Goal: Task Accomplishment & Management: Manage account settings

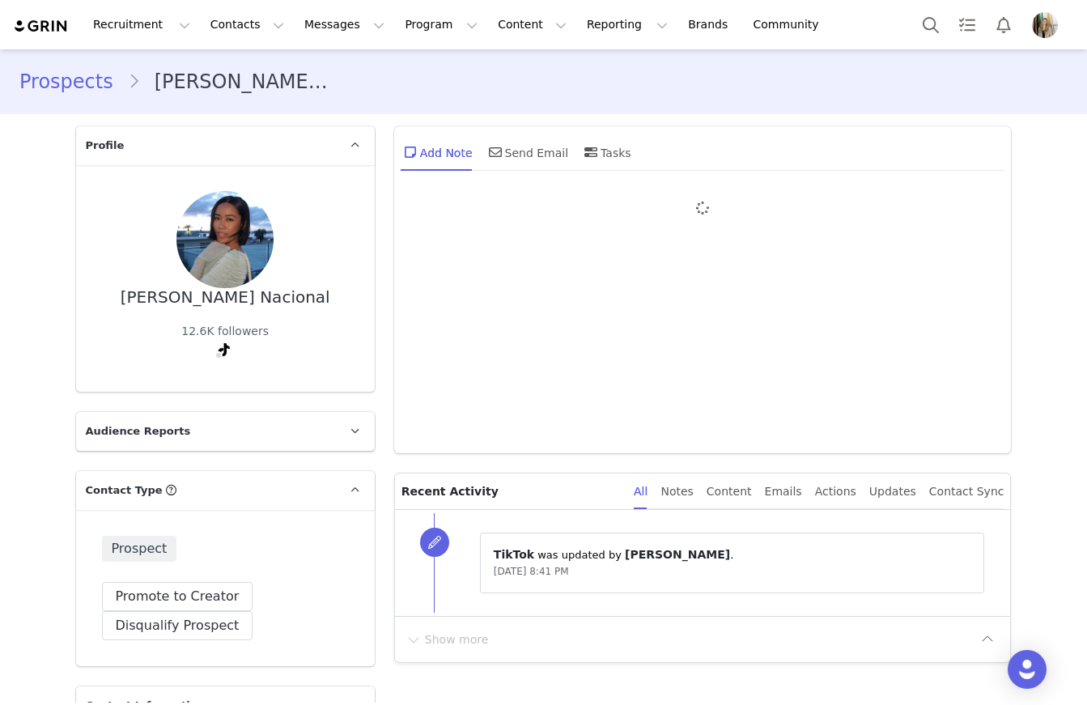
type input "+1 ([GEOGRAPHIC_DATA])"
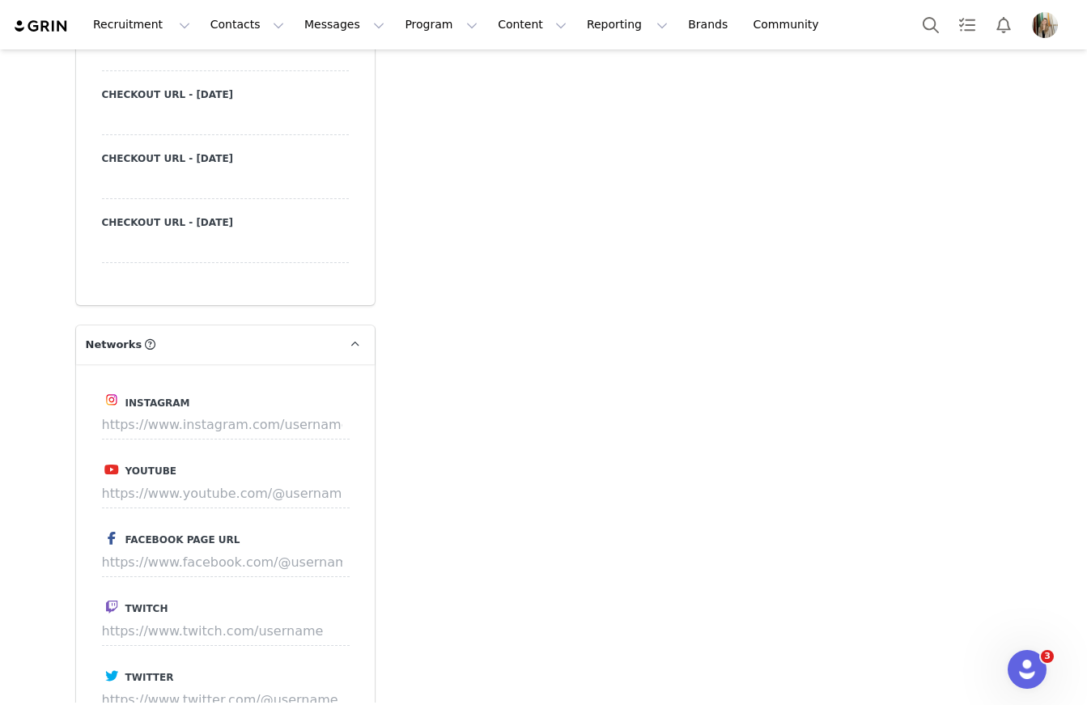
scroll to position [1668, 0]
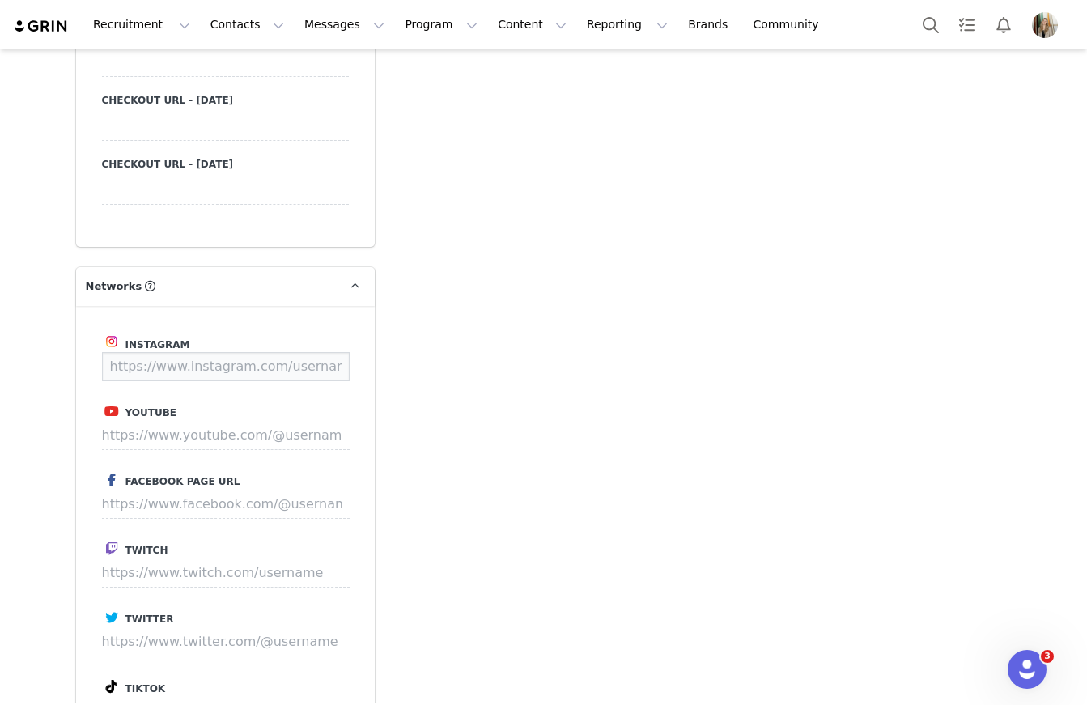
click at [171, 368] on input at bounding box center [226, 366] width 248 height 29
paste input "https://www.instagram.com/darlenenacional"
type input "https://www.instagram.com/darlenenacional"
click at [322, 369] on button "Save" at bounding box center [319, 366] width 59 height 29
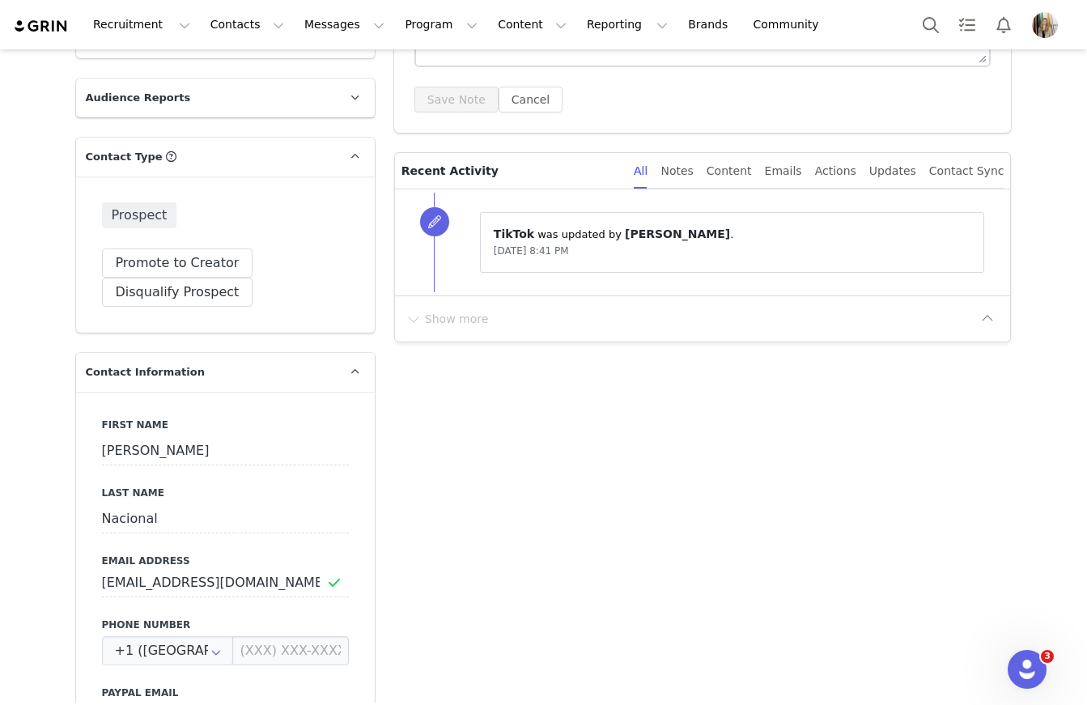
scroll to position [0, 0]
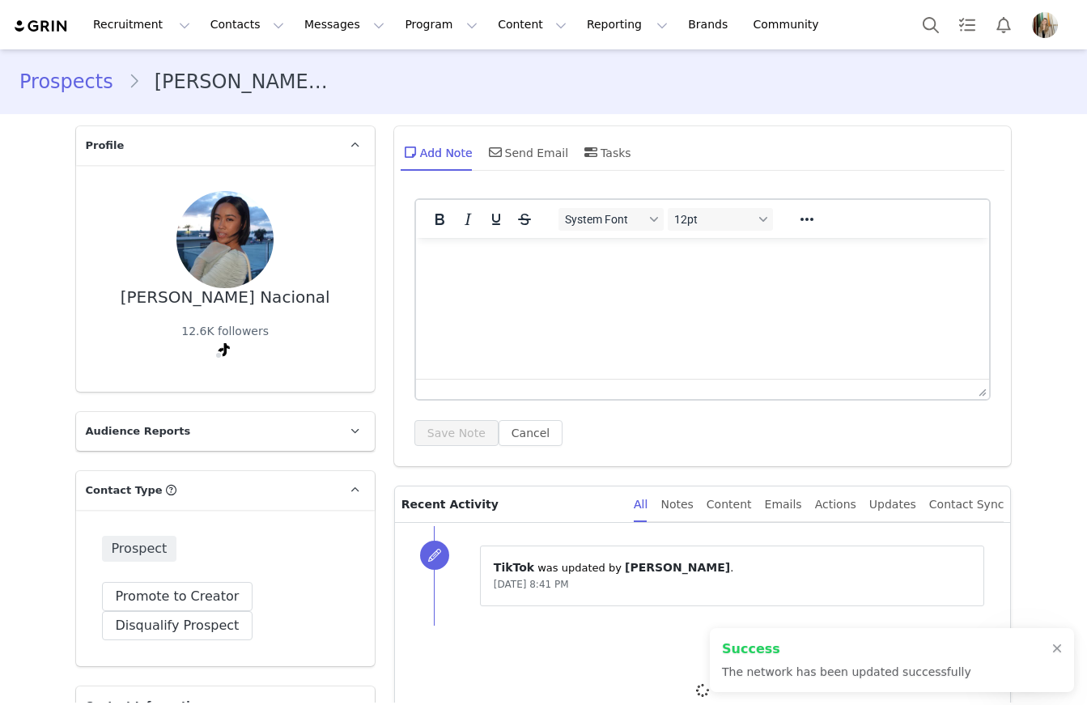
type input "https://www.instagram.com/darlenenacional"
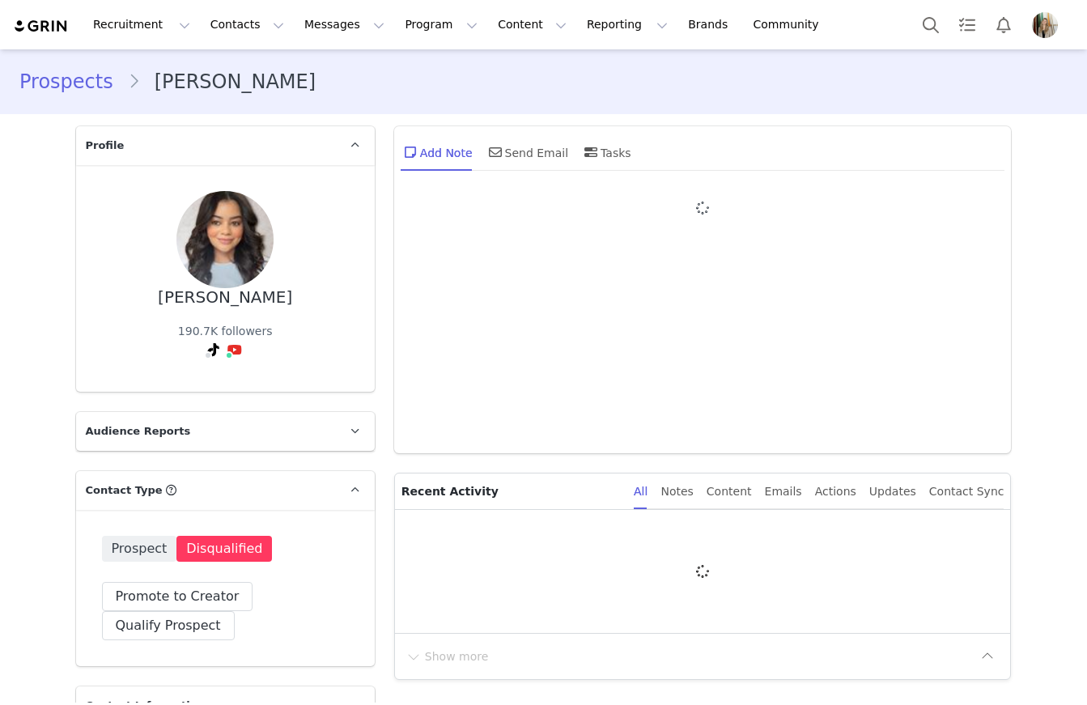
type input "+1 ([GEOGRAPHIC_DATA])"
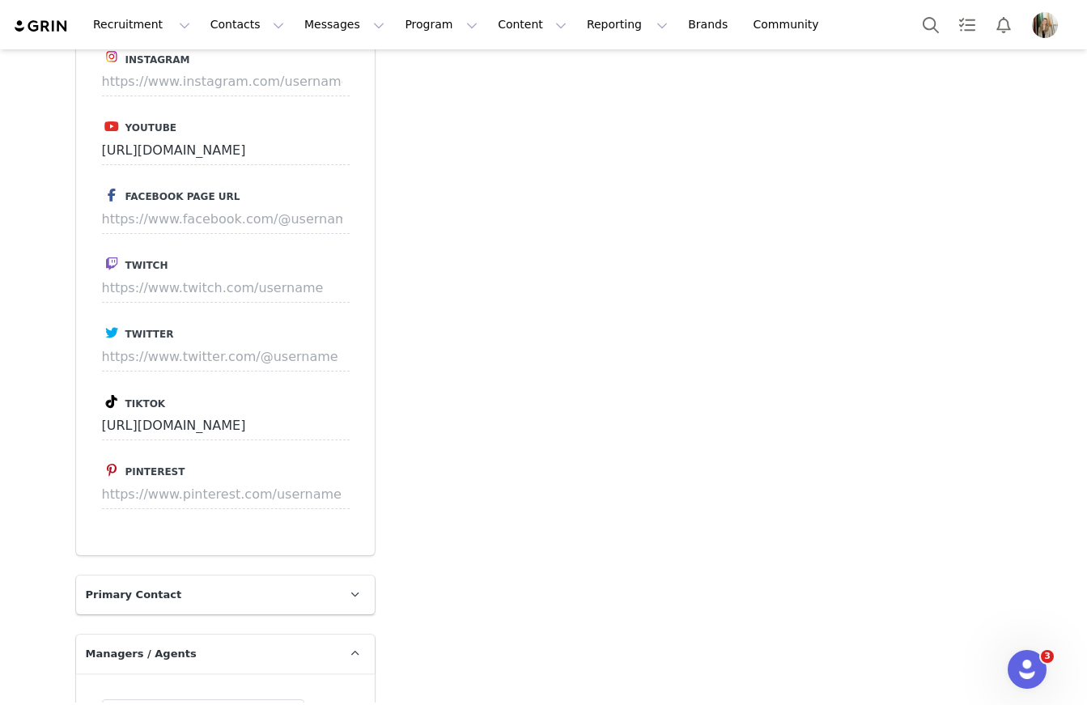
scroll to position [3013, 0]
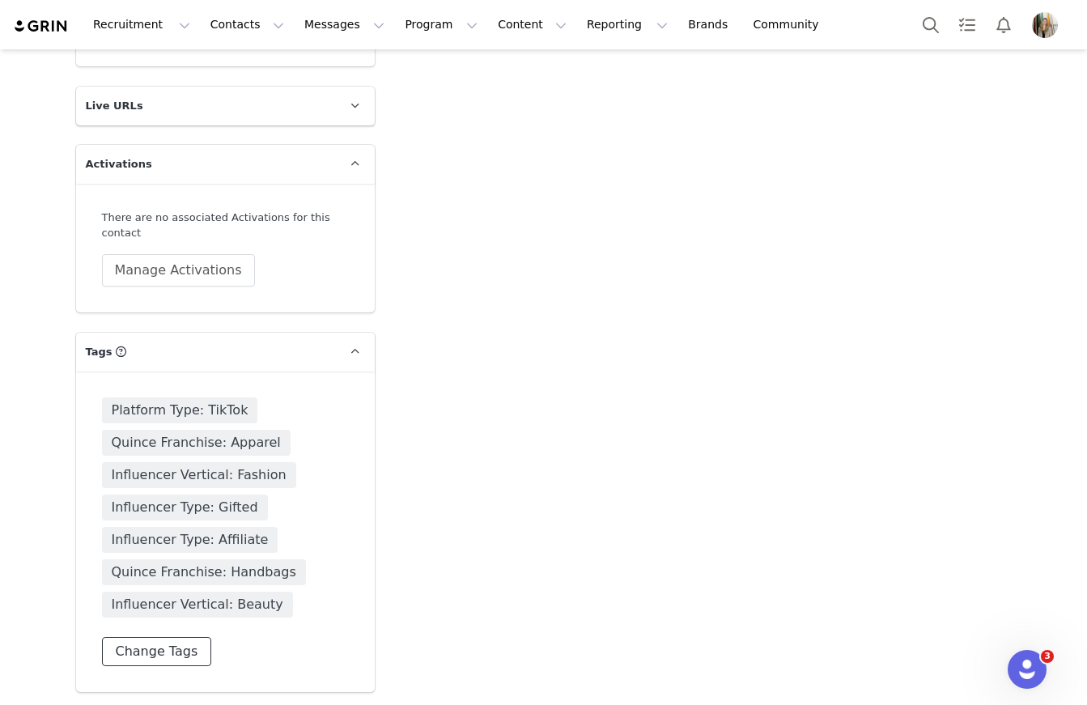
click at [156, 655] on button "Change Tags" at bounding box center [157, 651] width 110 height 29
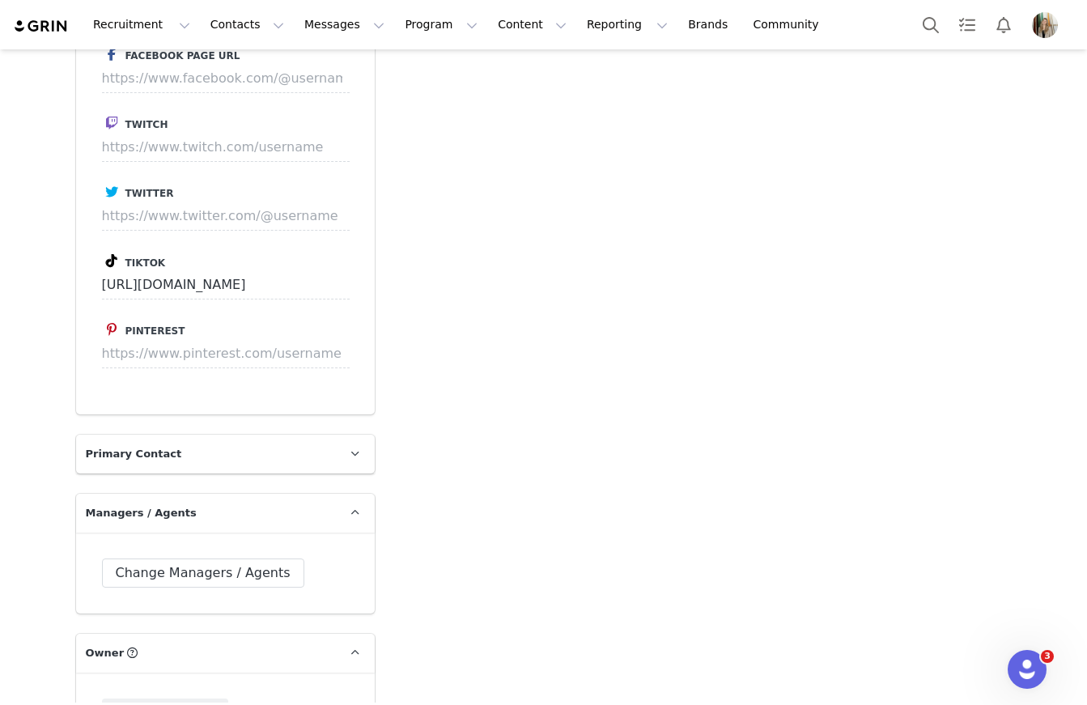
scroll to position [3094, 0]
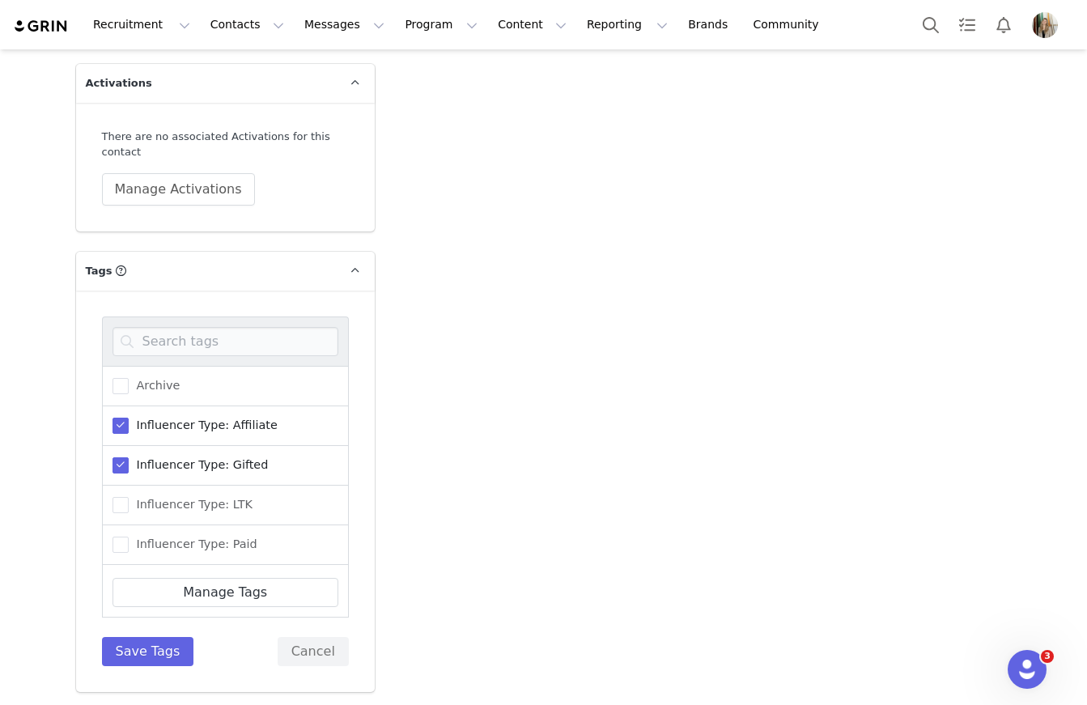
click at [114, 464] on span at bounding box center [121, 465] width 16 height 16
click at [129, 457] on input "Influencer Type: Gifted" at bounding box center [129, 457] width 0 height 0
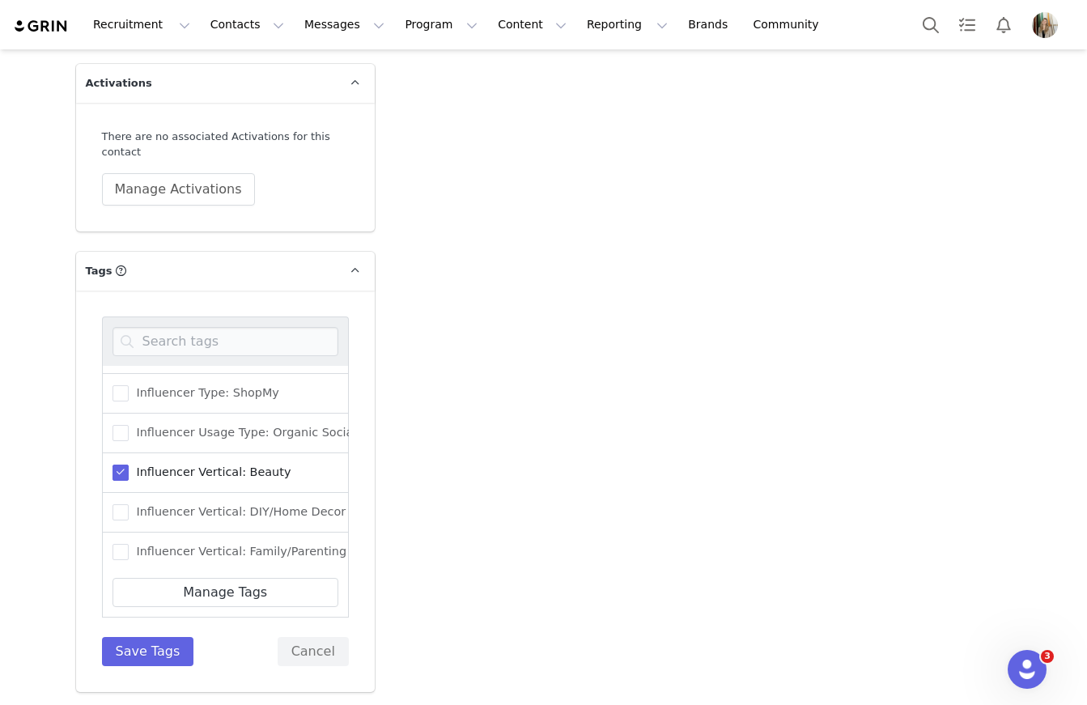
scroll to position [255, 0]
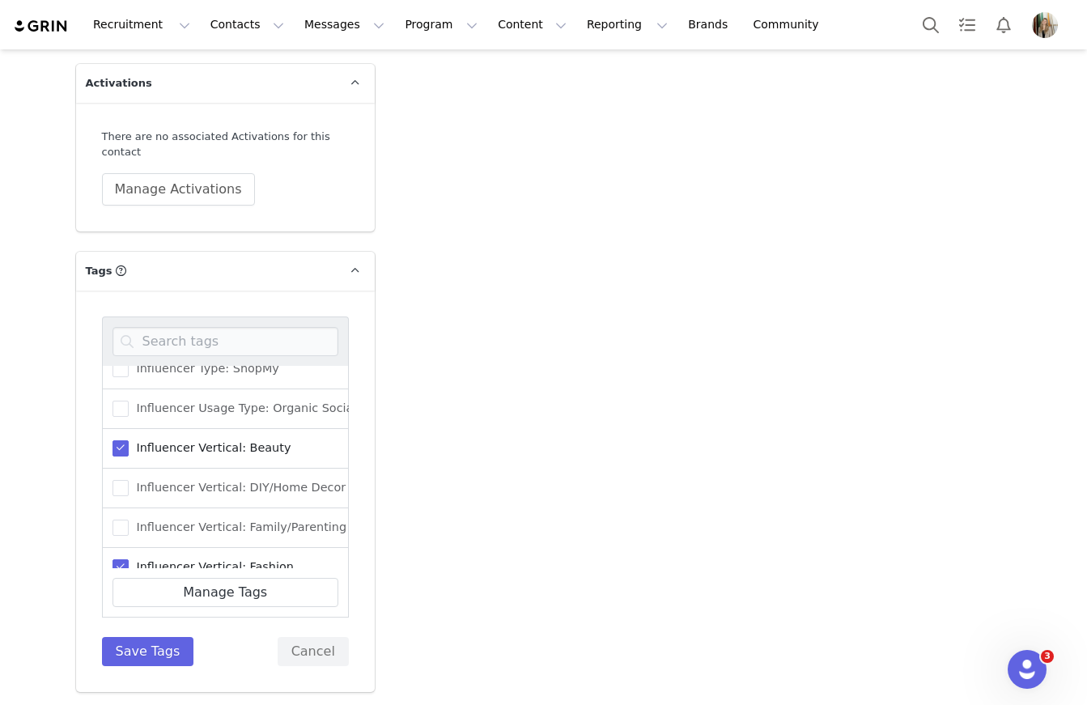
click at [117, 450] on span at bounding box center [121, 448] width 16 height 16
click at [129, 440] on input "Influencer Vertical: Beauty" at bounding box center [129, 440] width 0 height 0
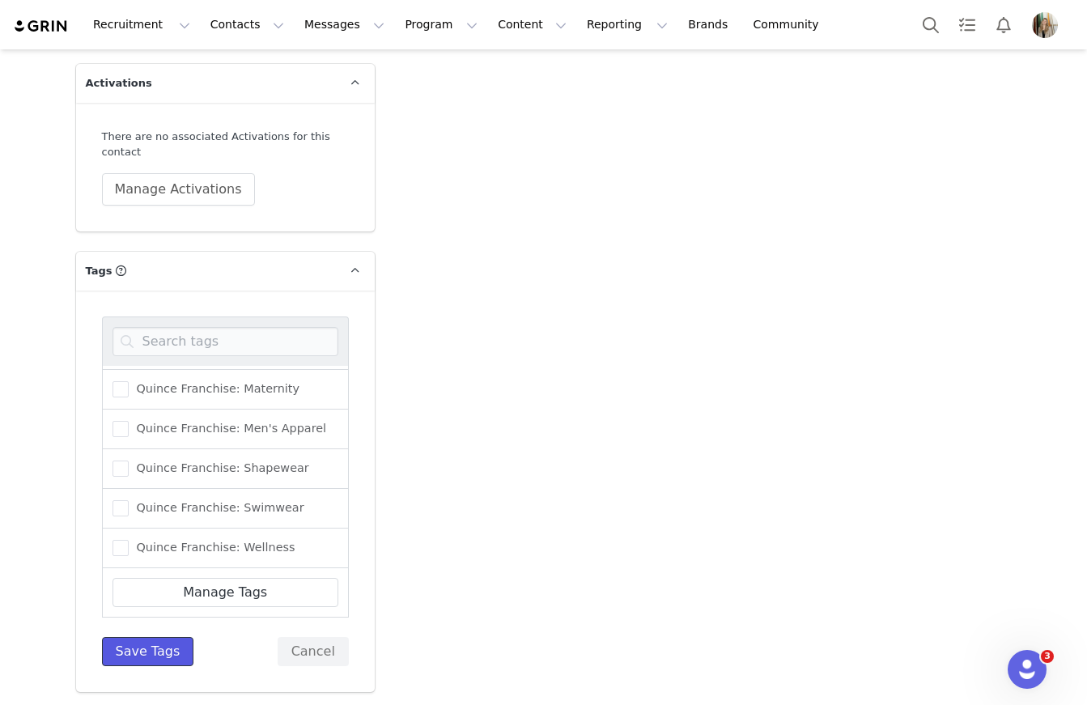
click at [157, 645] on button "Save Tags" at bounding box center [148, 651] width 92 height 29
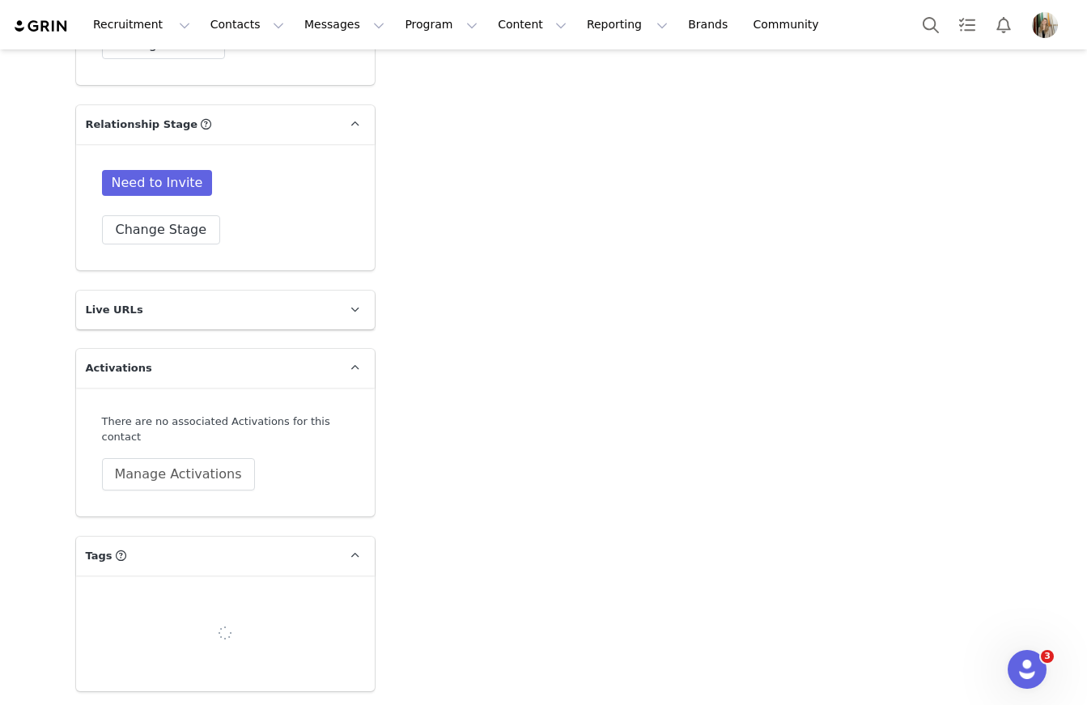
scroll to position [2948, 0]
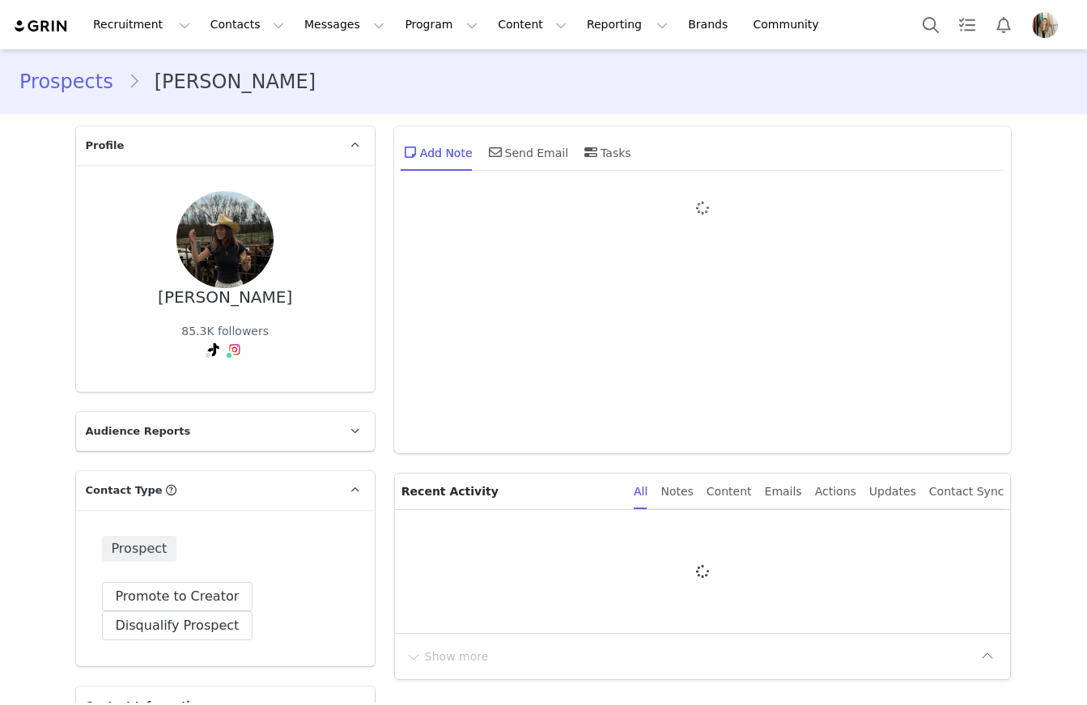
type input "+1 ([GEOGRAPHIC_DATA])"
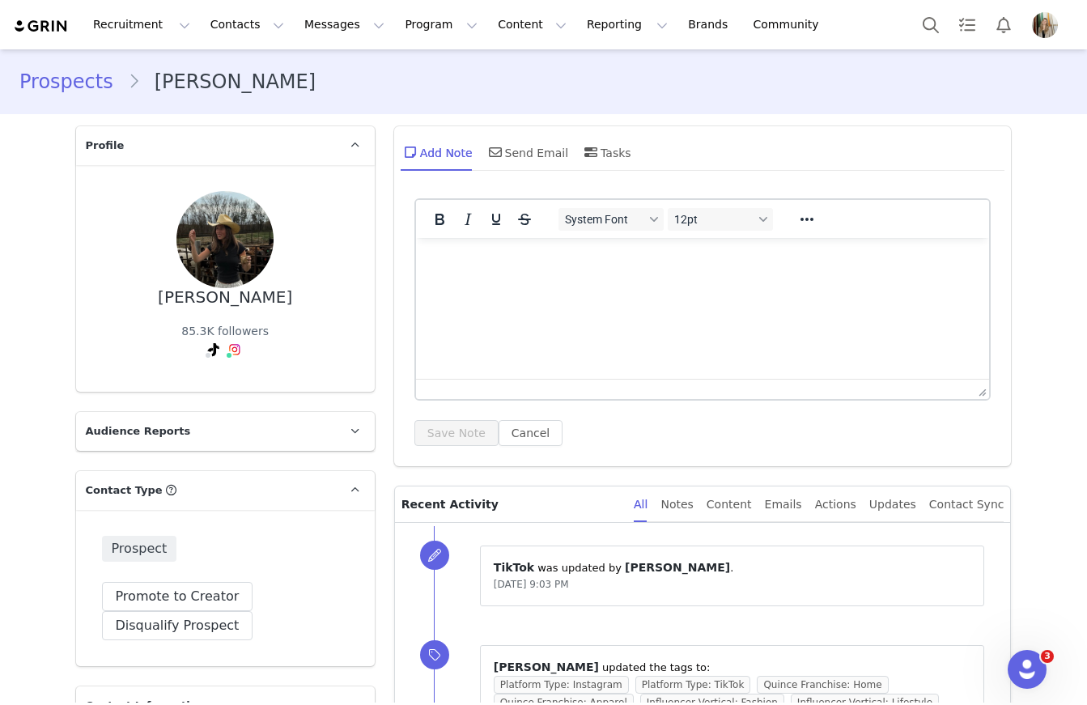
click at [73, 70] on link "Prospects" at bounding box center [73, 81] width 108 height 29
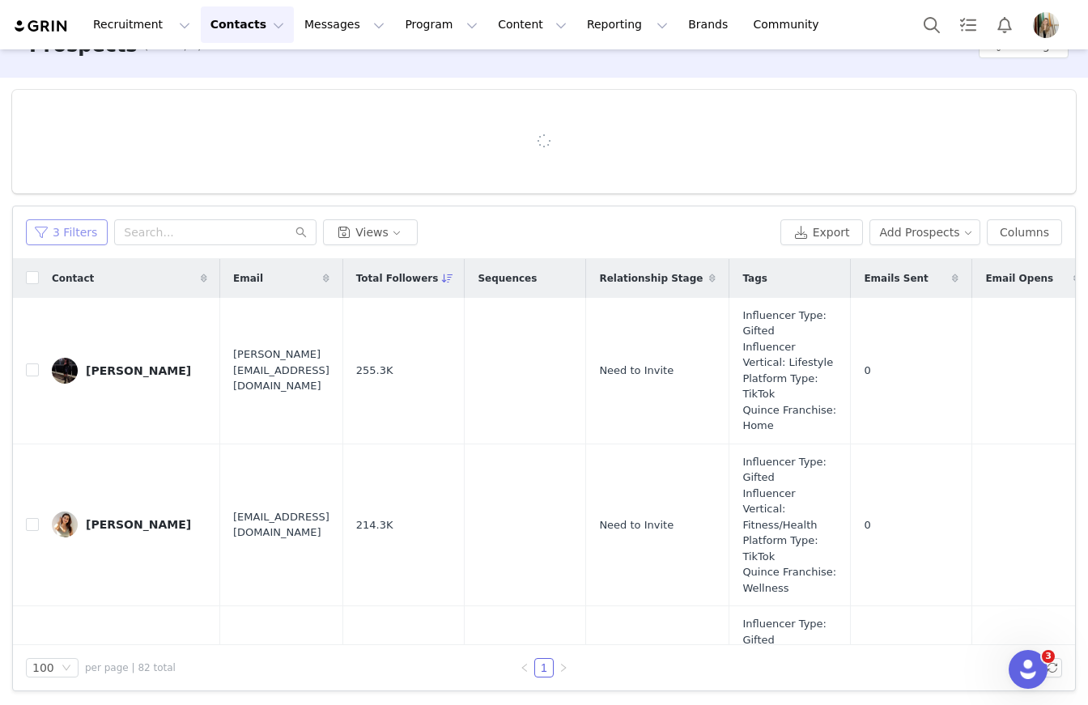
click at [70, 236] on button "3 Filters" at bounding box center [67, 232] width 82 height 26
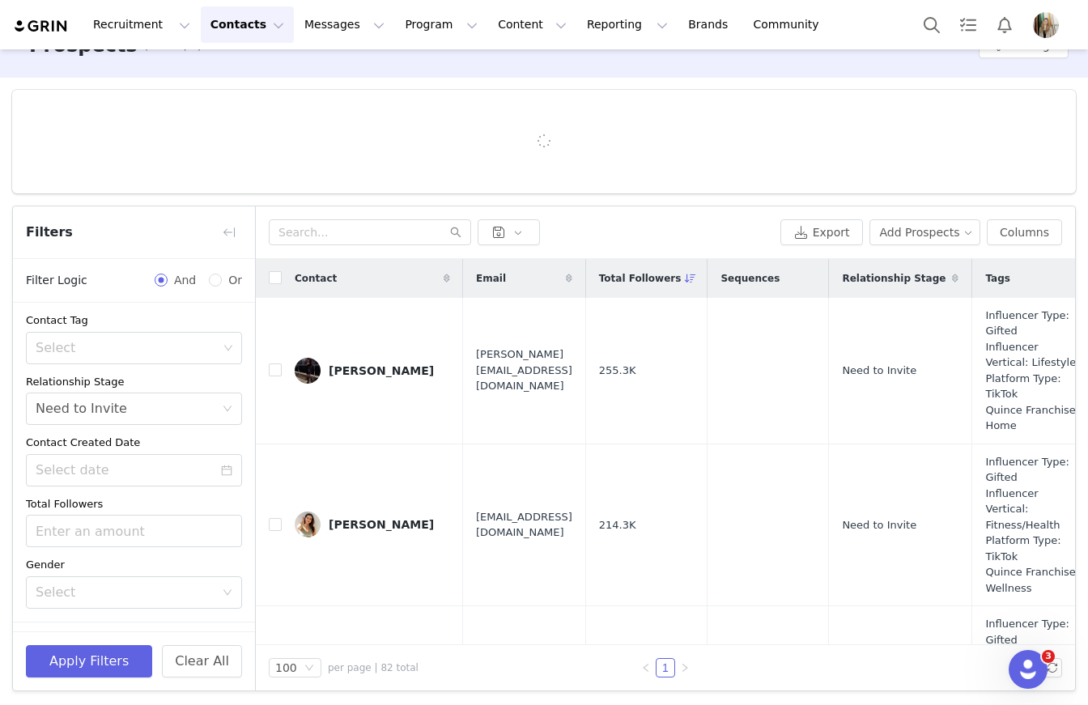
scroll to position [203, 0]
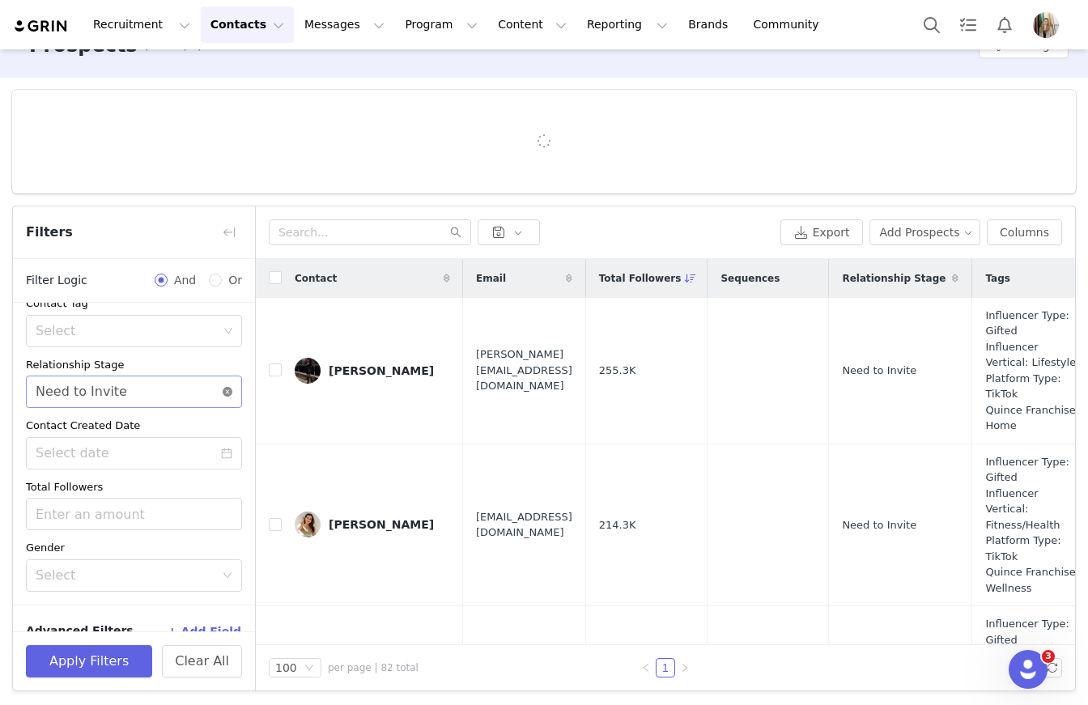
click at [223, 392] on icon "icon: close-circle" at bounding box center [228, 392] width 10 height 10
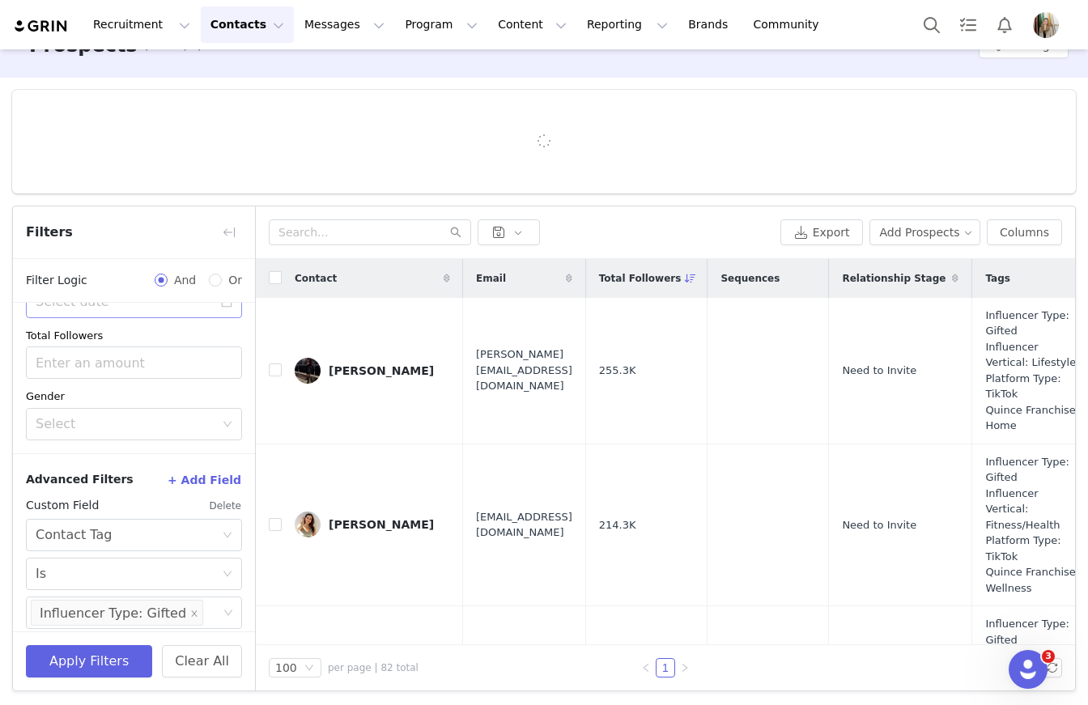
scroll to position [365, 0]
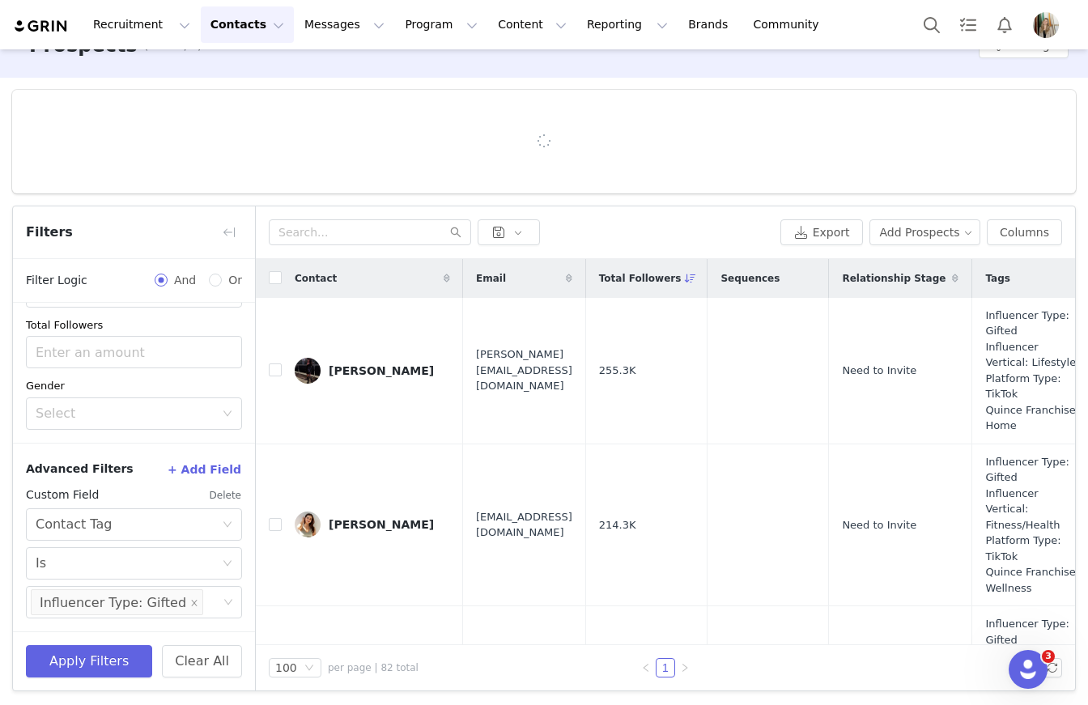
click at [223, 498] on button "Delete" at bounding box center [225, 496] width 33 height 26
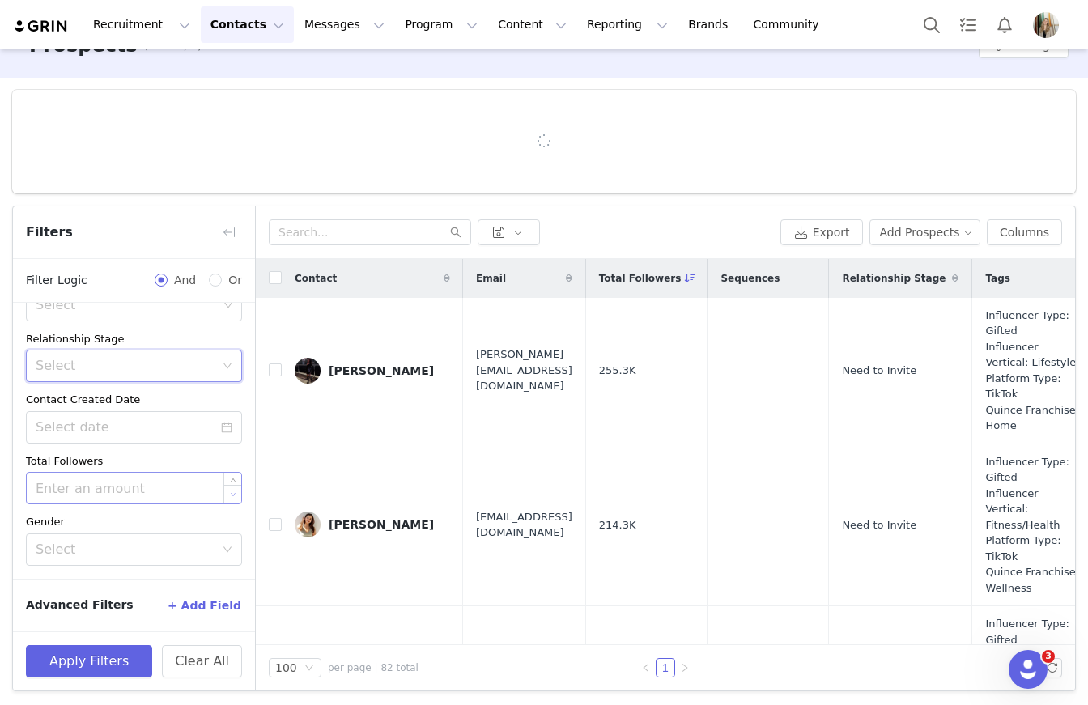
scroll to position [229, 0]
click at [187, 609] on button "+ Add Field" at bounding box center [204, 606] width 75 height 26
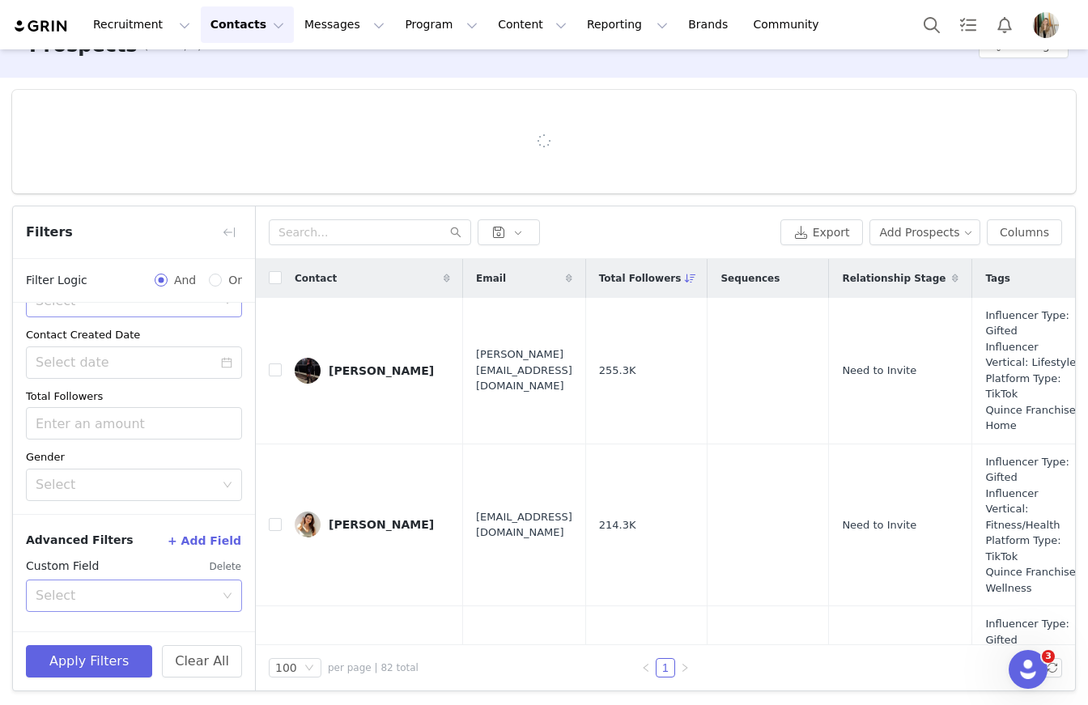
click at [127, 592] on div "Select" at bounding box center [125, 596] width 179 height 16
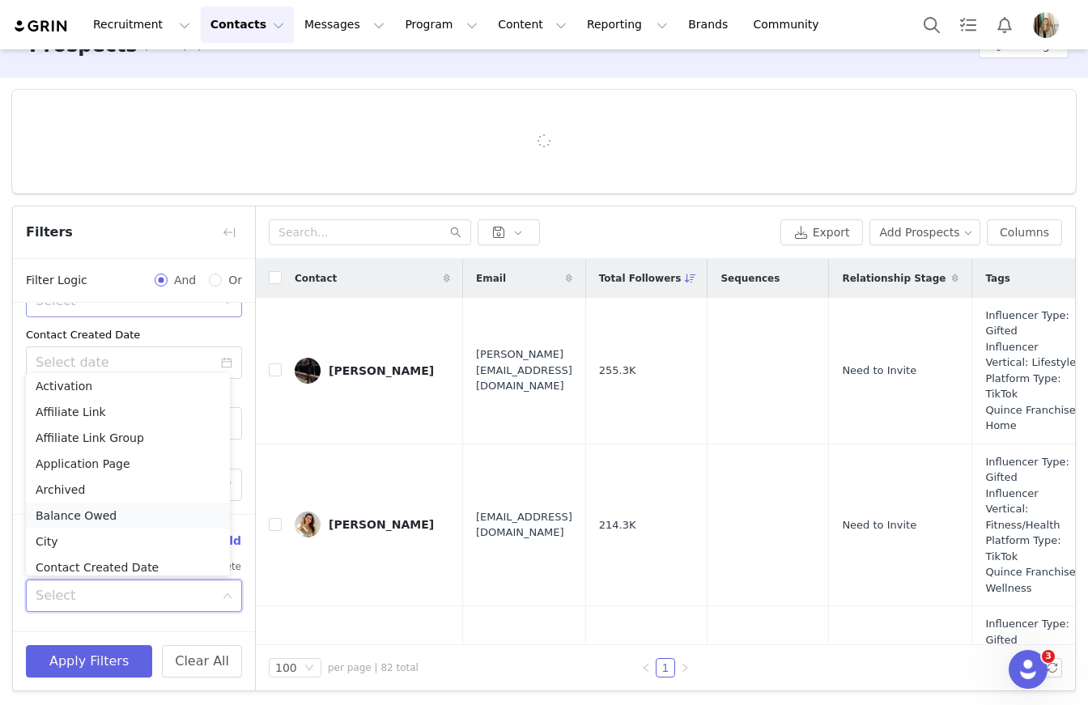
scroll to position [1, 0]
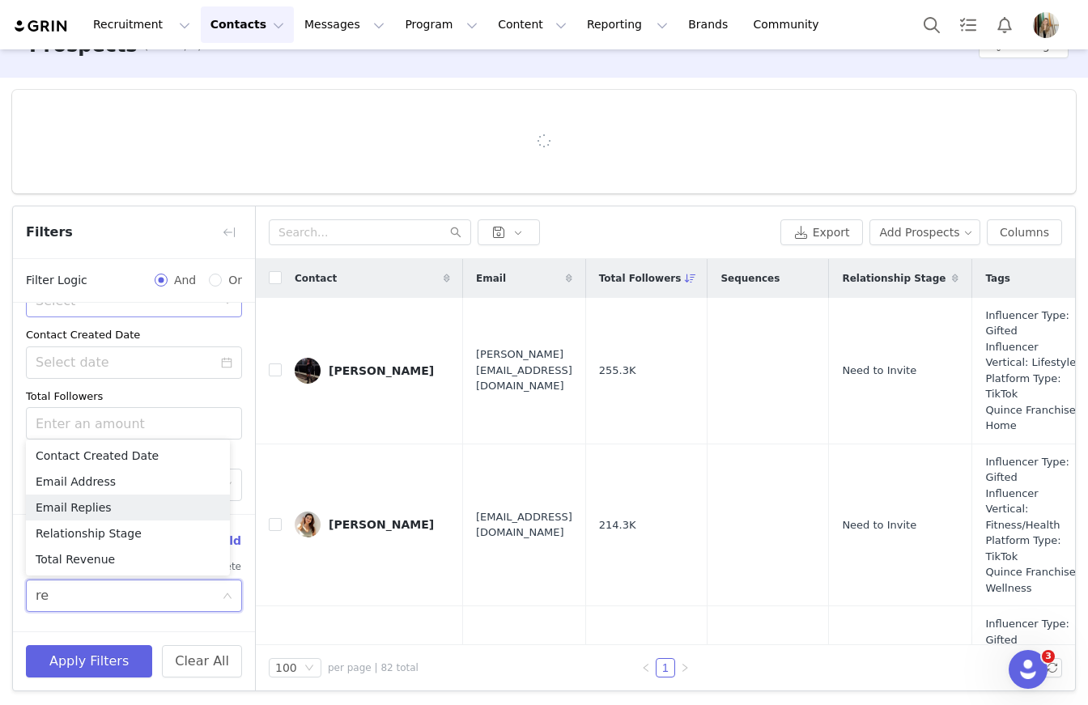
type input "rel"
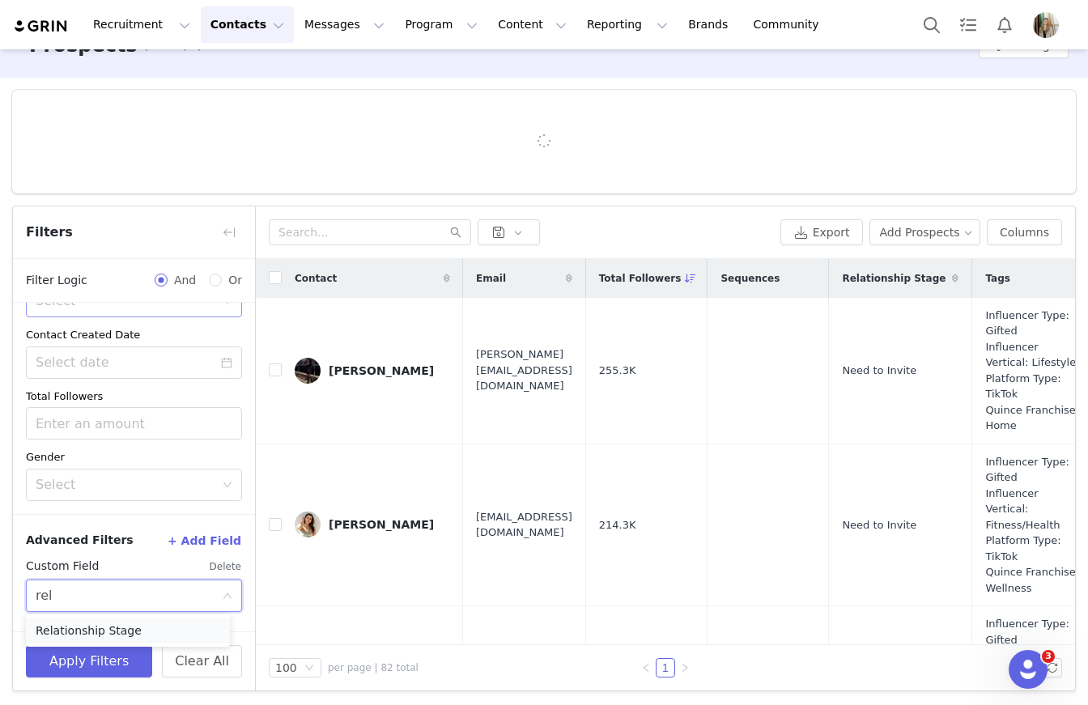
click at [118, 625] on li "Relationship Stage" at bounding box center [128, 631] width 204 height 26
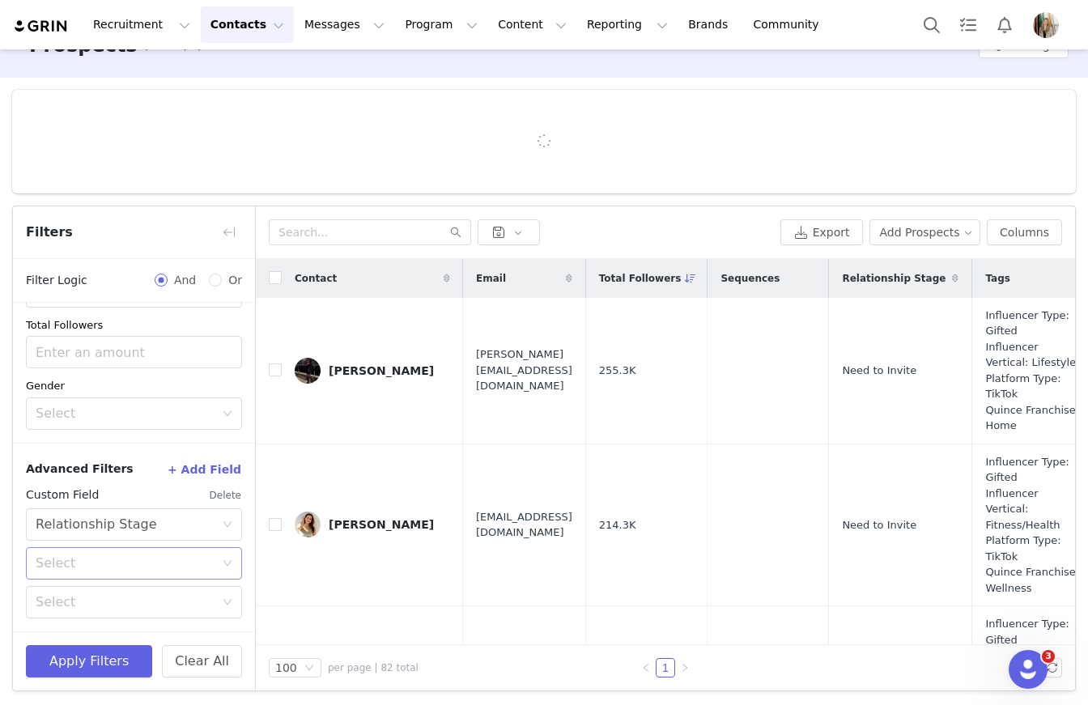
click at [120, 564] on div "Select" at bounding box center [125, 563] width 179 height 16
click at [74, 649] on li "None" at bounding box center [128, 650] width 204 height 26
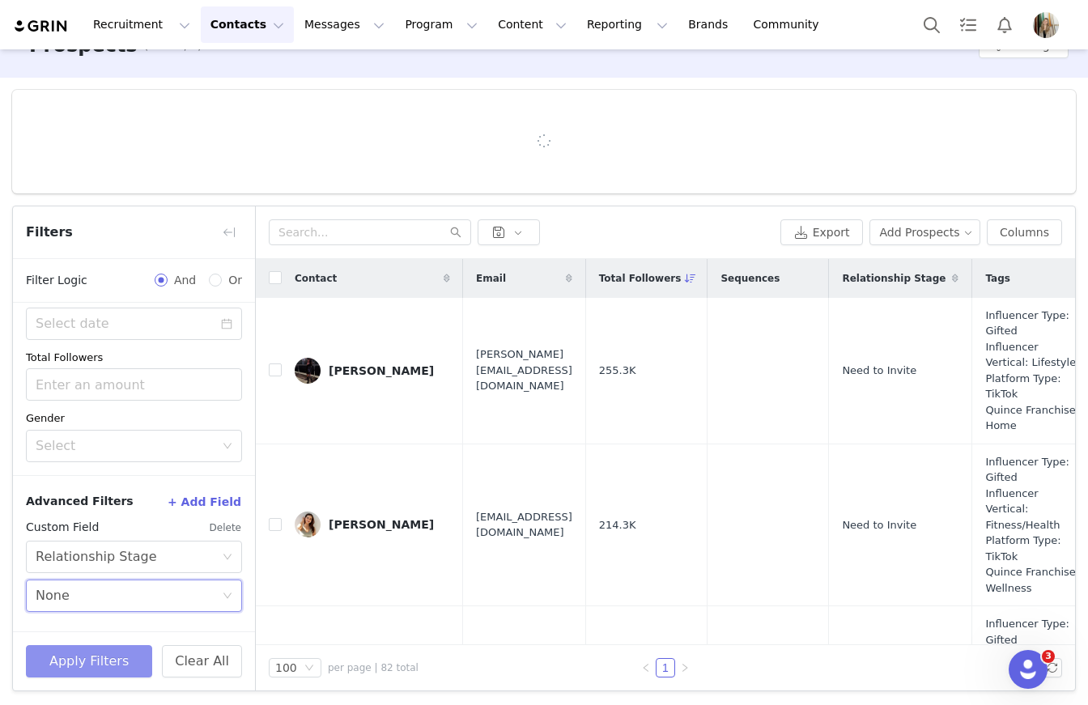
click at [98, 664] on button "Apply Filters" at bounding box center [89, 661] width 126 height 32
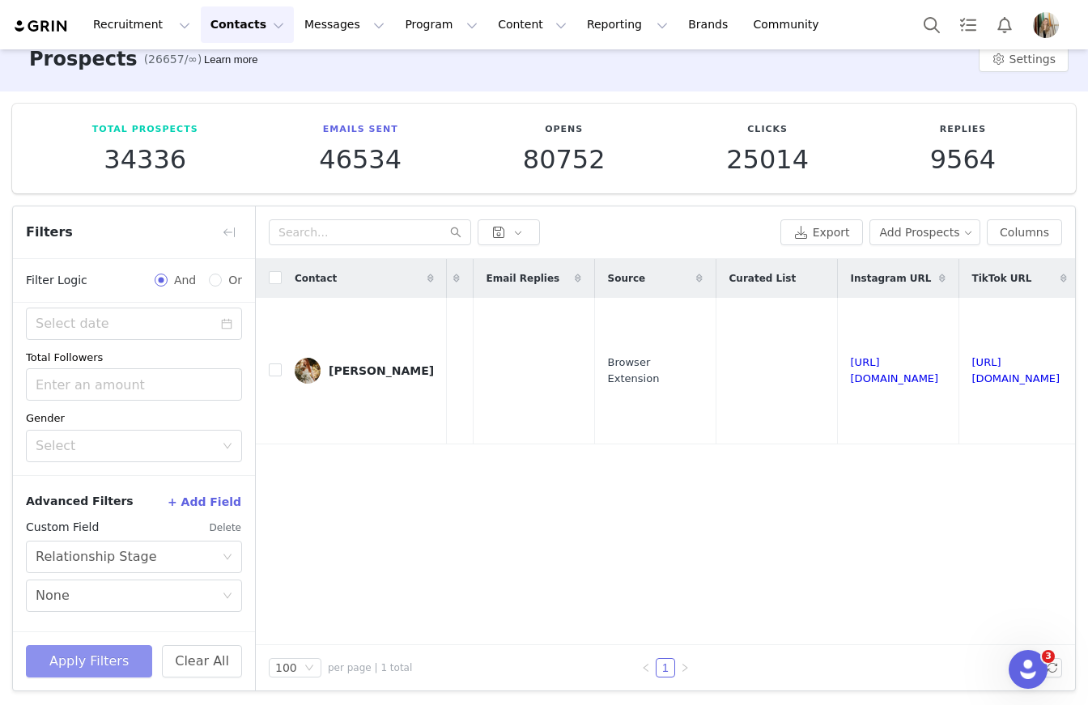
scroll to position [0, 0]
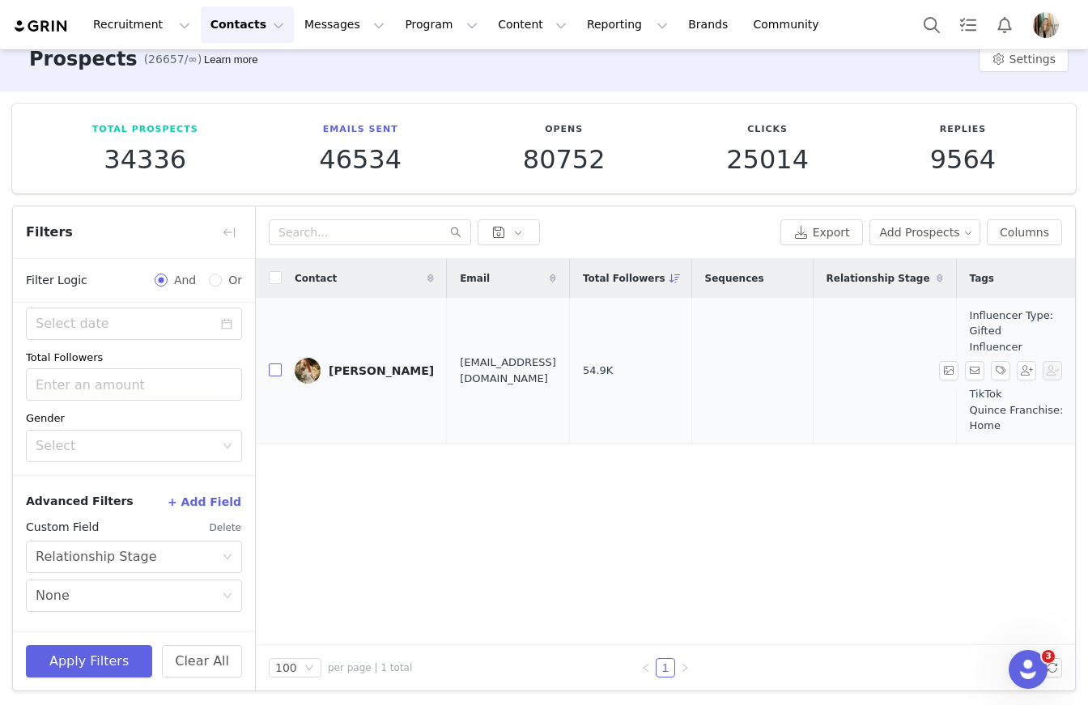
click at [274, 372] on input "checkbox" at bounding box center [275, 370] width 13 height 13
checkbox input "true"
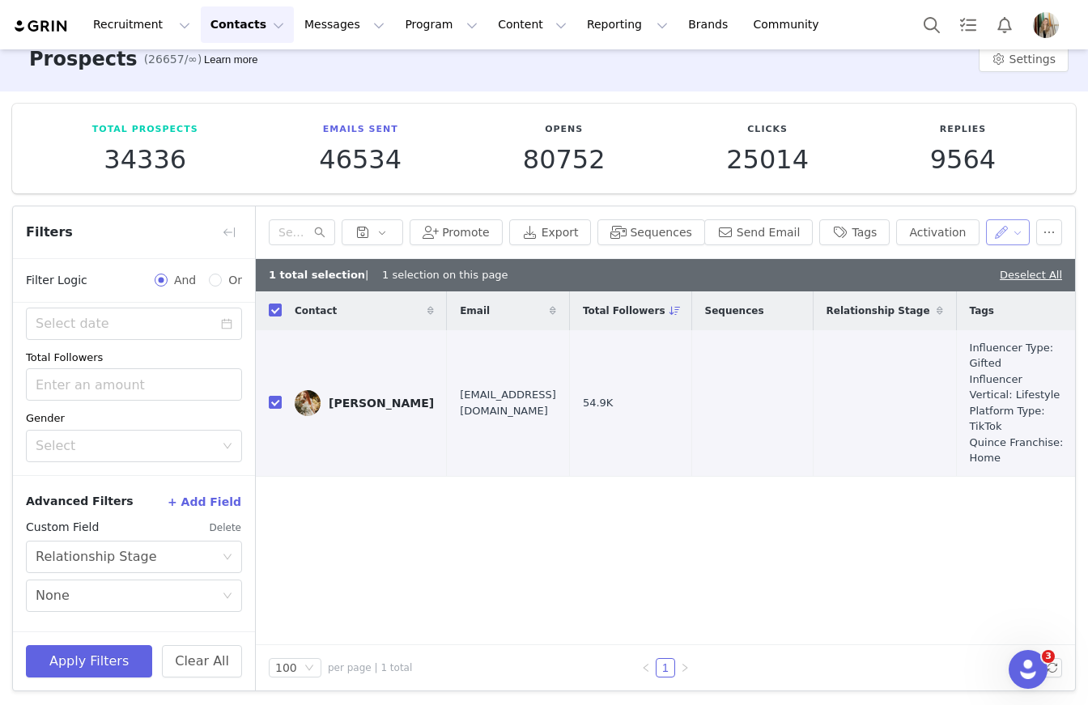
click at [999, 234] on button "button" at bounding box center [1008, 232] width 45 height 26
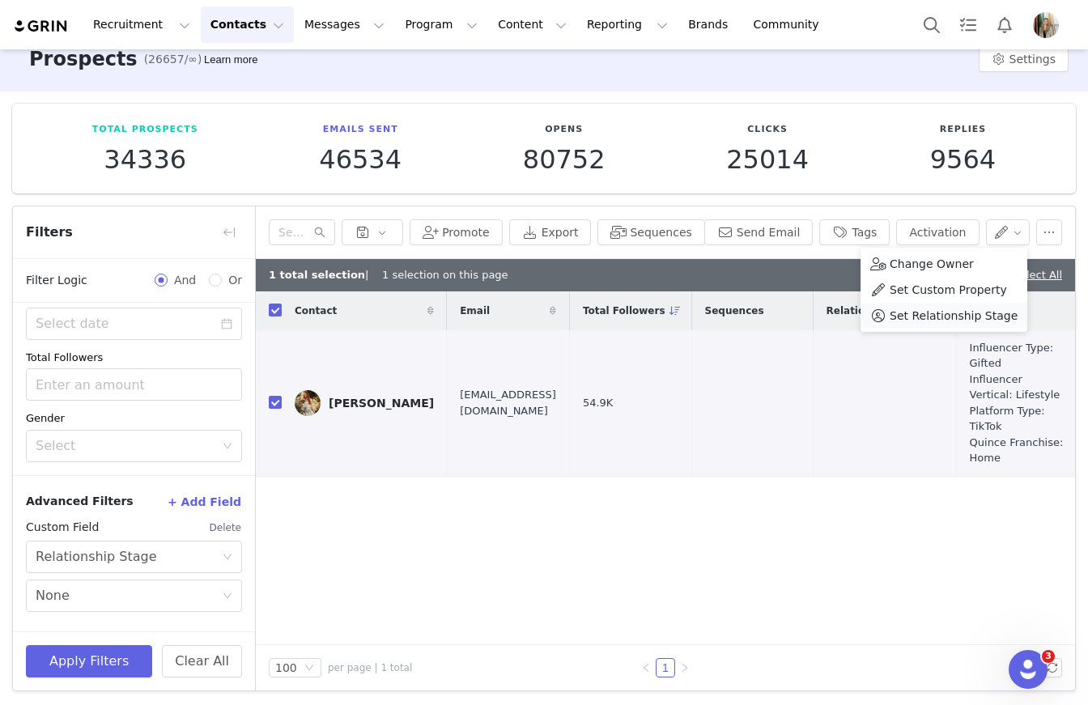
click at [956, 319] on span "Set Relationship Stage" at bounding box center [954, 316] width 128 height 18
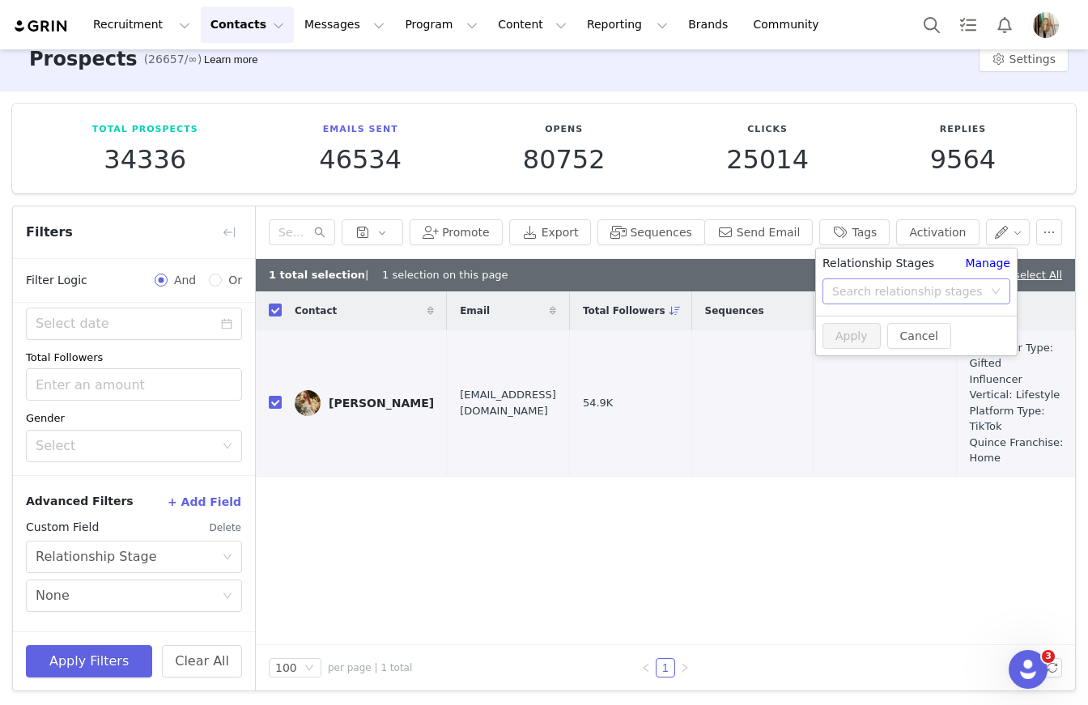
click at [951, 291] on div "Search relationship stages" at bounding box center [907, 291] width 151 height 16
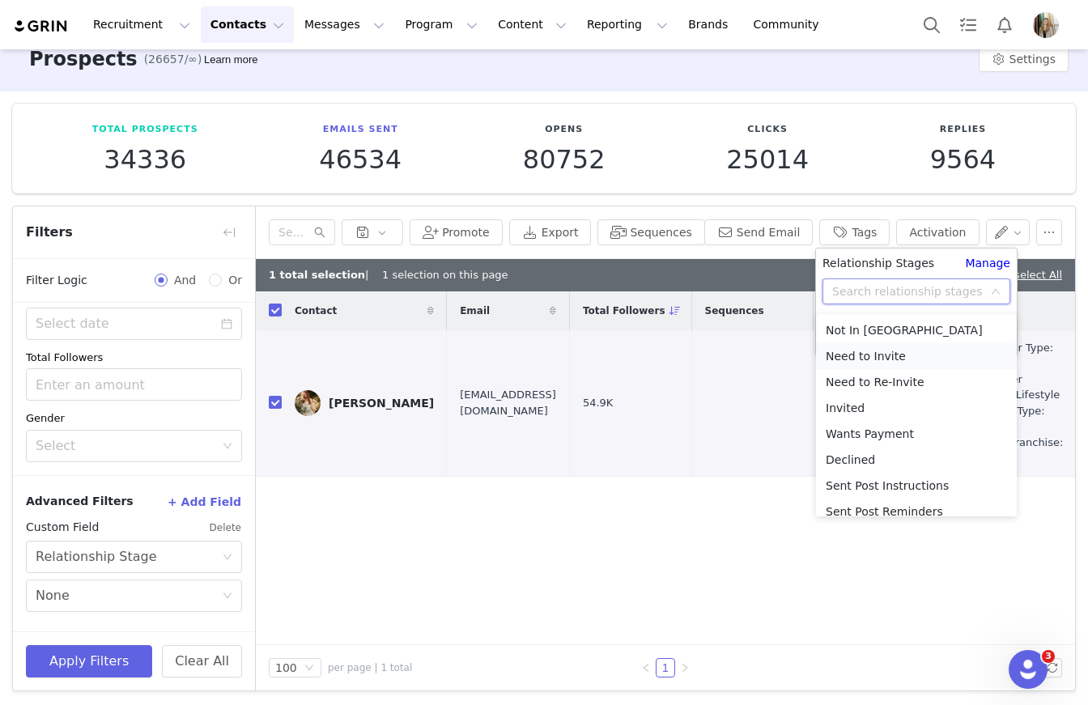
click at [896, 356] on li "Need to Invite" at bounding box center [916, 356] width 201 height 26
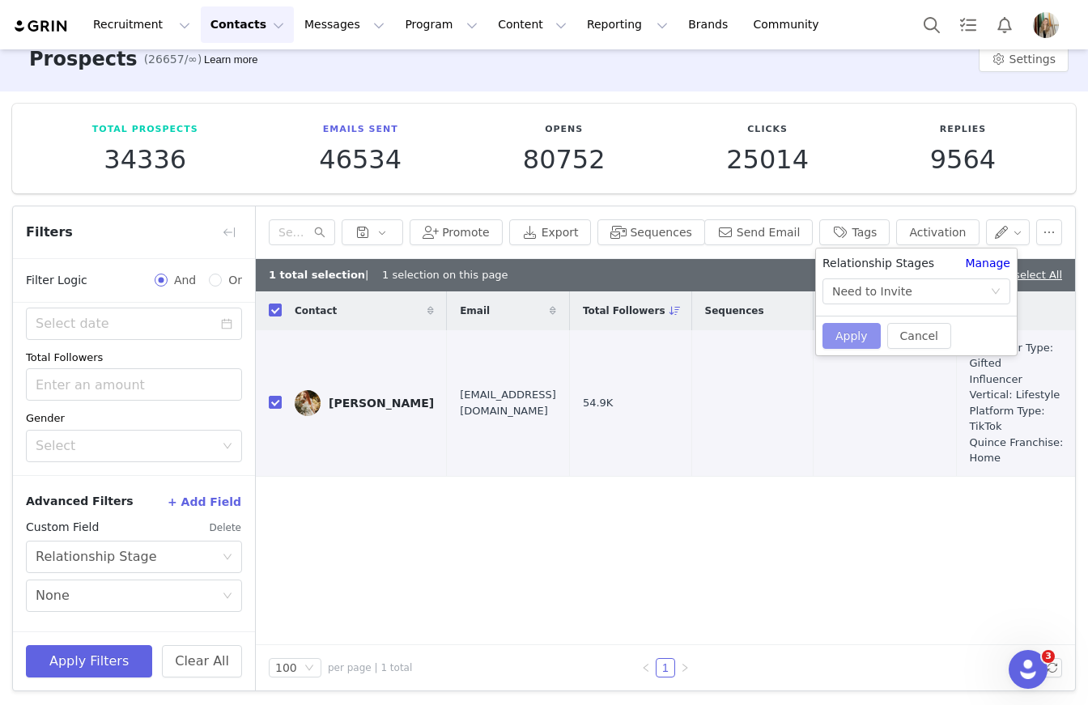
click at [849, 329] on button "Apply" at bounding box center [852, 336] width 58 height 26
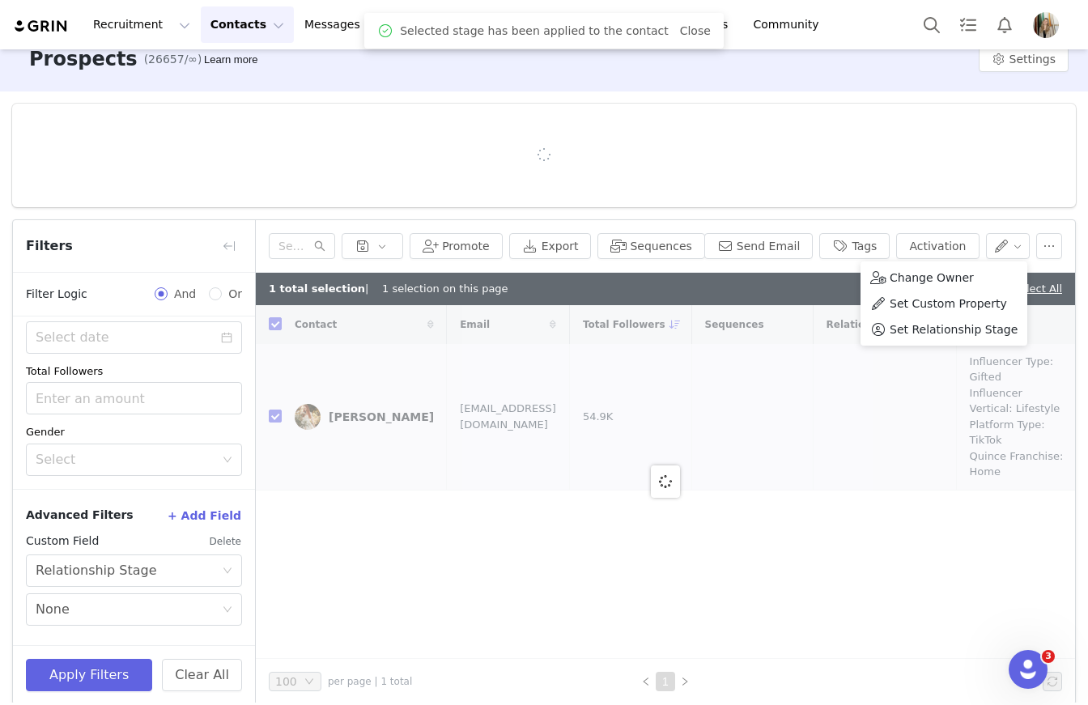
checkbox input "false"
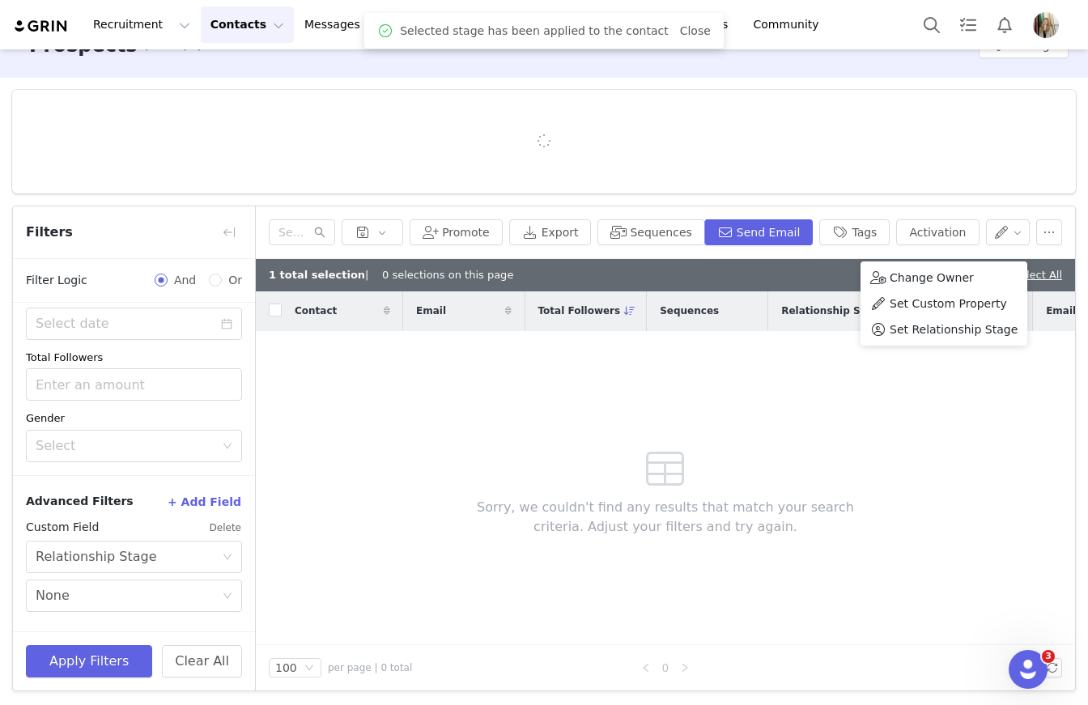
scroll to position [36, 0]
click at [1020, 275] on link "Deselect All" at bounding box center [1031, 275] width 62 height 12
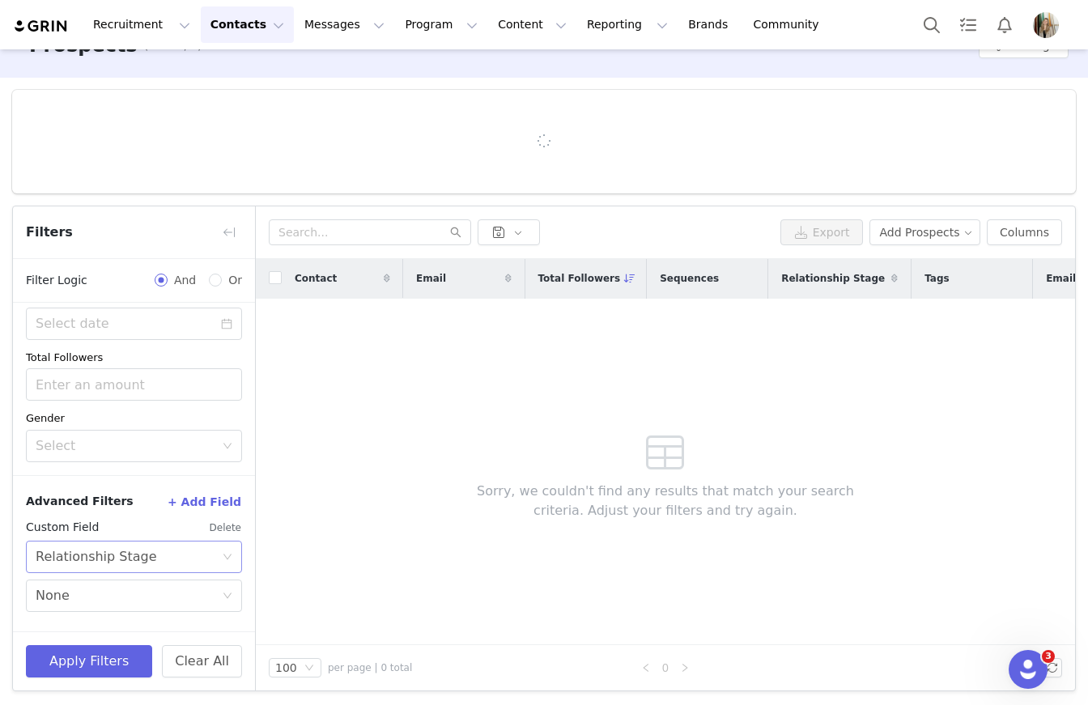
scroll to position [23, 0]
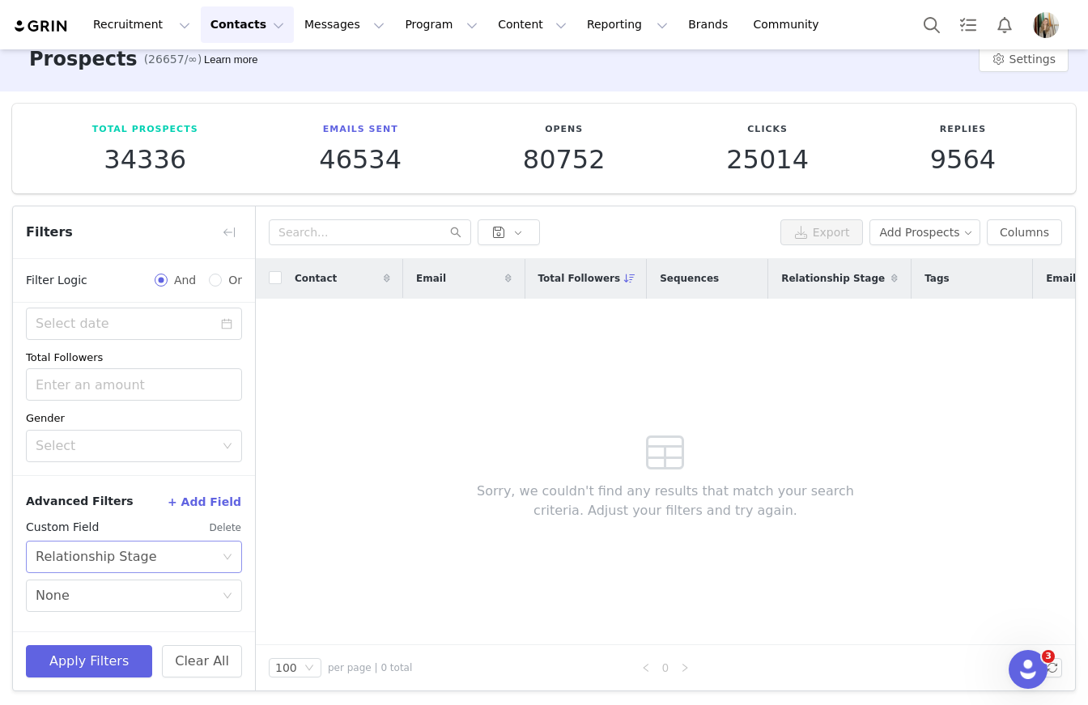
click at [164, 556] on div "Select Relationship Stage" at bounding box center [129, 557] width 186 height 31
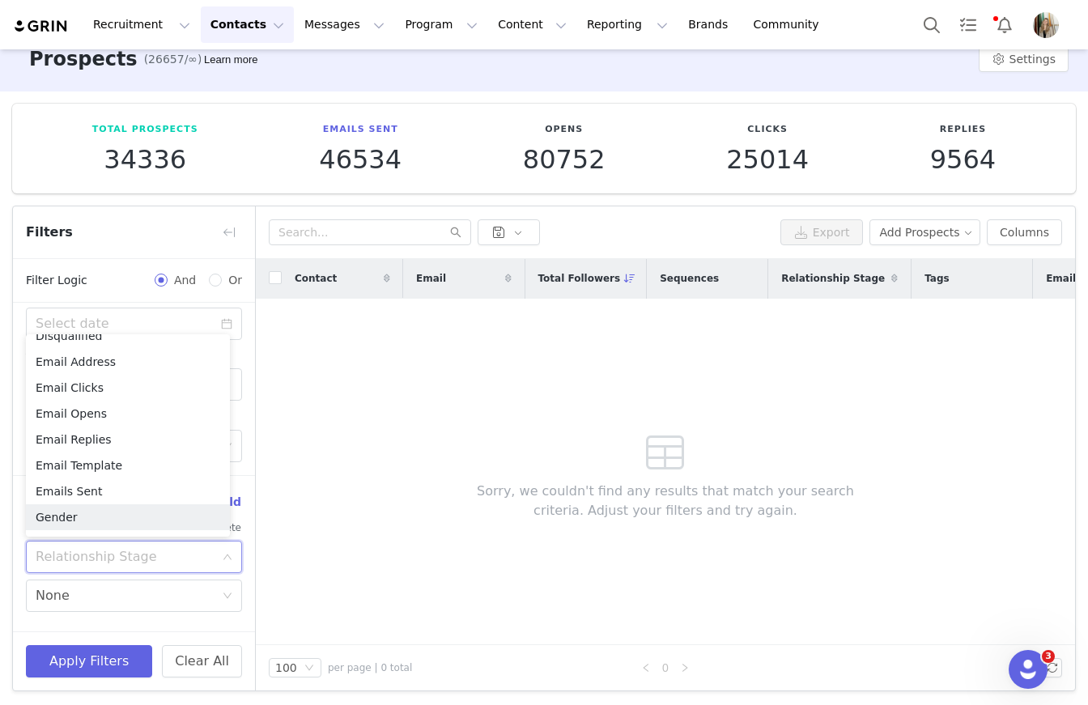
scroll to position [474, 0]
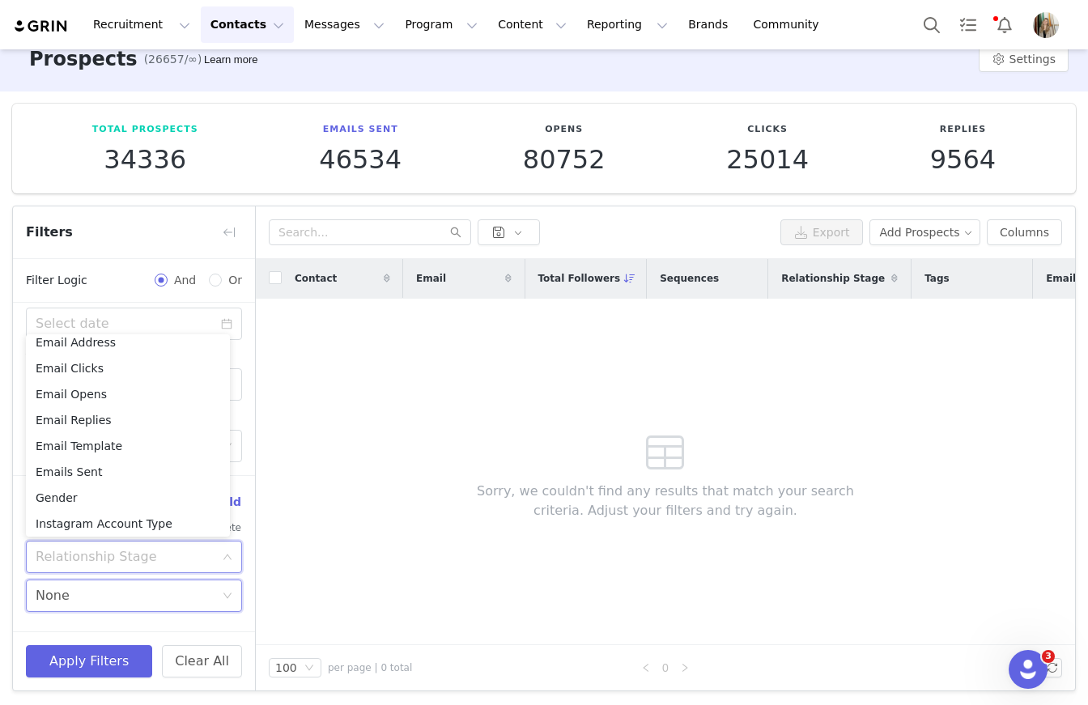
click at [174, 589] on div "Select None" at bounding box center [129, 596] width 186 height 31
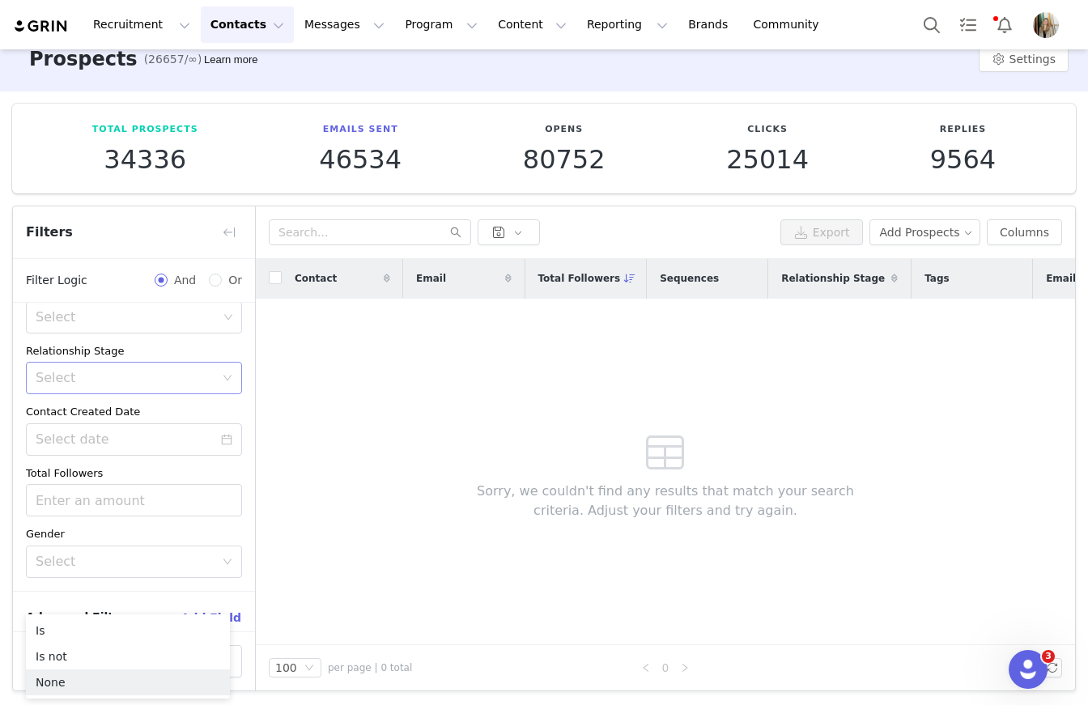
scroll to position [194, 0]
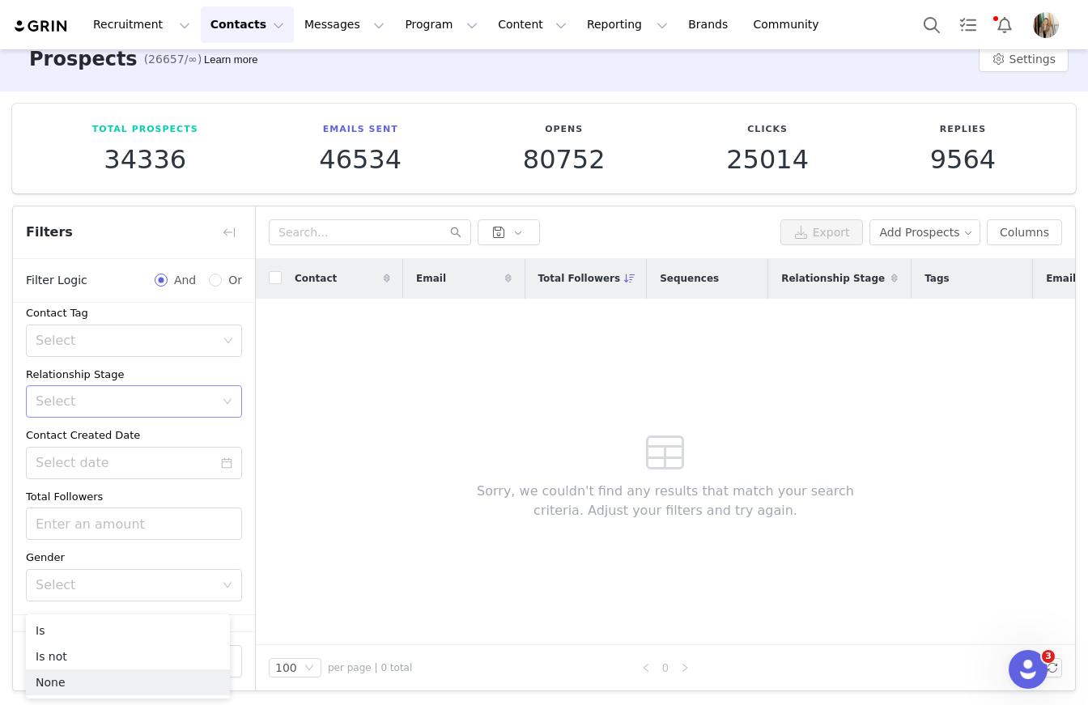
click at [197, 409] on div "Select" at bounding box center [129, 401] width 186 height 31
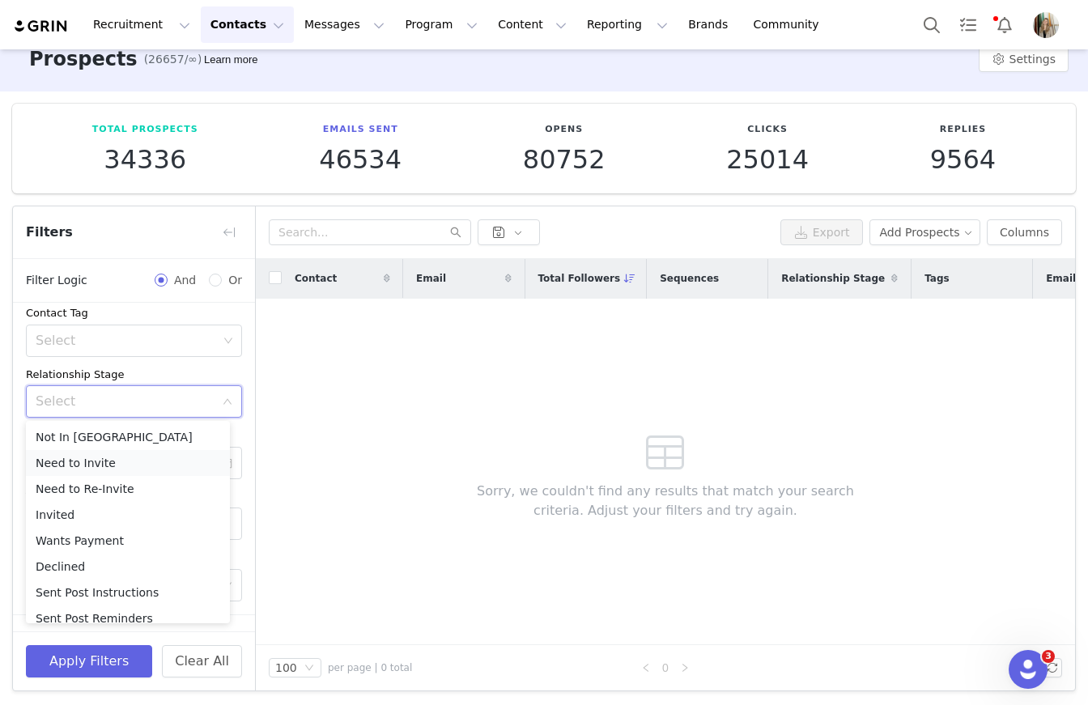
click at [124, 464] on li "Need to Invite" at bounding box center [128, 463] width 204 height 26
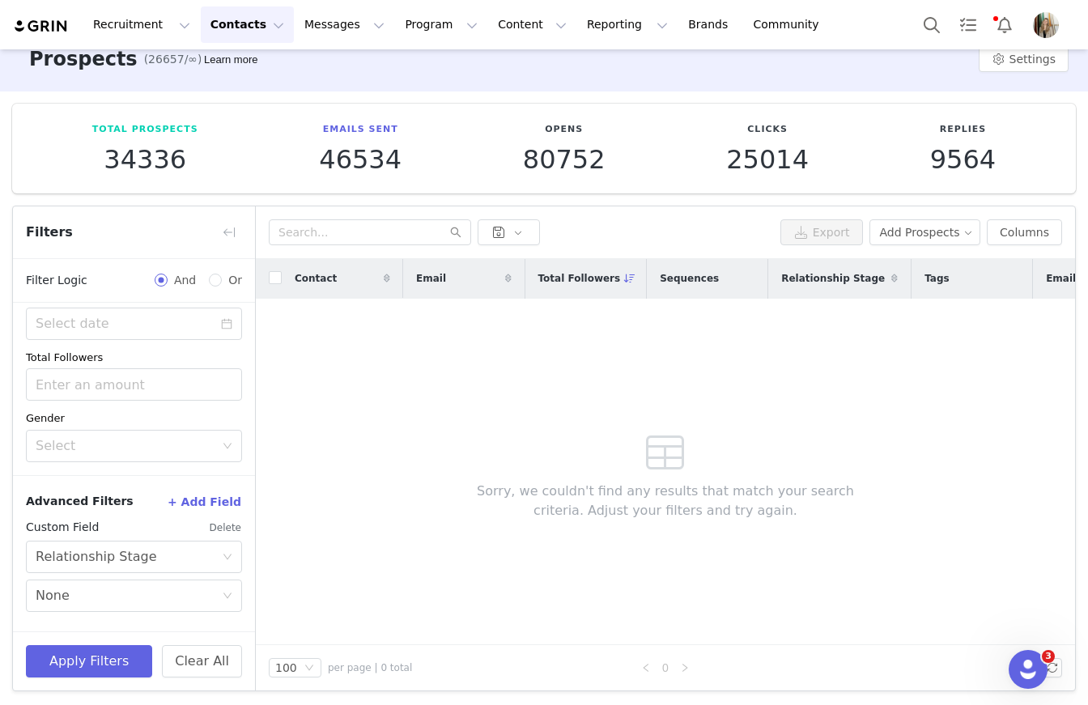
click at [223, 530] on button "Delete" at bounding box center [225, 528] width 33 height 26
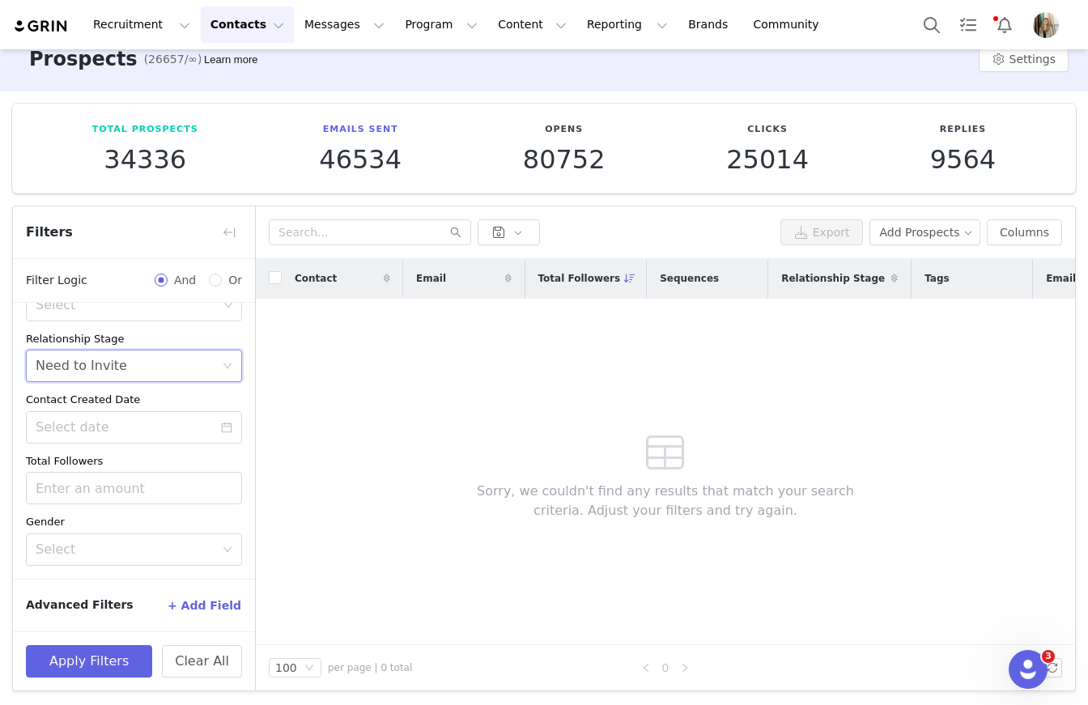
scroll to position [229, 0]
click at [205, 604] on button "+ Add Field" at bounding box center [204, 606] width 75 height 26
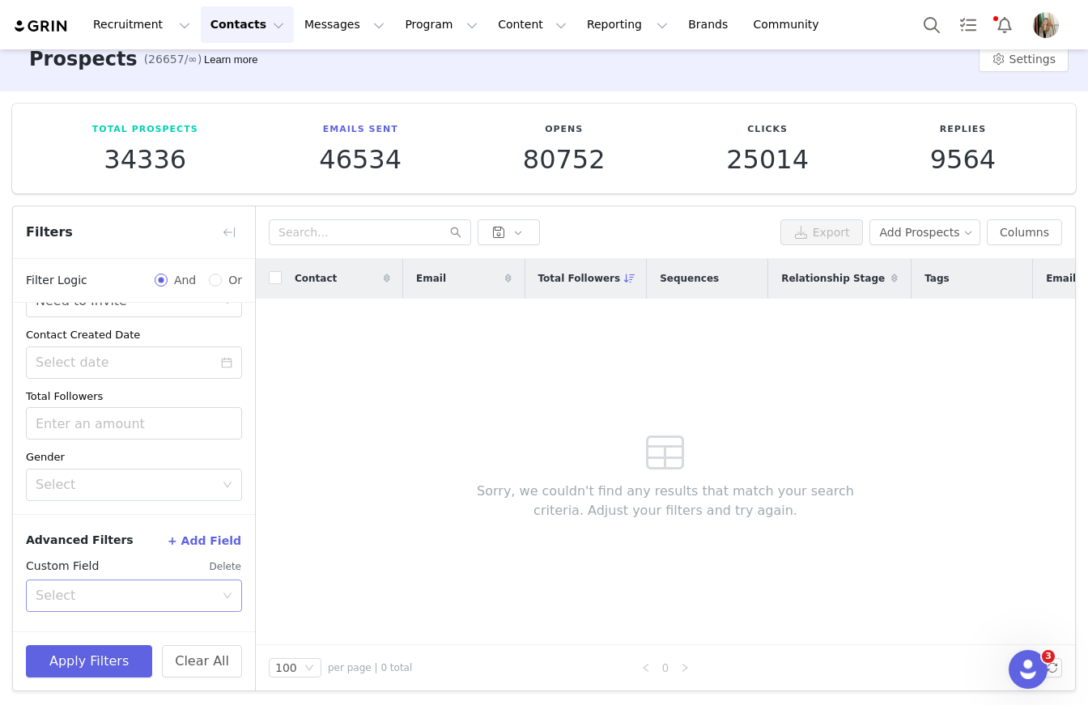
click at [161, 588] on div "Select" at bounding box center [125, 596] width 179 height 16
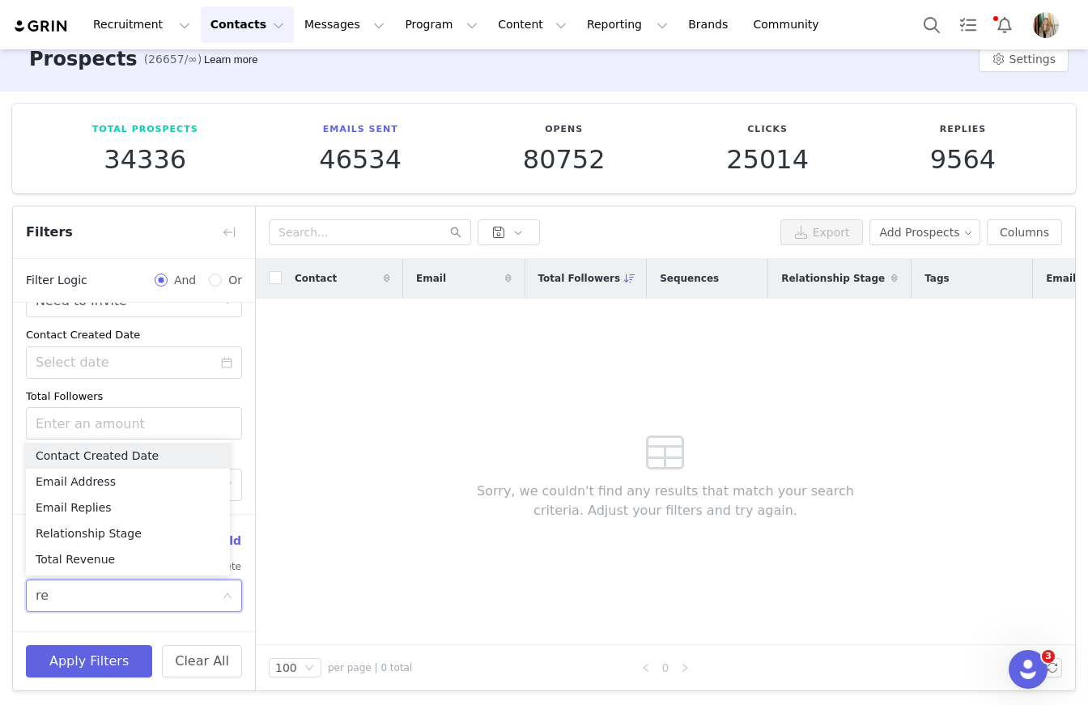
type input "r"
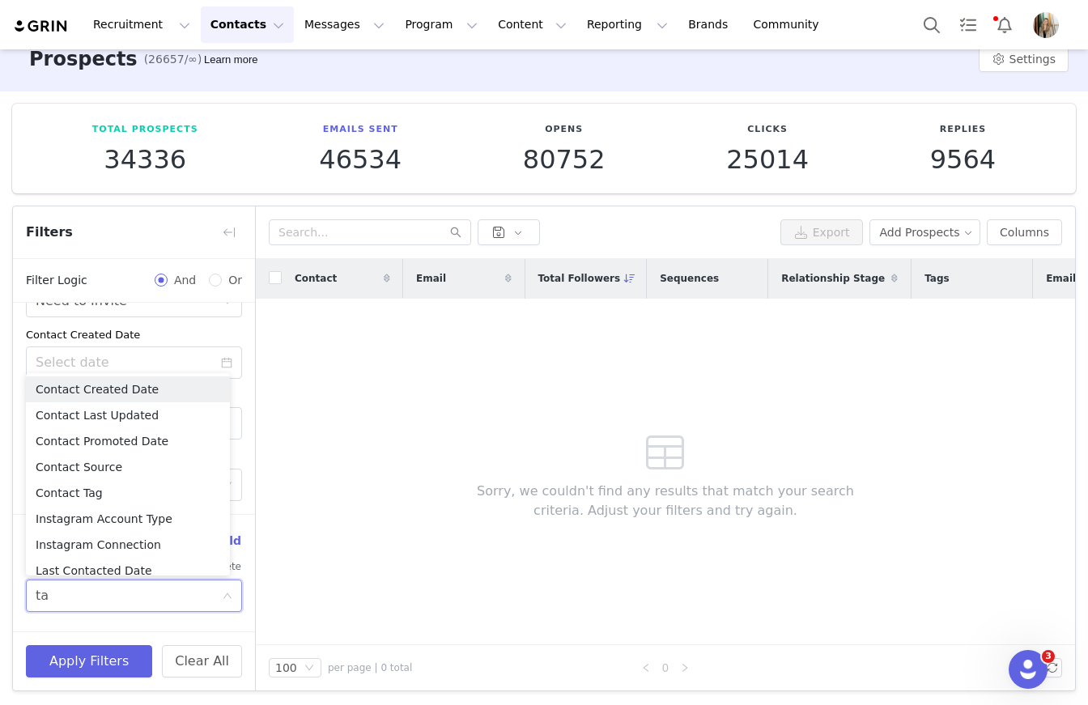
type input "tag"
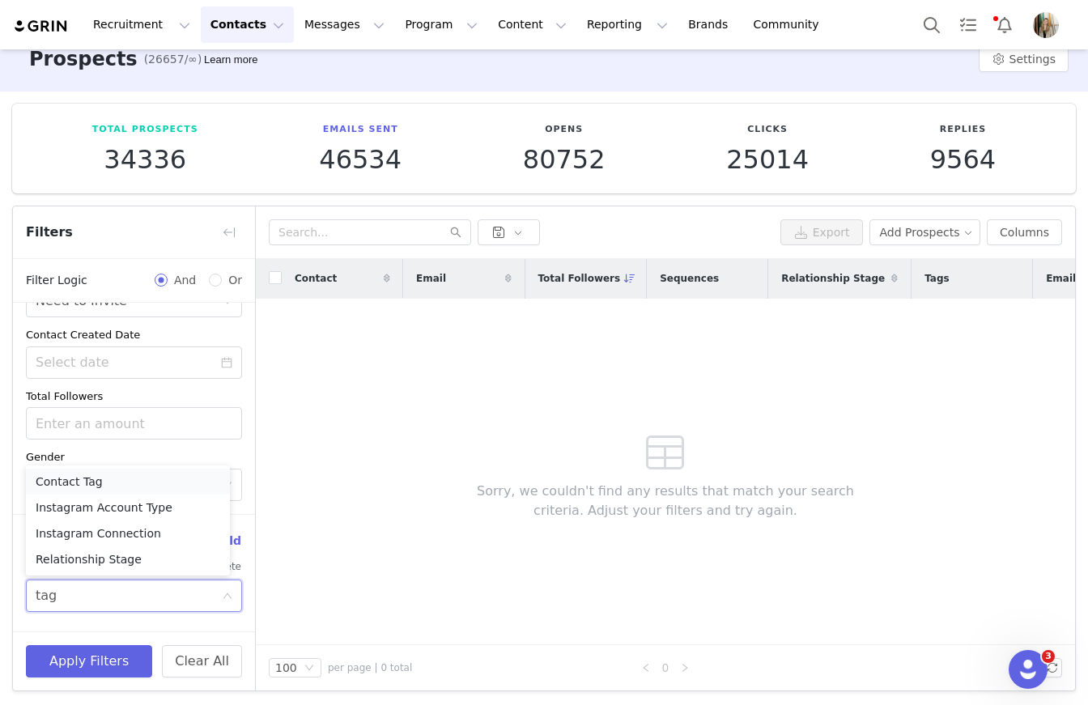
click at [125, 481] on li "Contact Tag" at bounding box center [128, 482] width 204 height 26
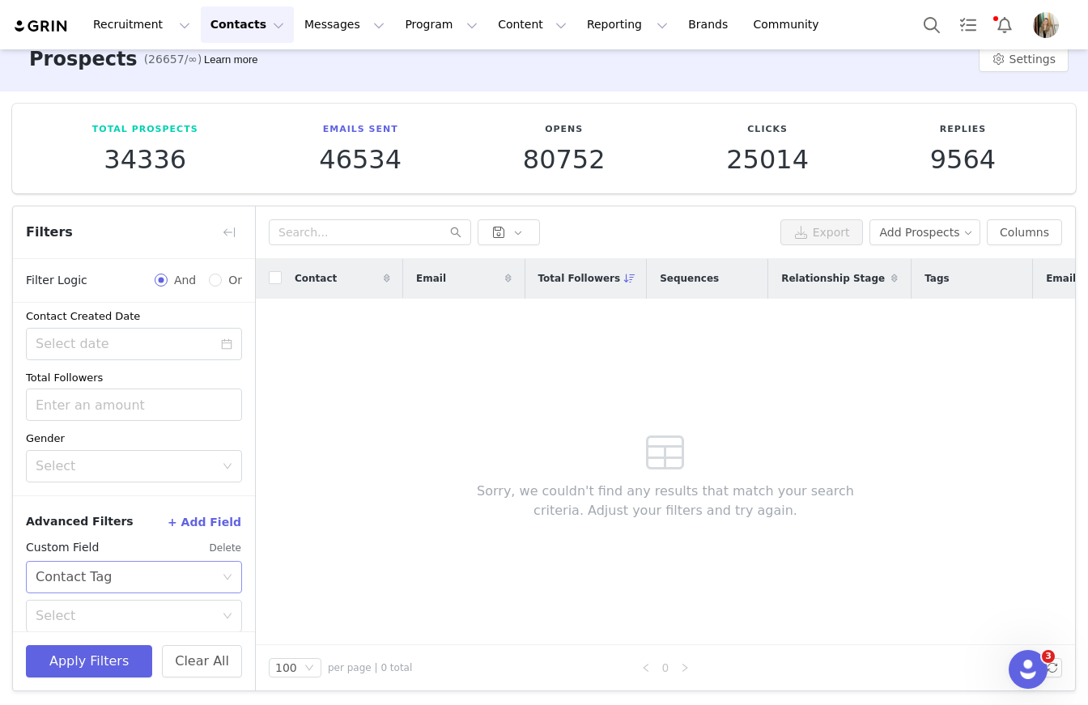
scroll to position [365, 0]
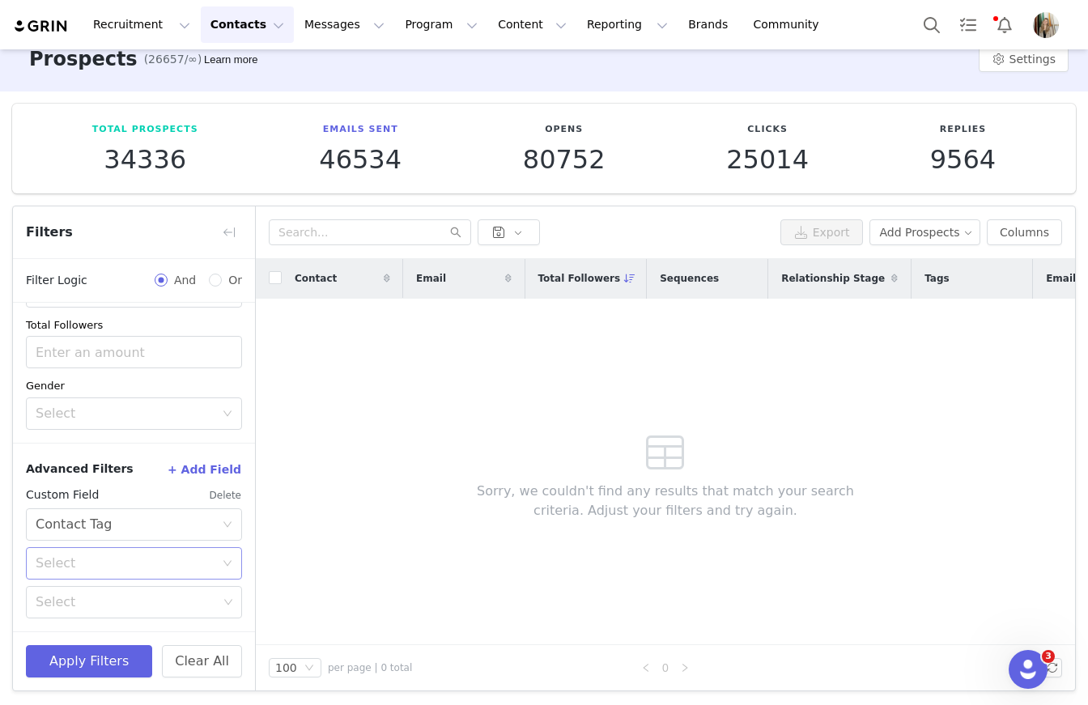
click at [87, 572] on div "Select" at bounding box center [129, 563] width 186 height 31
click at [64, 625] on li "Is not" at bounding box center [128, 624] width 204 height 26
click at [79, 602] on div "Select" at bounding box center [127, 602] width 182 height 16
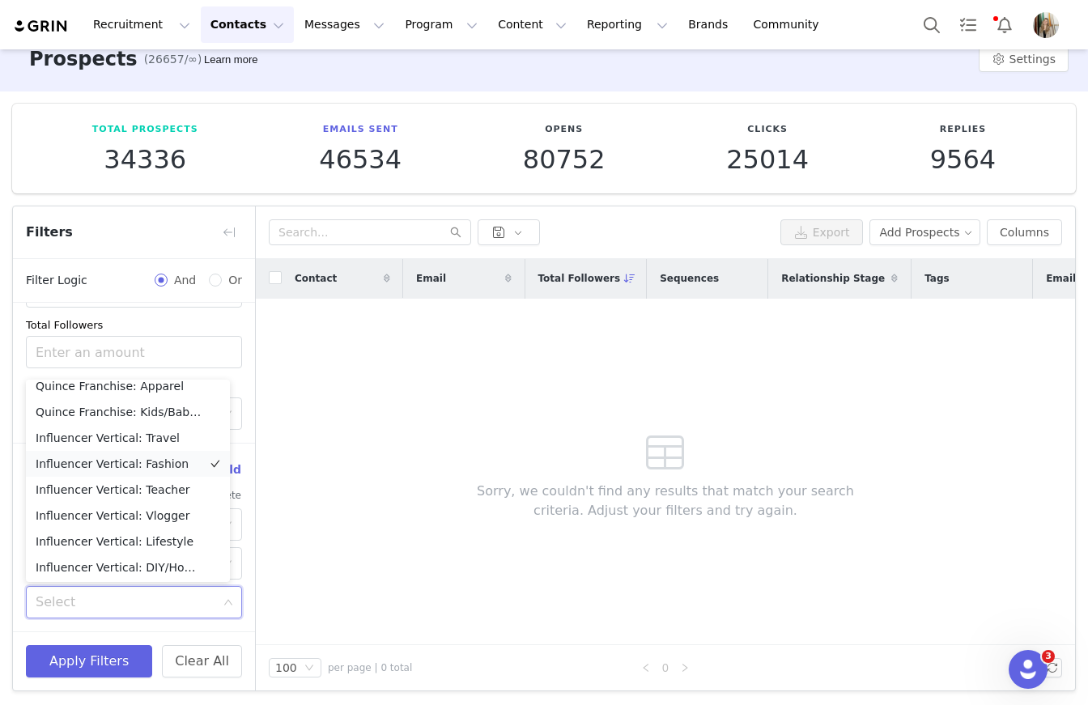
scroll to position [167, 0]
click at [85, 534] on li "Influencer Type: Gifted" at bounding box center [128, 540] width 204 height 26
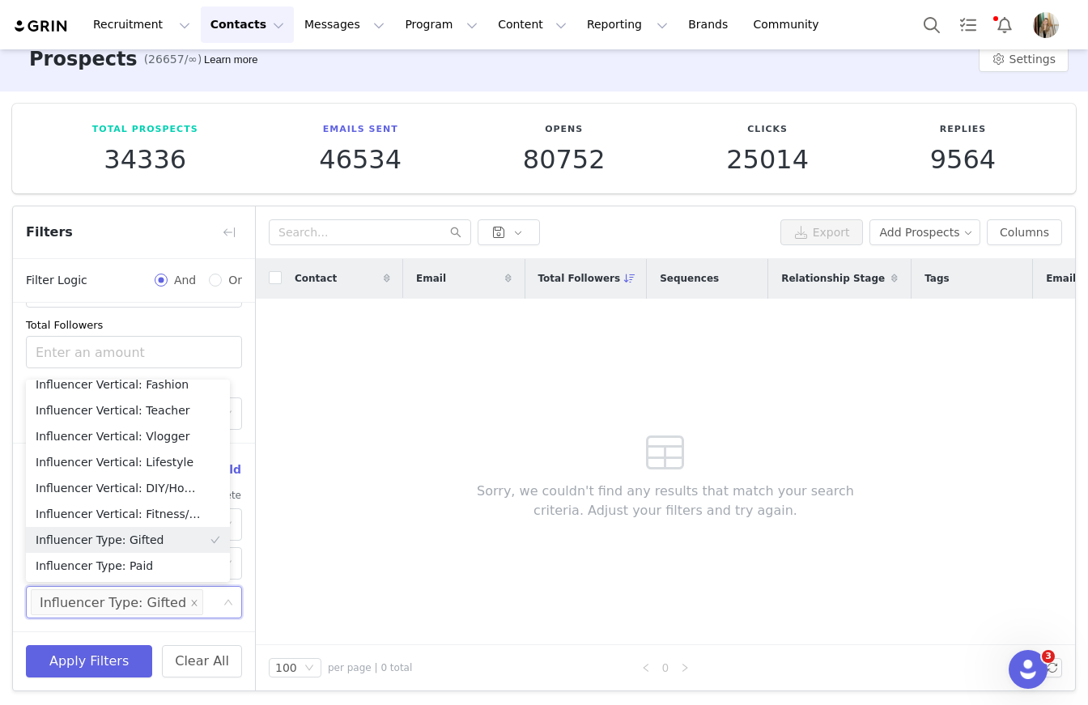
scroll to position [189, 0]
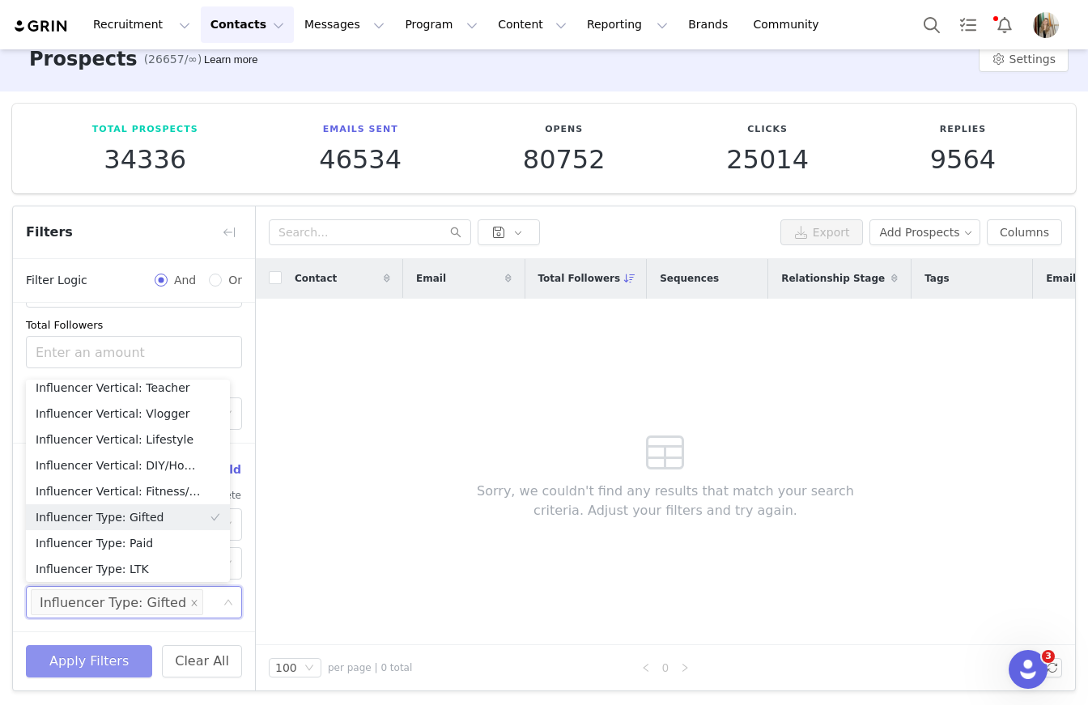
click at [74, 662] on button "Apply Filters" at bounding box center [89, 661] width 126 height 32
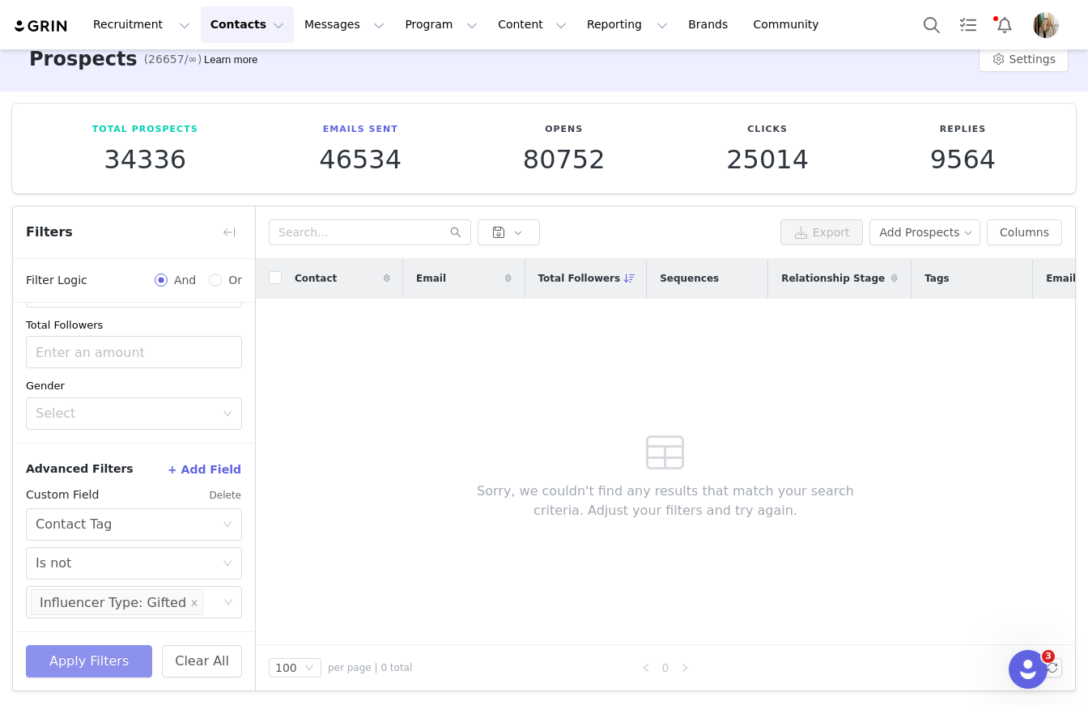
click at [100, 667] on button "Apply Filters" at bounding box center [89, 661] width 126 height 32
click at [219, 494] on button "Delete" at bounding box center [225, 496] width 33 height 26
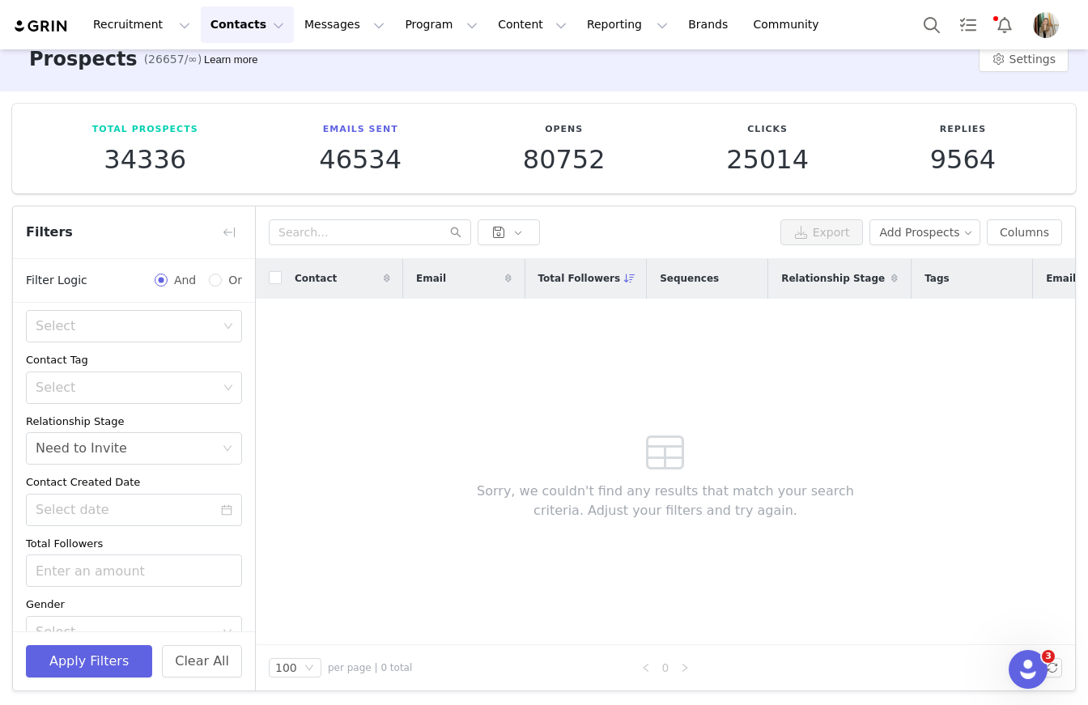
scroll to position [0, 0]
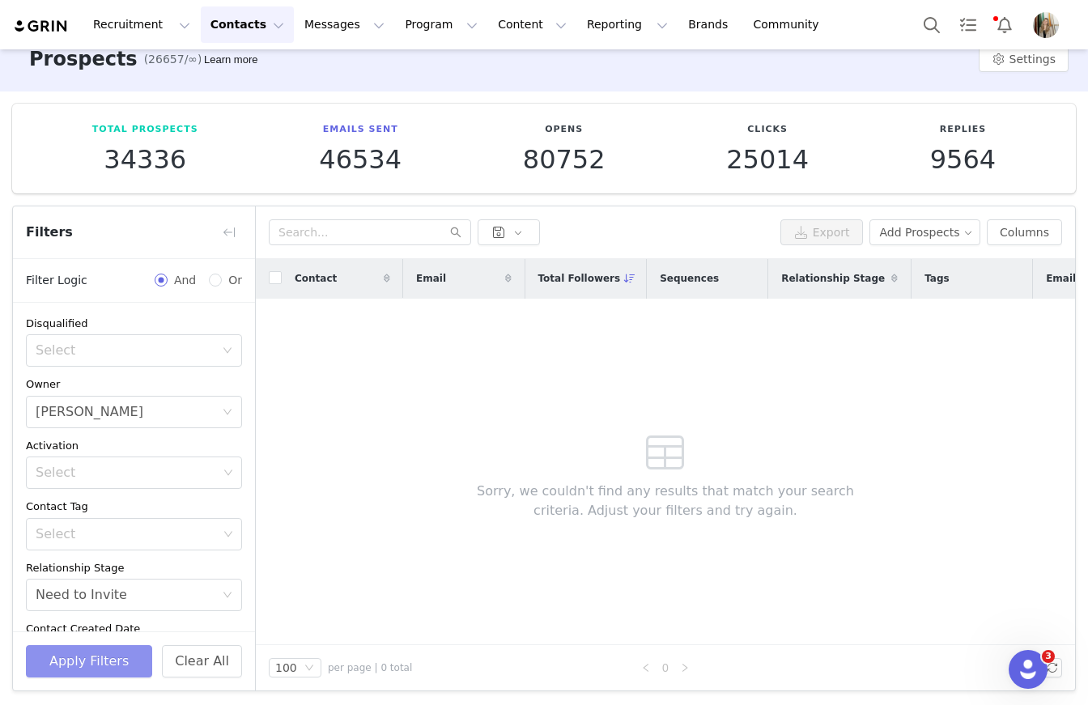
click at [118, 655] on button "Apply Filters" at bounding box center [89, 661] width 126 height 32
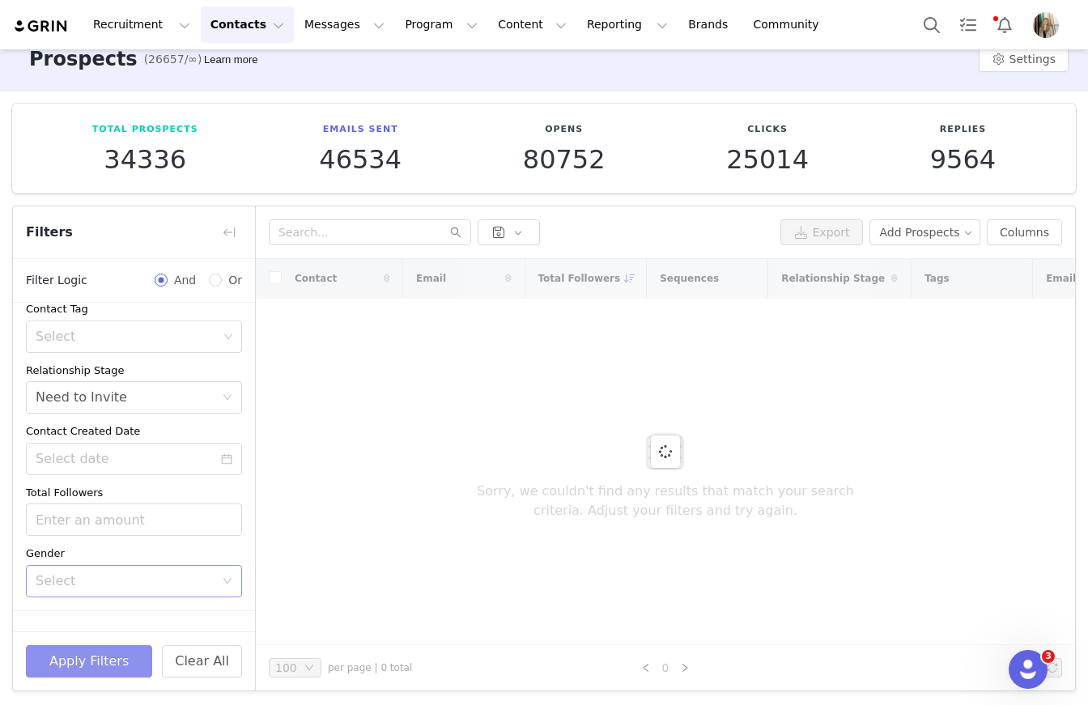
scroll to position [229, 0]
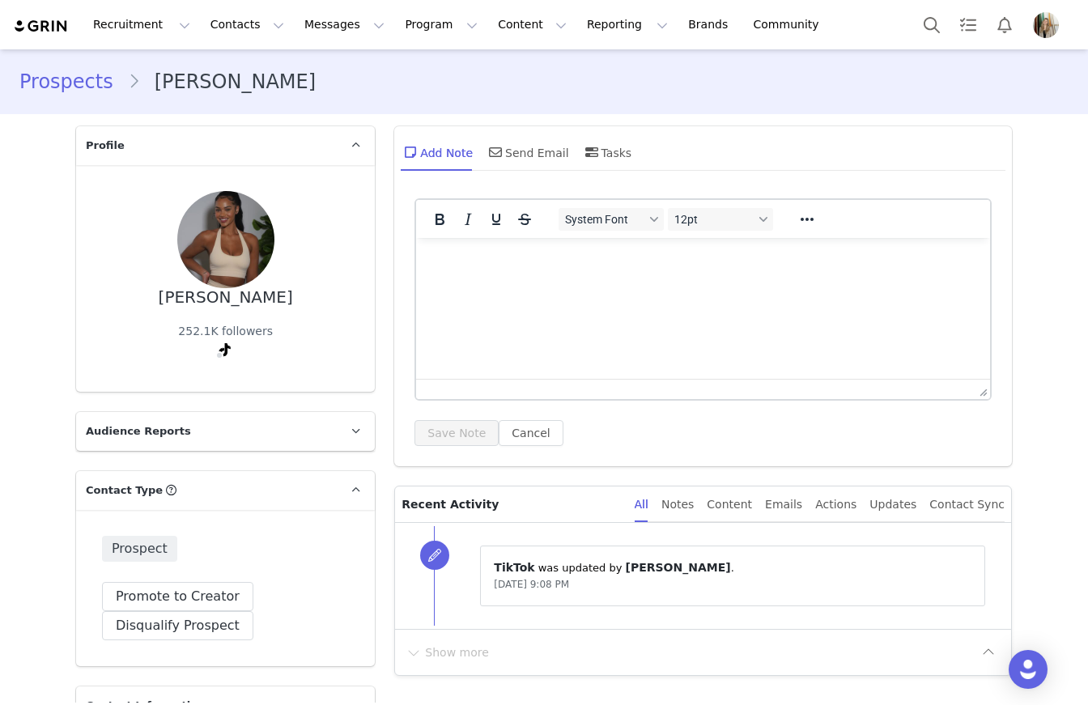
type input "+1 ([GEOGRAPHIC_DATA])"
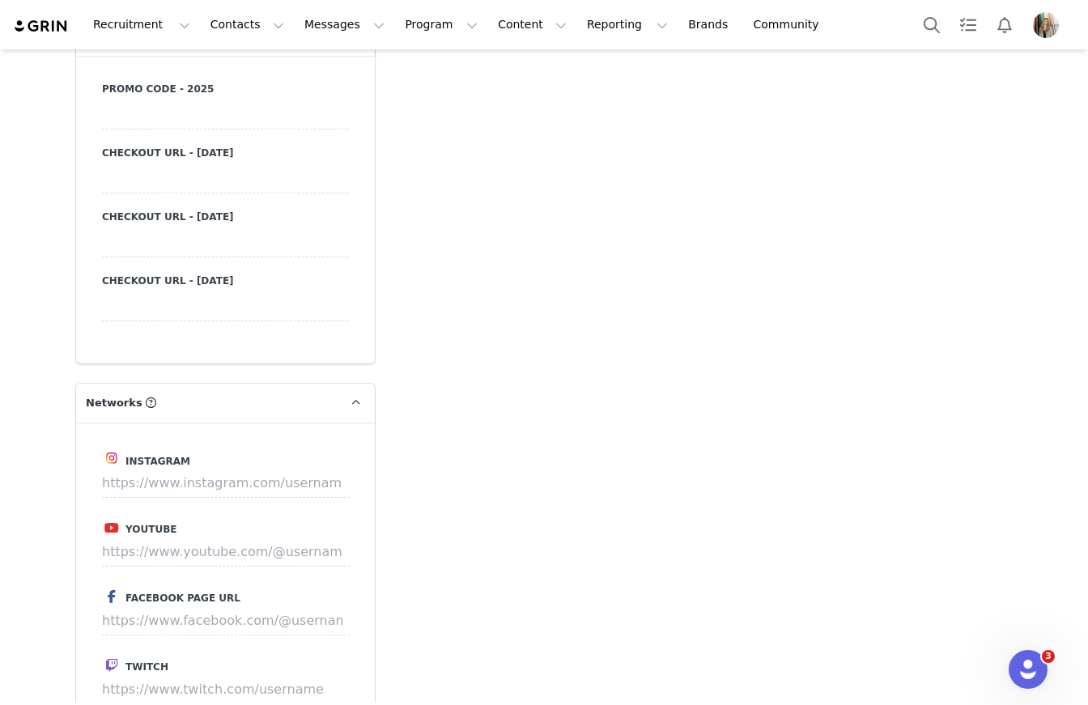
scroll to position [1597, 0]
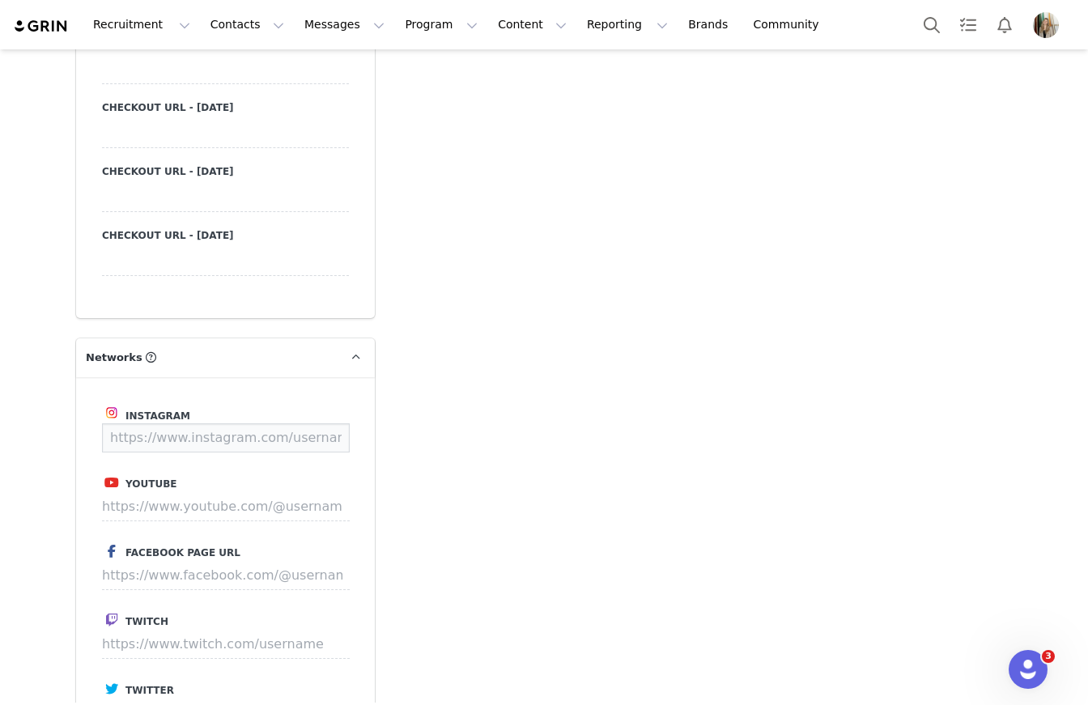
click at [182, 436] on input at bounding box center [226, 437] width 248 height 29
paste input "https://www.instagram.com/builtbybray/?igsh=NTc4MTIwNjQ2YQ%3D%3D"
type input "https://www.instagram.com/builtbybray/"
click at [329, 443] on button "Save" at bounding box center [319, 437] width 59 height 29
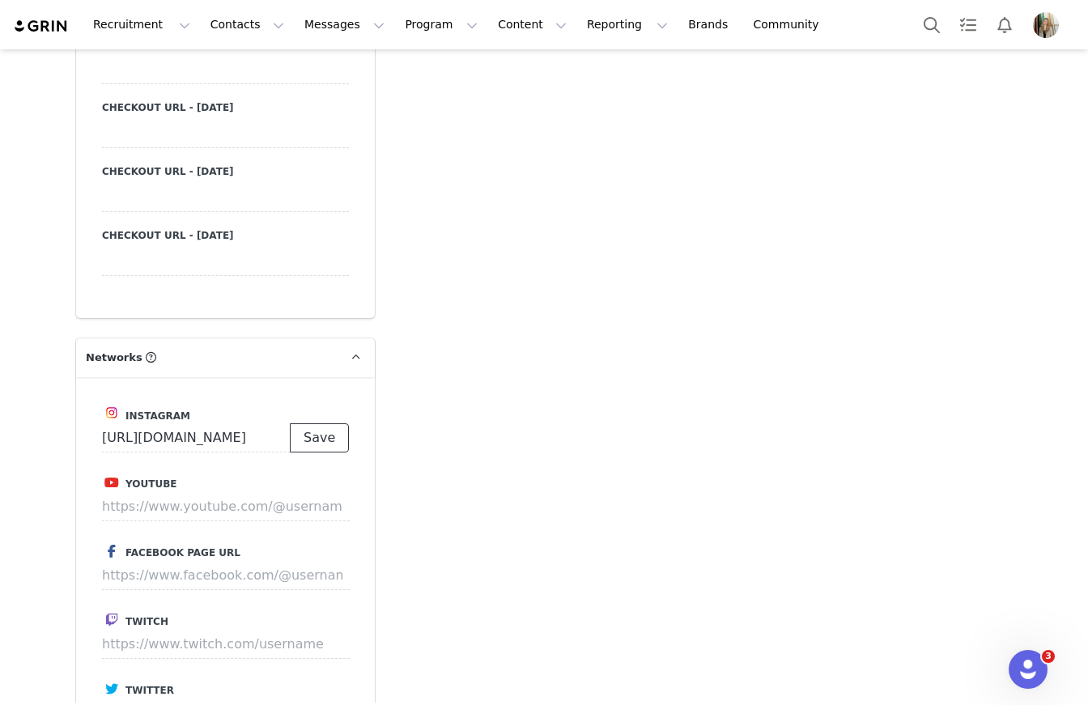
scroll to position [0, 0]
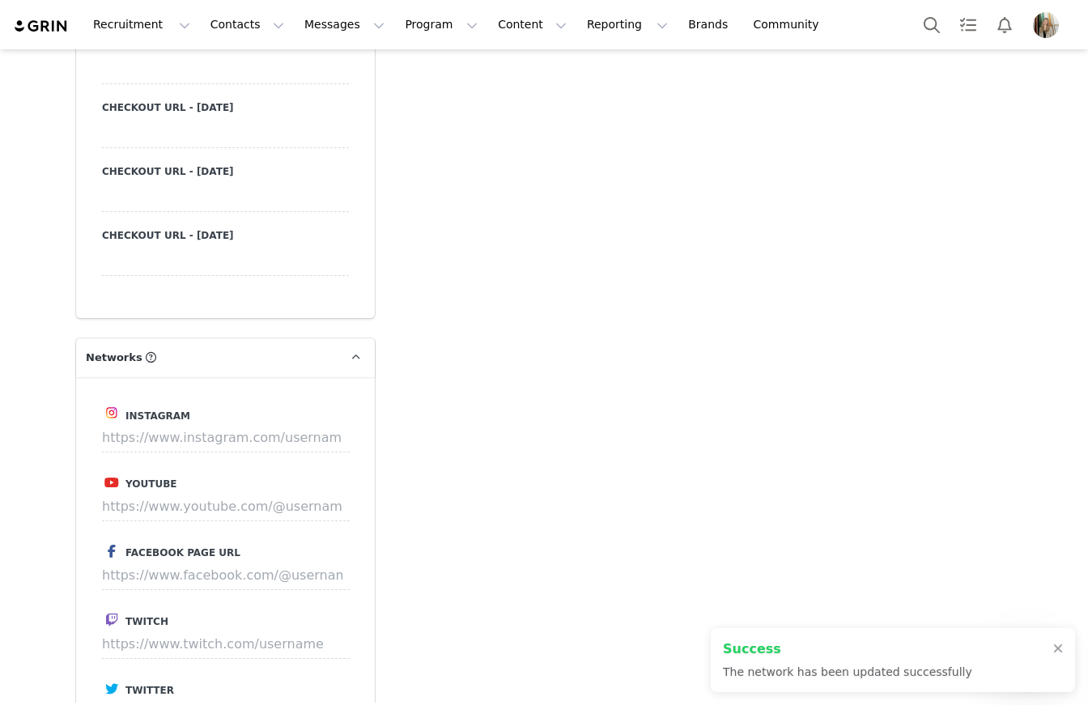
type input "[URL][DOMAIN_NAME]"
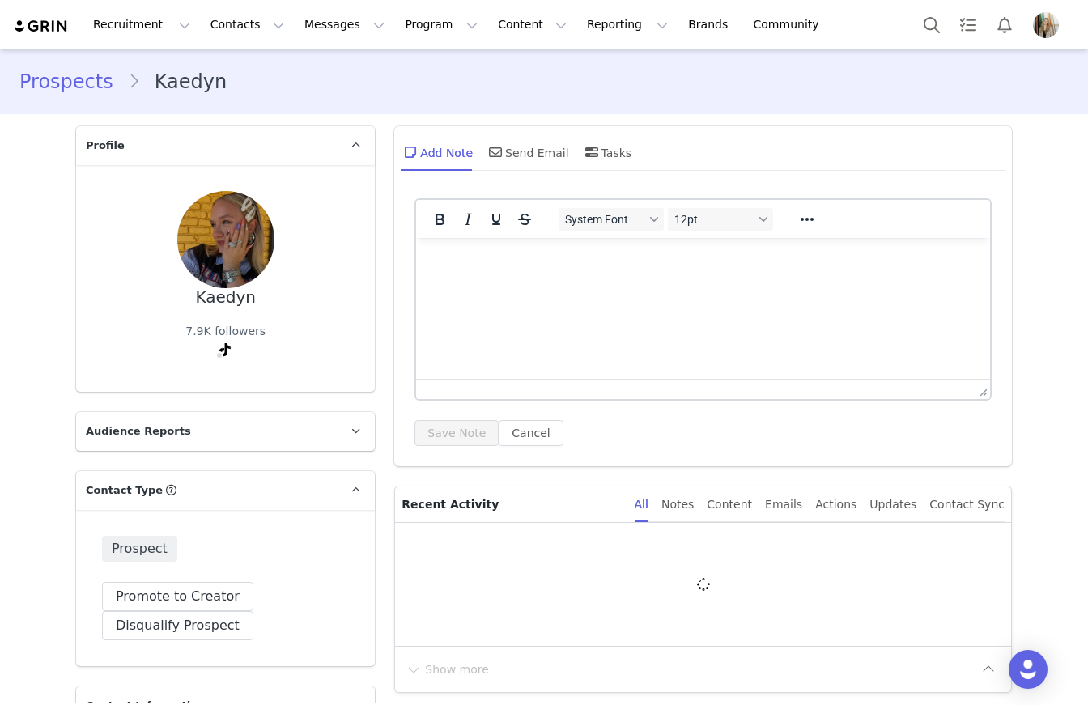
type input "+1 ([GEOGRAPHIC_DATA])"
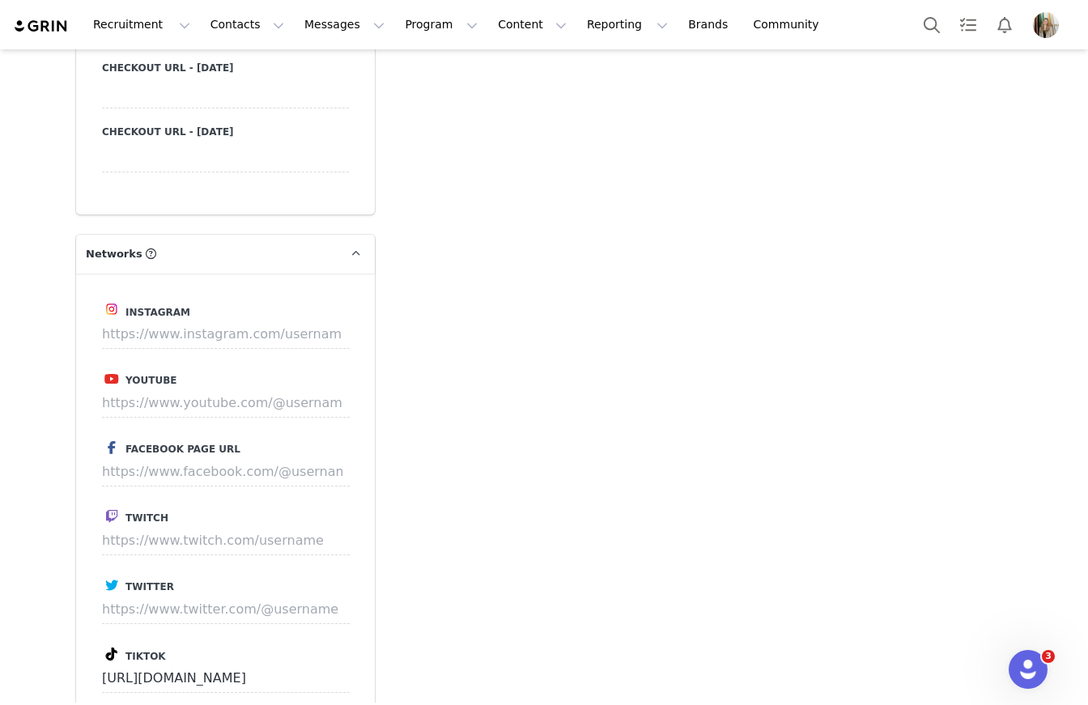
scroll to position [1630, 0]
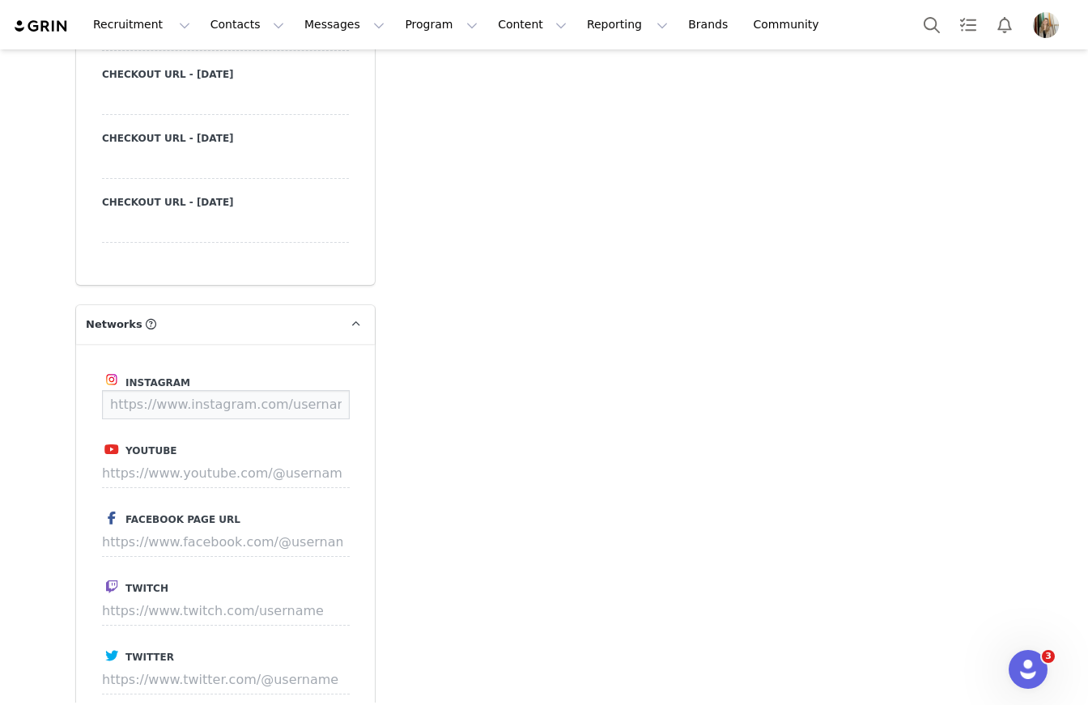
click at [168, 390] on input at bounding box center [226, 404] width 248 height 29
paste input "https://www.instagram.com/kaedynskye/"
click at [315, 406] on button "Save" at bounding box center [319, 404] width 59 height 29
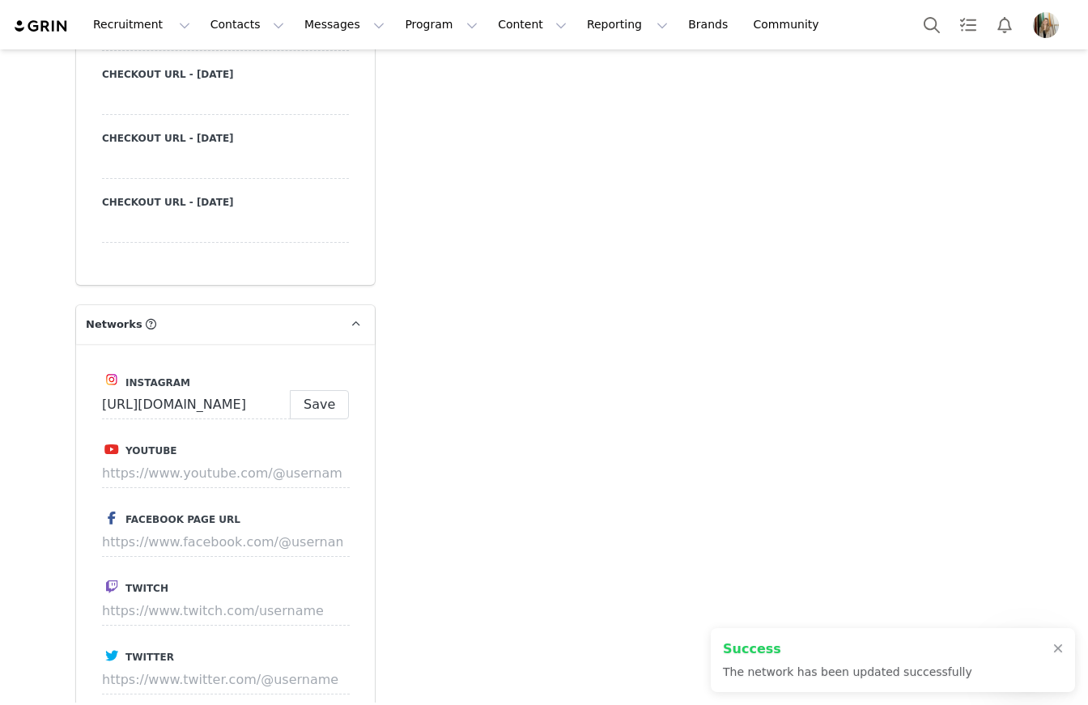
type input "https://www.instagram.com/kaedynskye"
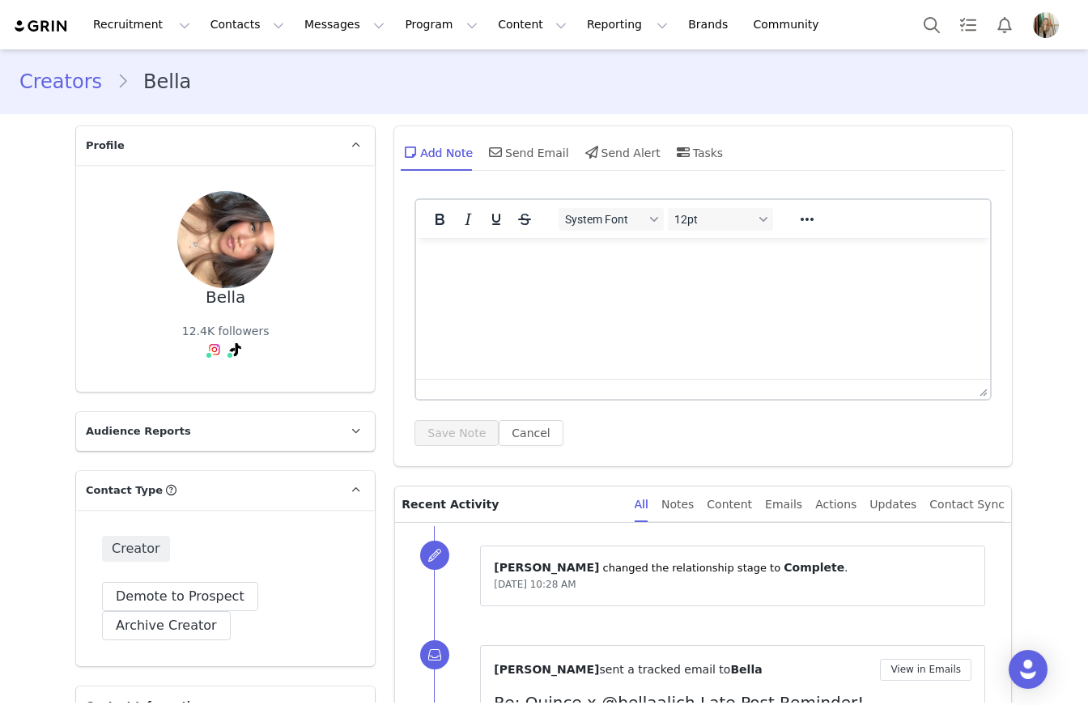
type input "+1 ([GEOGRAPHIC_DATA])"
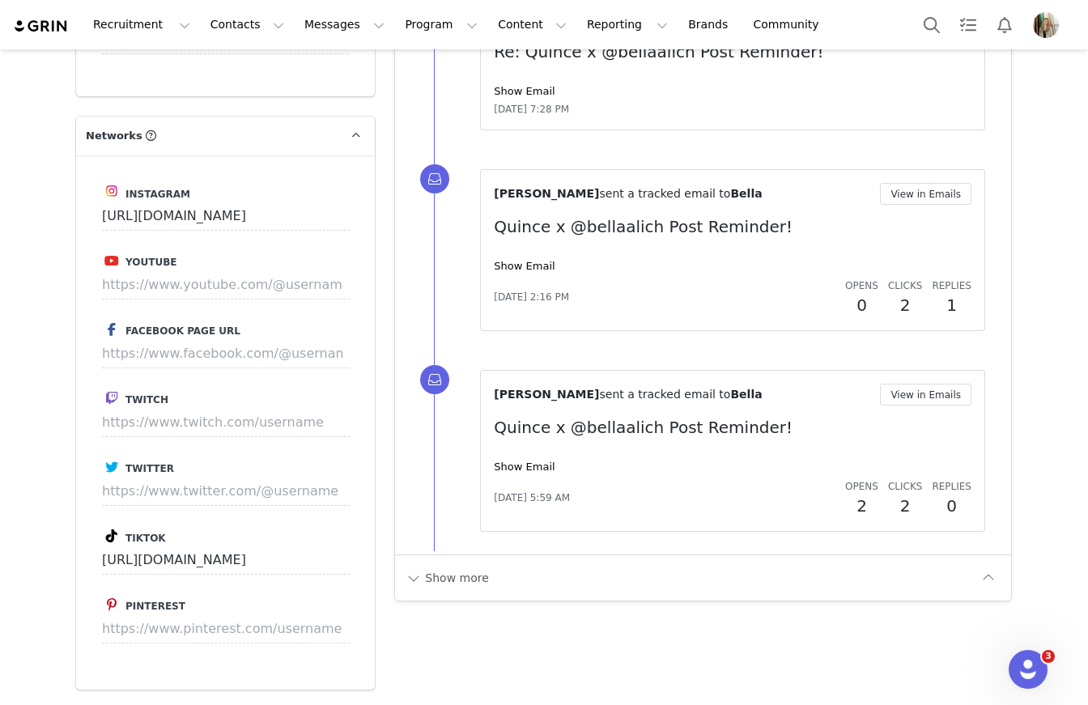
scroll to position [1818, 0]
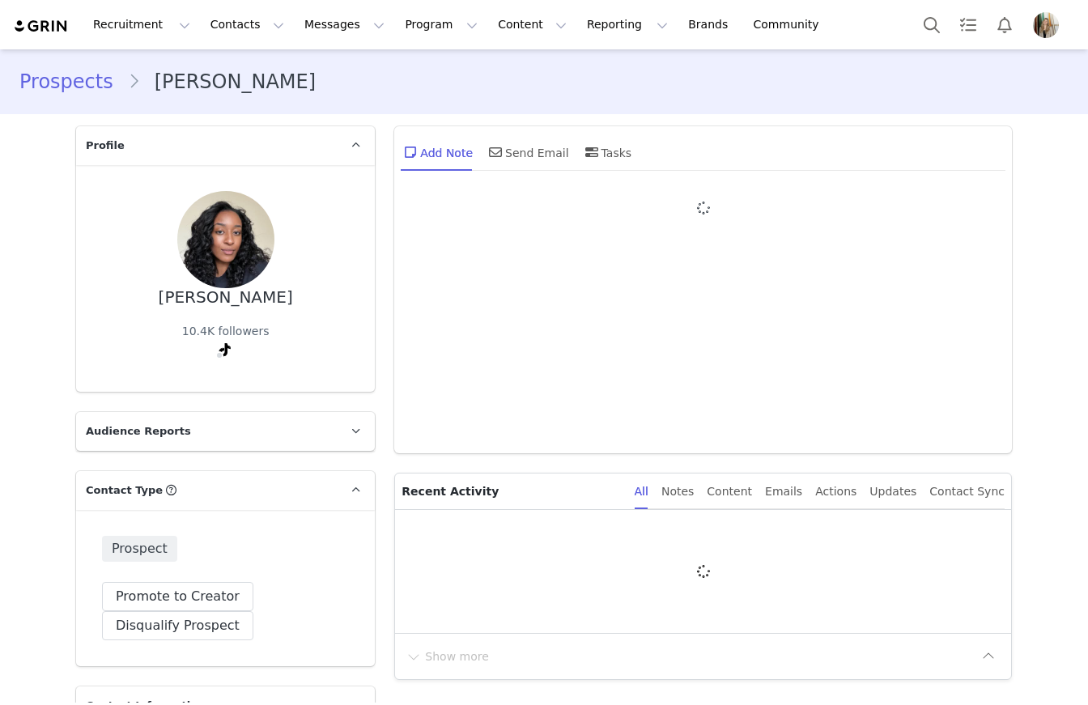
type input "+1 ([GEOGRAPHIC_DATA])"
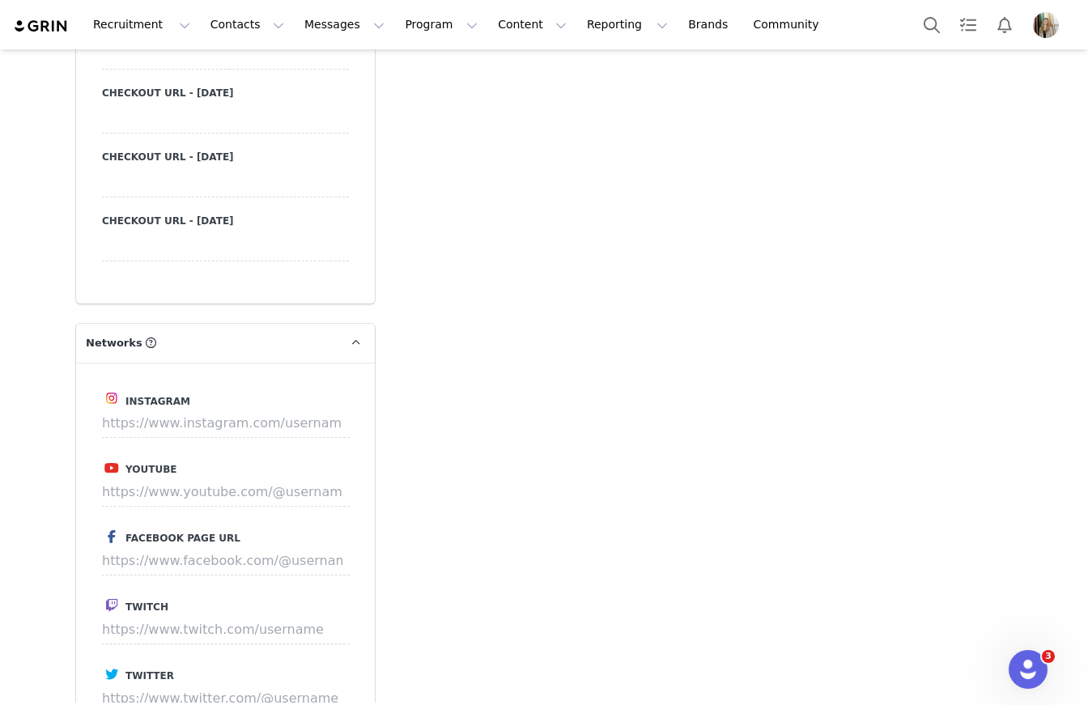
scroll to position [1612, 0]
click at [239, 430] on input at bounding box center [226, 422] width 248 height 29
paste input "https://www.instagram.com/thelifeofamxya"
type input "https://www.instagram.com/thelifeofamxya"
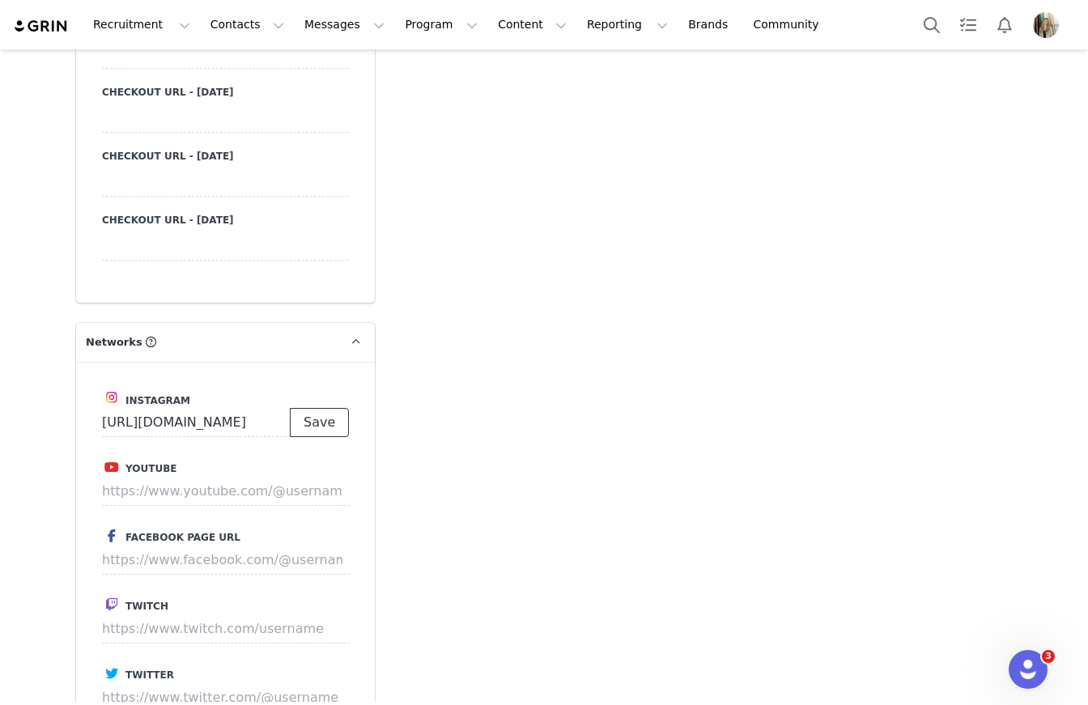
click at [319, 420] on button "Save" at bounding box center [319, 422] width 59 height 29
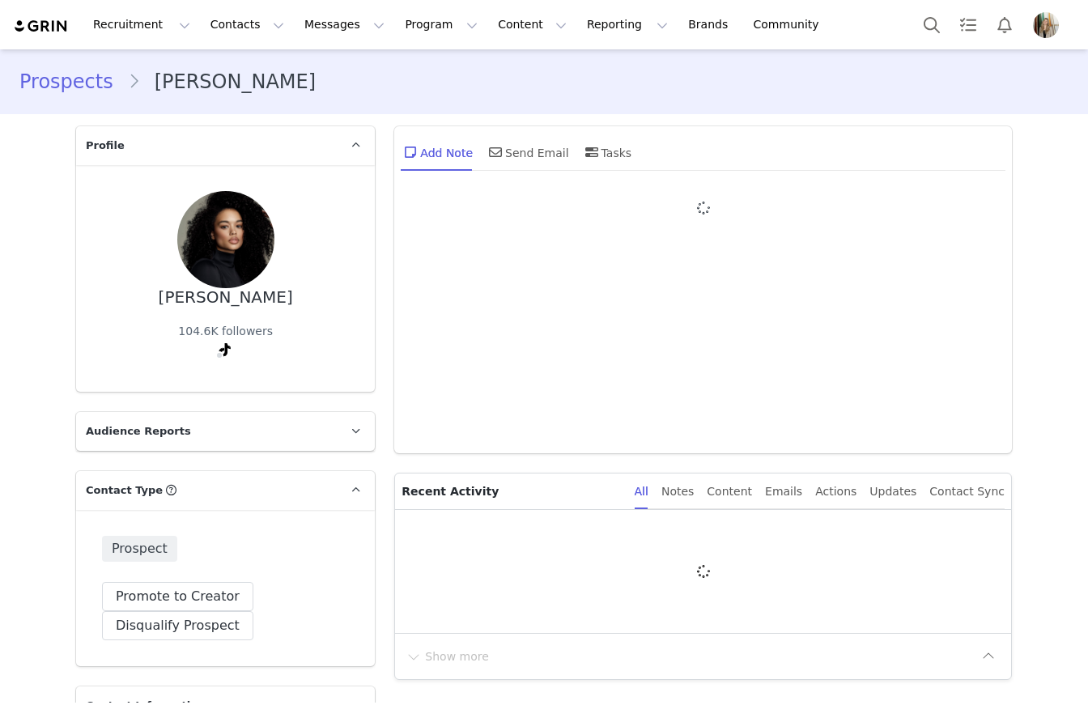
type input "+1 ([GEOGRAPHIC_DATA])"
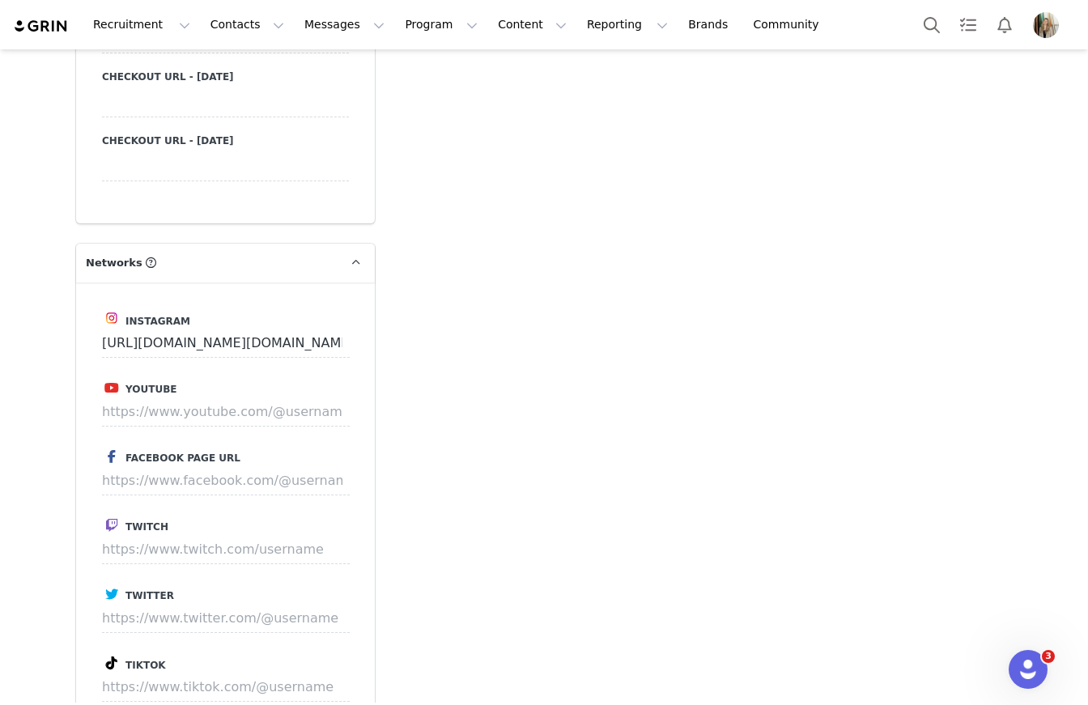
scroll to position [1865, 0]
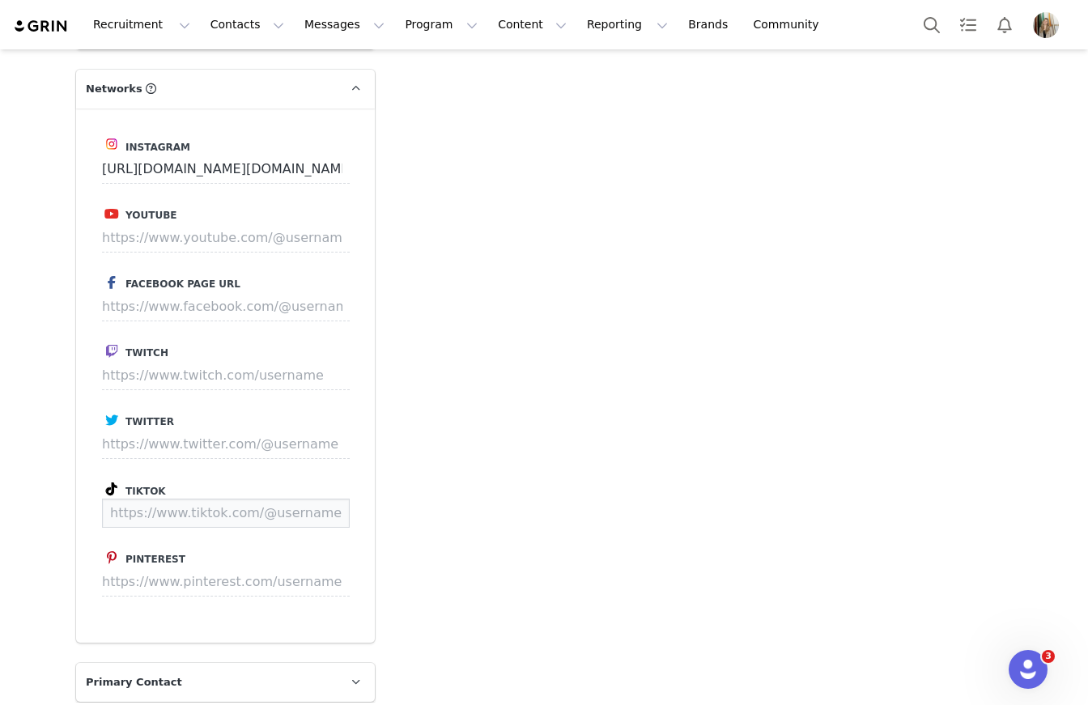
click at [193, 510] on input at bounding box center [226, 513] width 248 height 29
paste input "https://www.tiktok.com/@ashleyrbnl?lang=en"
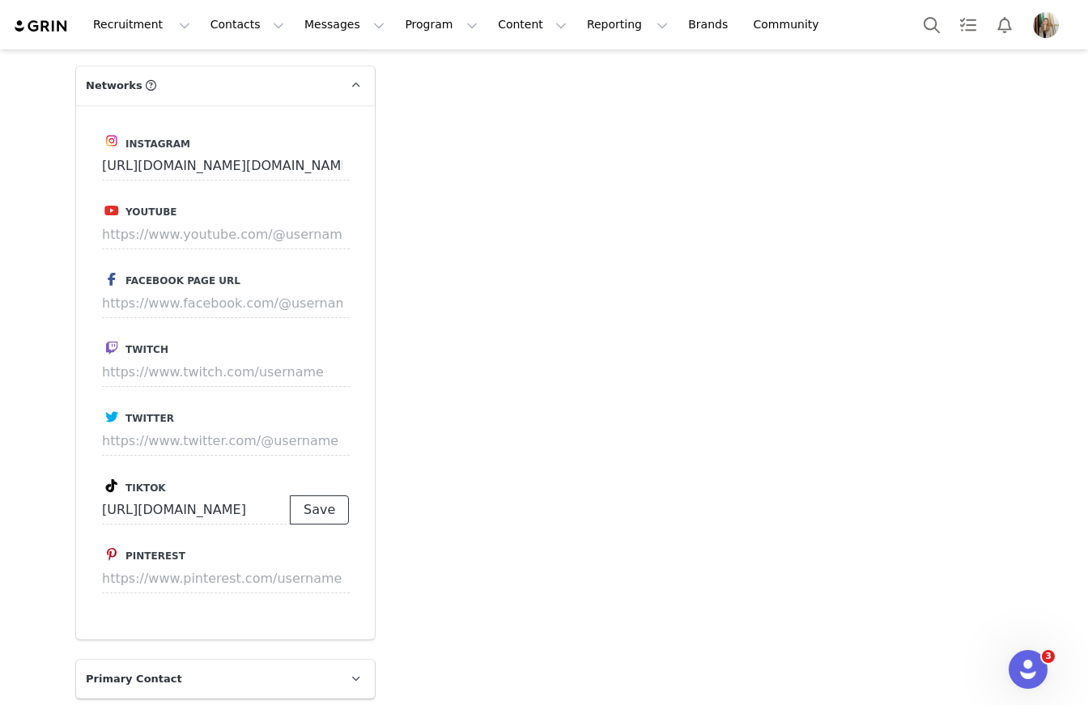
type input "https://www.tiktok.com/@ashleyrbnl"
click at [316, 504] on button "Save" at bounding box center [319, 510] width 59 height 29
click at [219, 511] on input at bounding box center [226, 510] width 248 height 29
paste input "https://www.tiktok.com/@ashleyrbnl?lang=en"
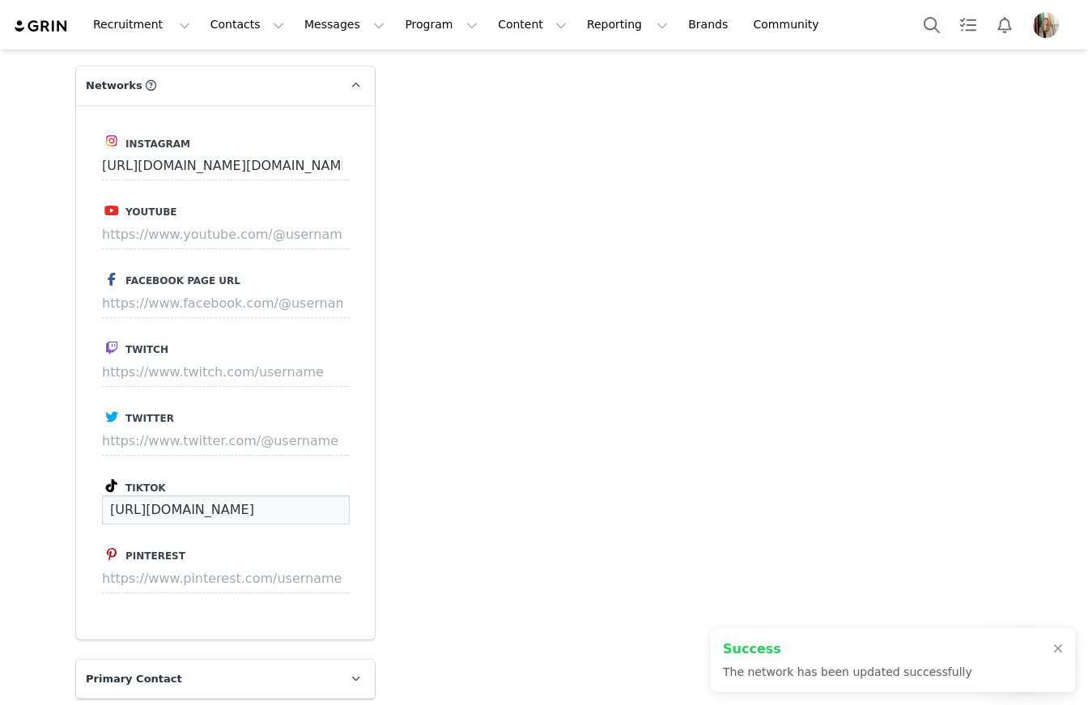
type input "https://www.tiktok.com/@ashleyrbnl"
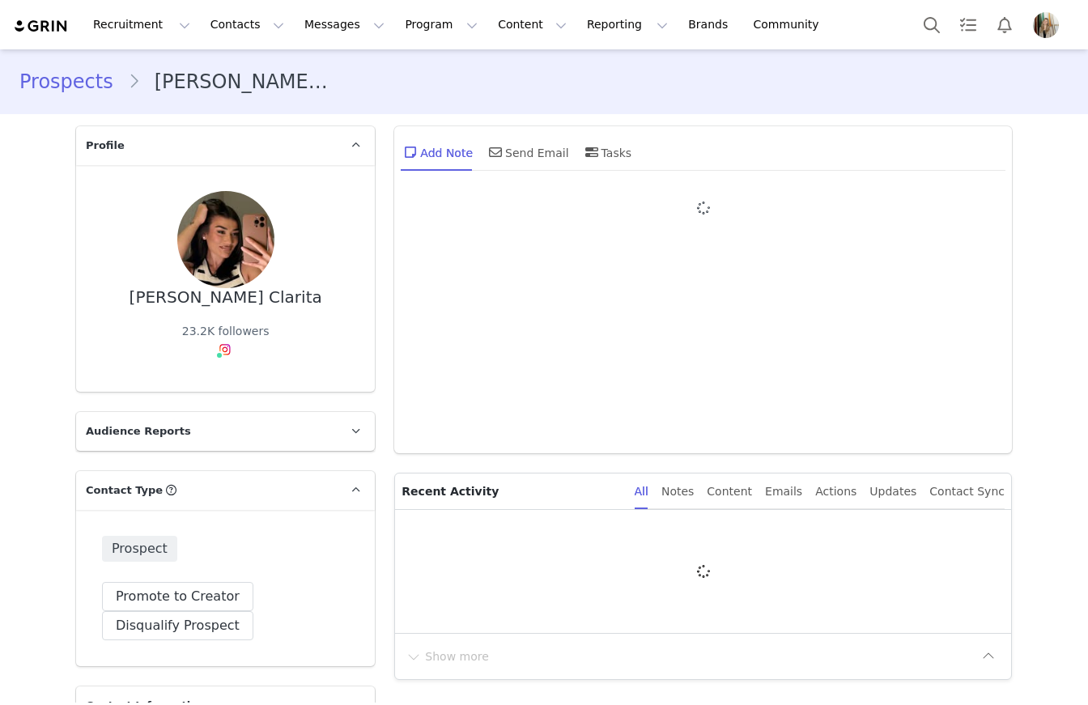
type input "+1 ([GEOGRAPHIC_DATA])"
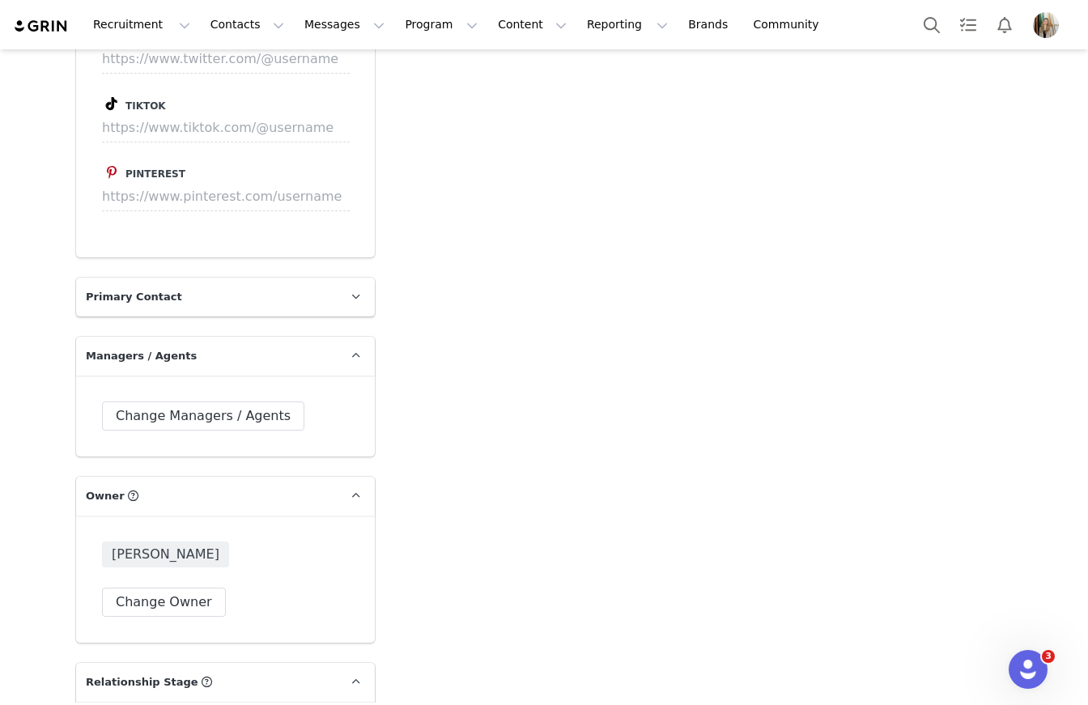
scroll to position [2104, 0]
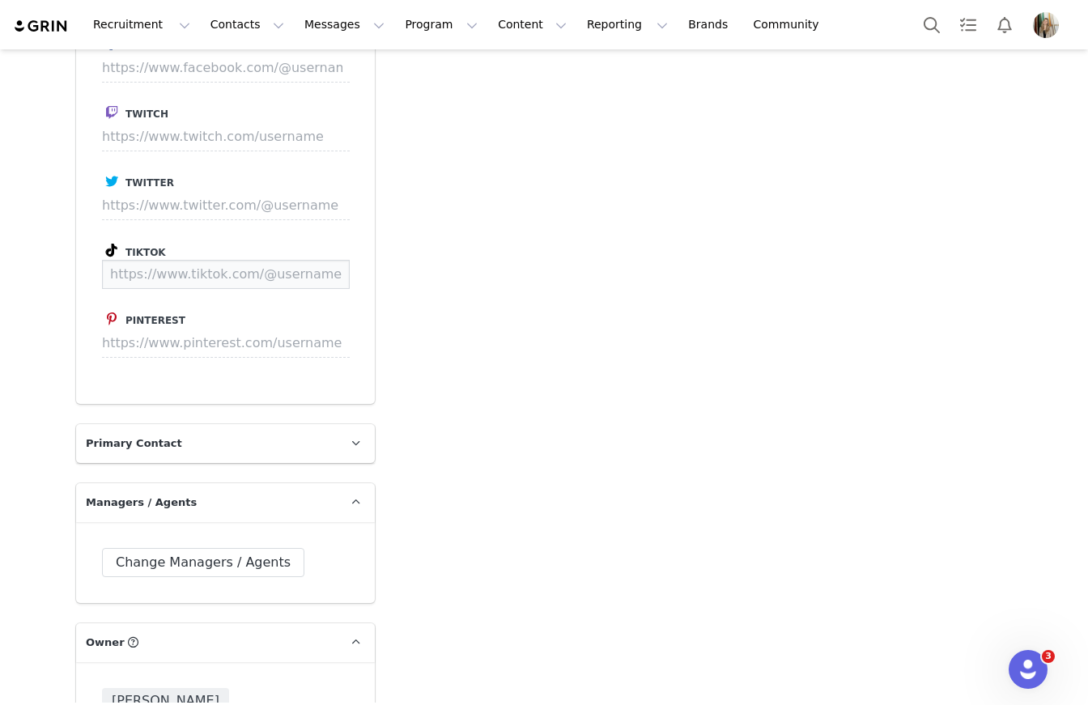
click at [187, 275] on input at bounding box center [226, 274] width 248 height 29
paste input "[URL][DOMAIN_NAME]"
type input "https://www.tiktok.com/@lvzxcl_"
click at [321, 280] on button "Save" at bounding box center [319, 274] width 59 height 29
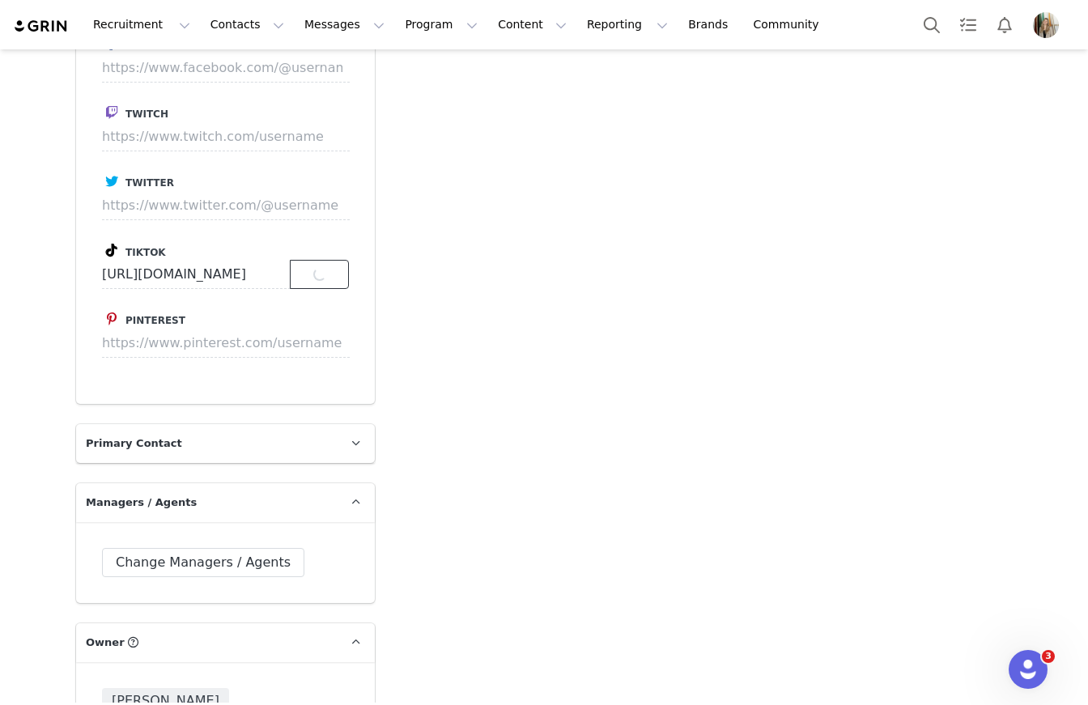
scroll to position [0, 0]
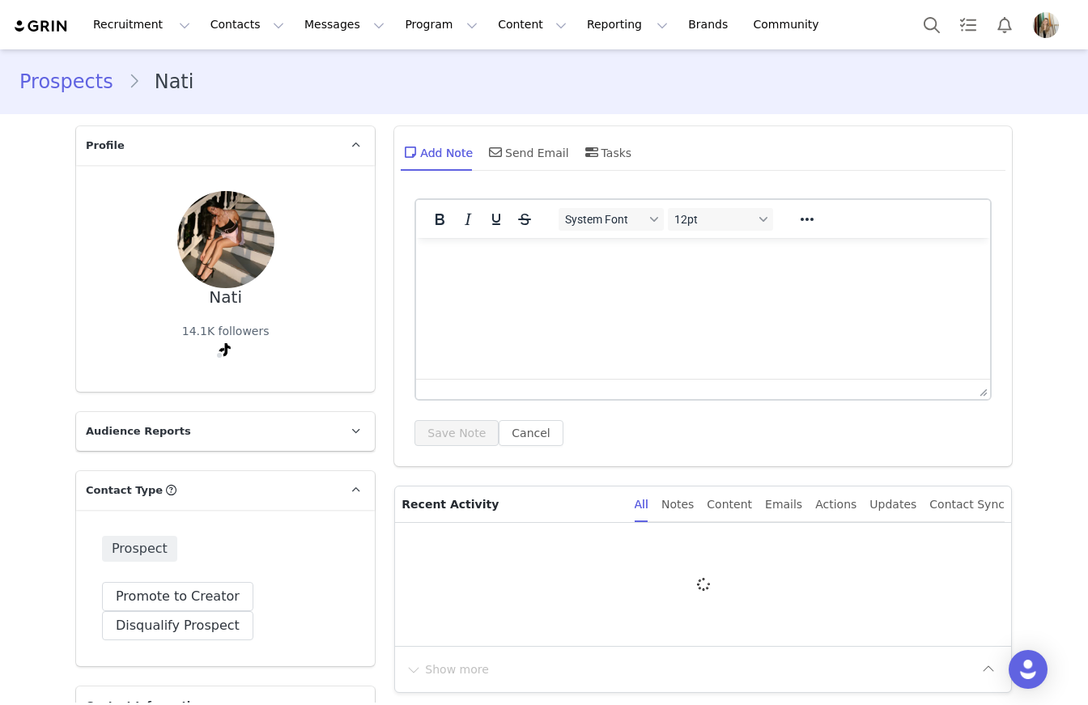
type input "+1 ([GEOGRAPHIC_DATA])"
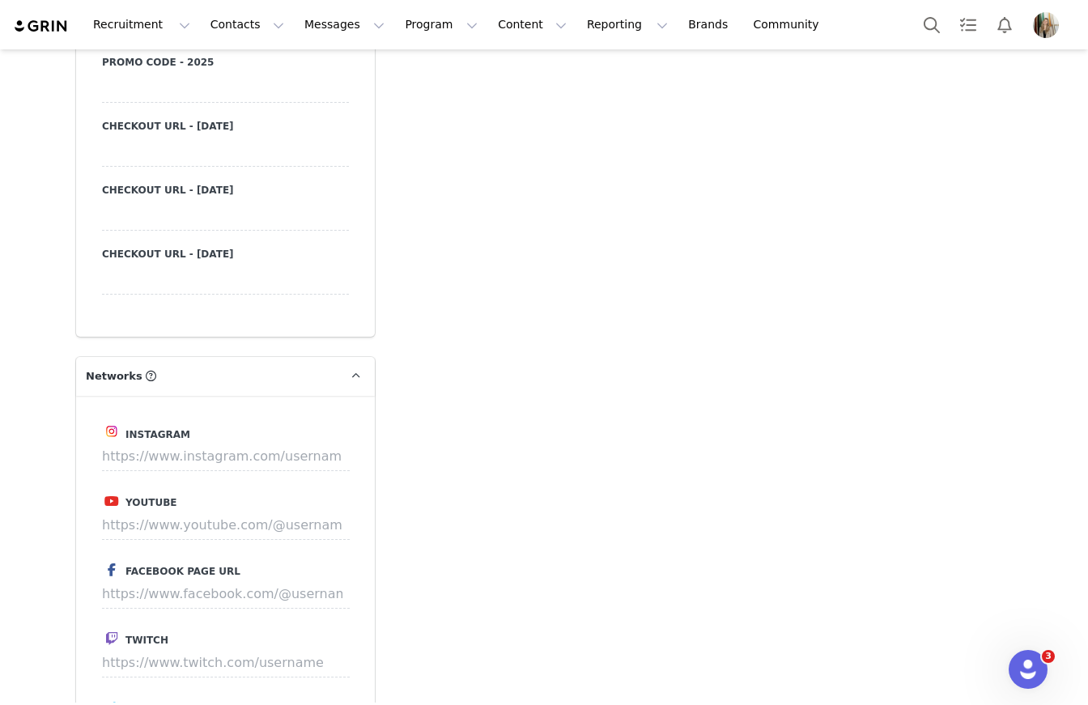
scroll to position [1606, 0]
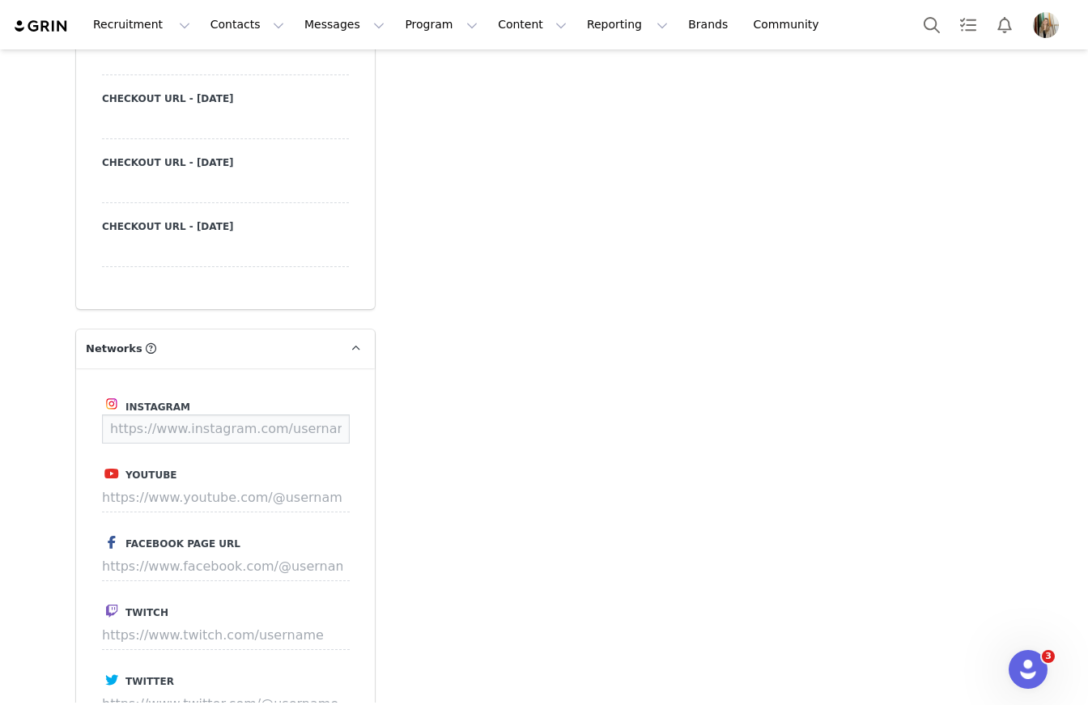
click at [208, 426] on input at bounding box center [226, 429] width 248 height 29
paste input "[URL][DOMAIN_NAME]"
click at [324, 427] on button "Save" at bounding box center [319, 429] width 59 height 29
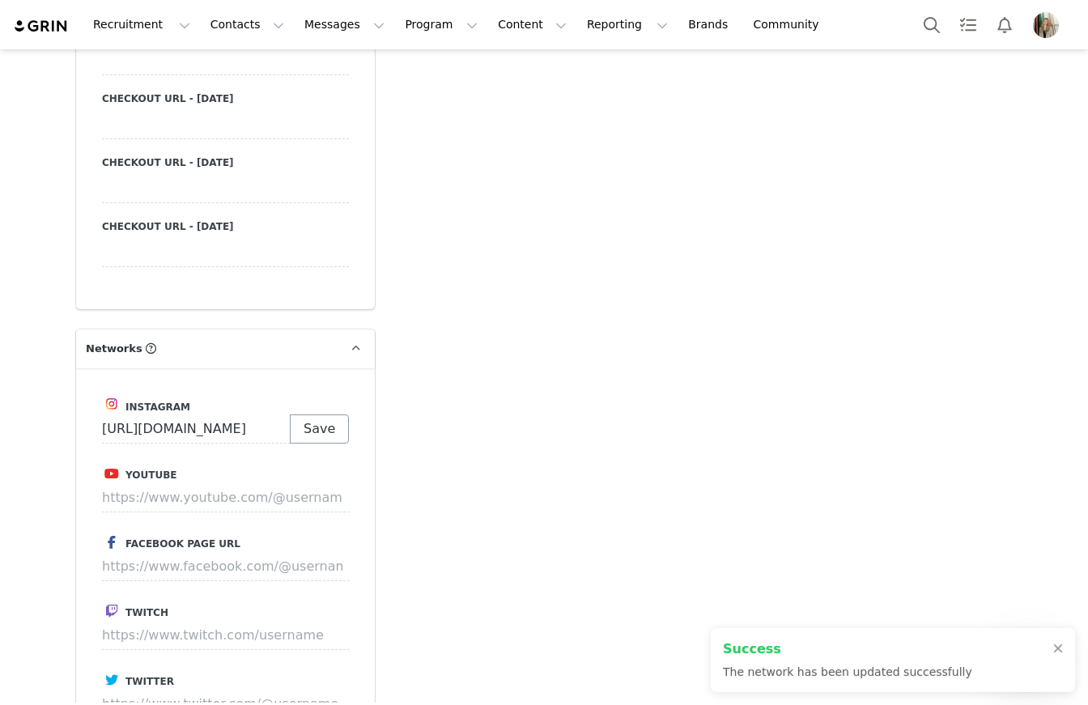
type input "[URL][DOMAIN_NAME]"
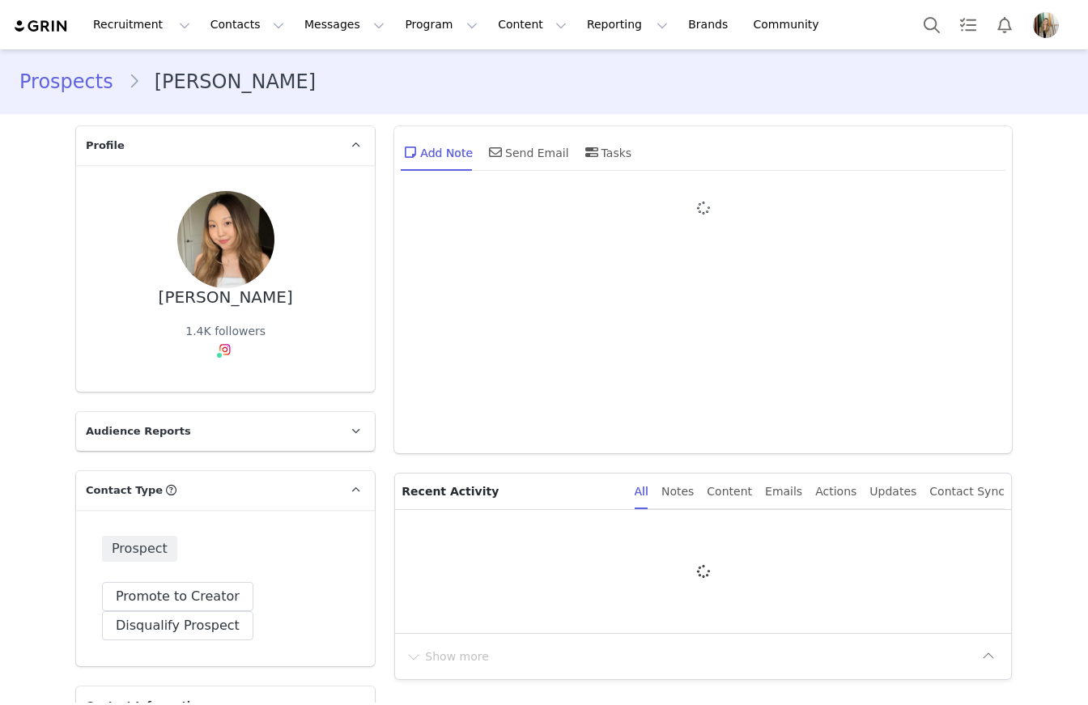
type input "+1 (United States)"
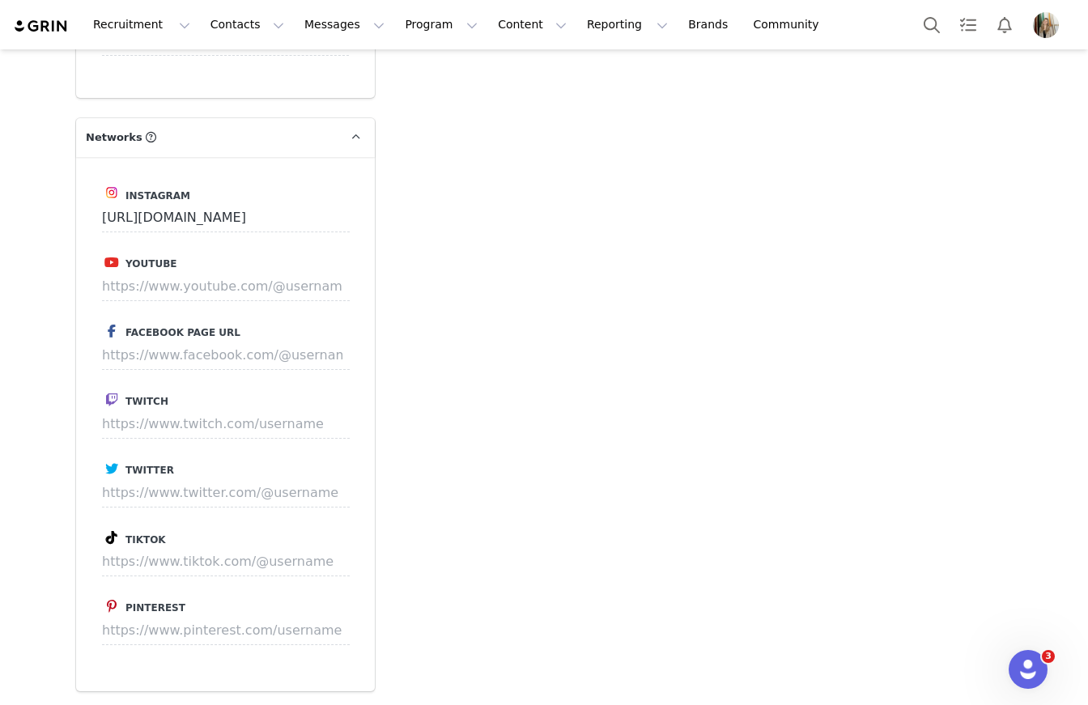
scroll to position [1930, 0]
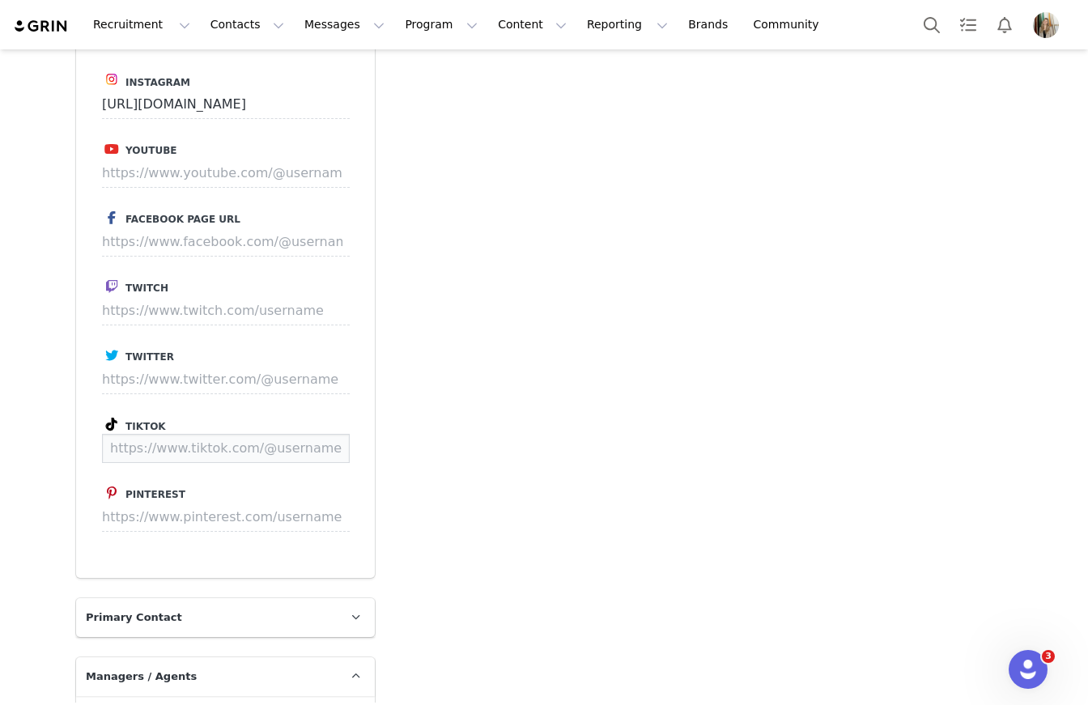
click at [138, 453] on input at bounding box center [226, 448] width 248 height 29
paste input "https://www.tiktok.com/@juliekeem?lang=en"
type input "https://www.tiktok.com/@juliekeem"
click at [321, 453] on button "Save" at bounding box center [319, 448] width 59 height 29
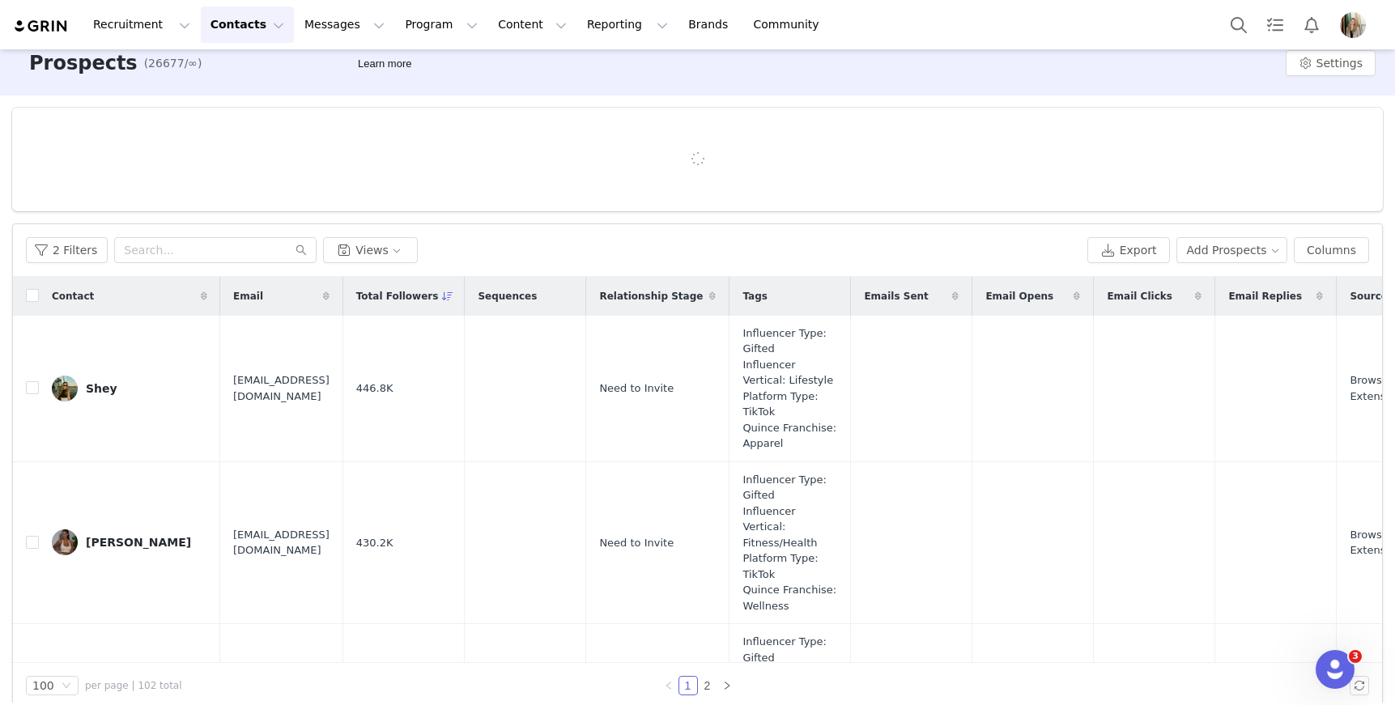
scroll to position [36, 0]
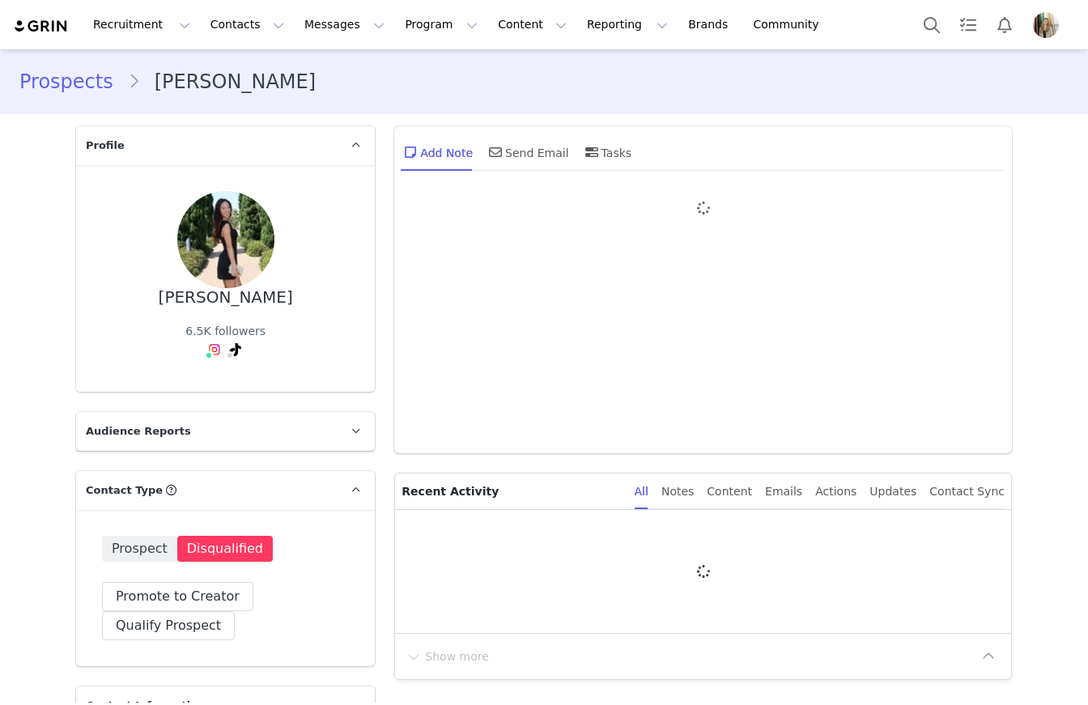
type input "+1 ([GEOGRAPHIC_DATA])"
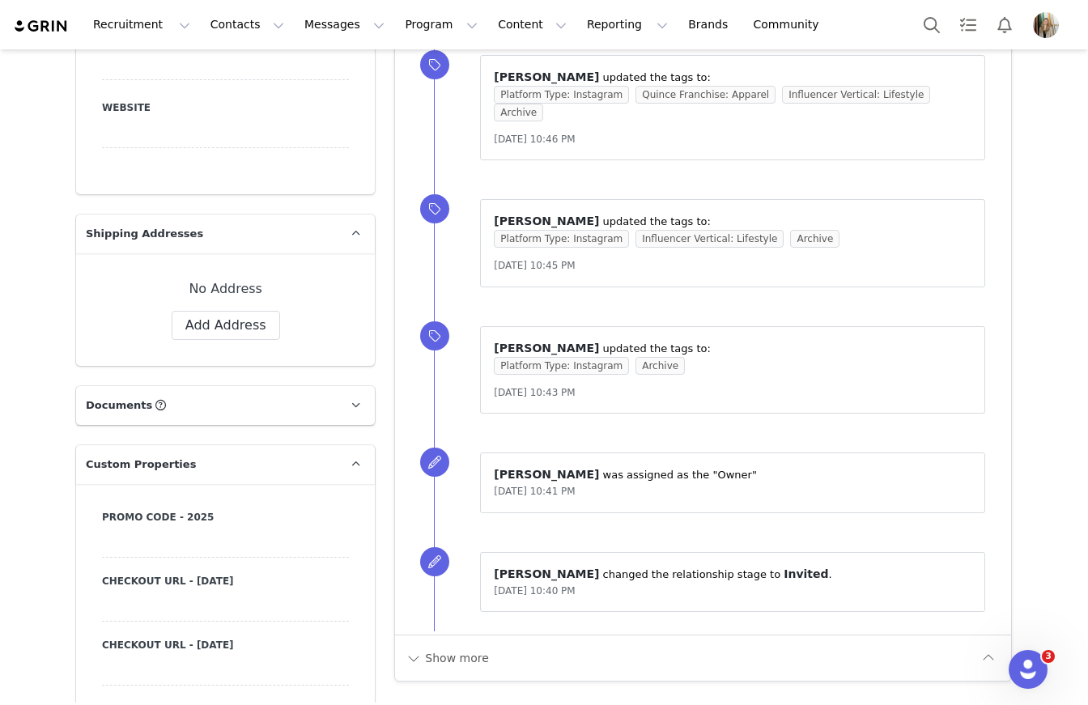
scroll to position [1380, 0]
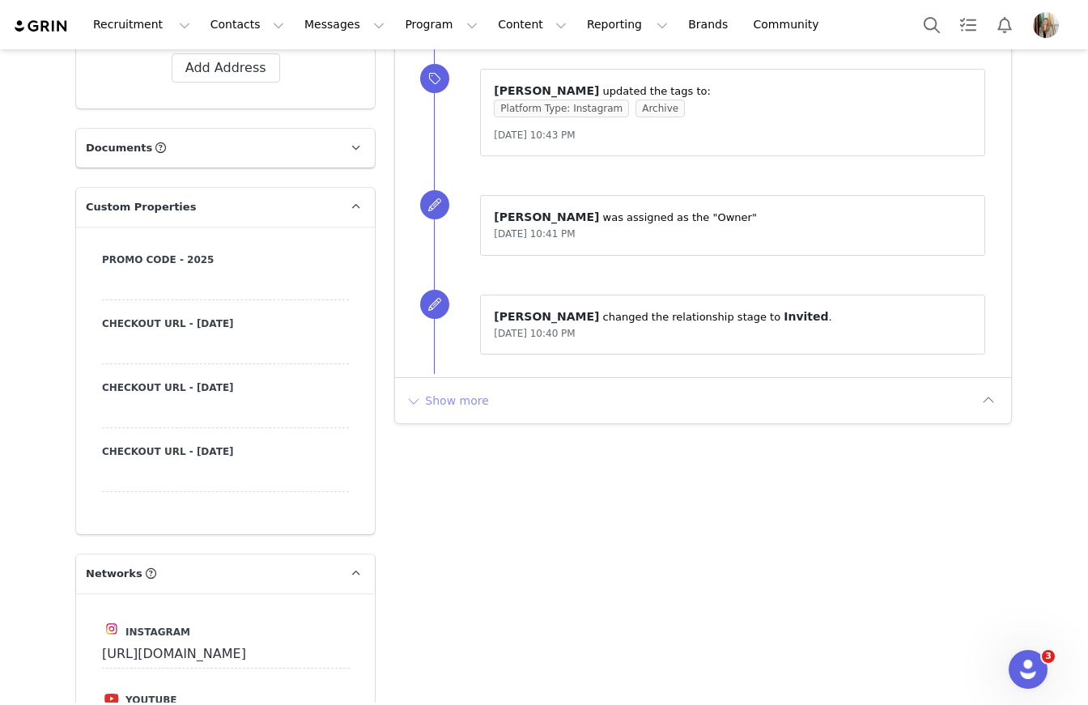
click at [414, 388] on button "Show more" at bounding box center [447, 401] width 85 height 26
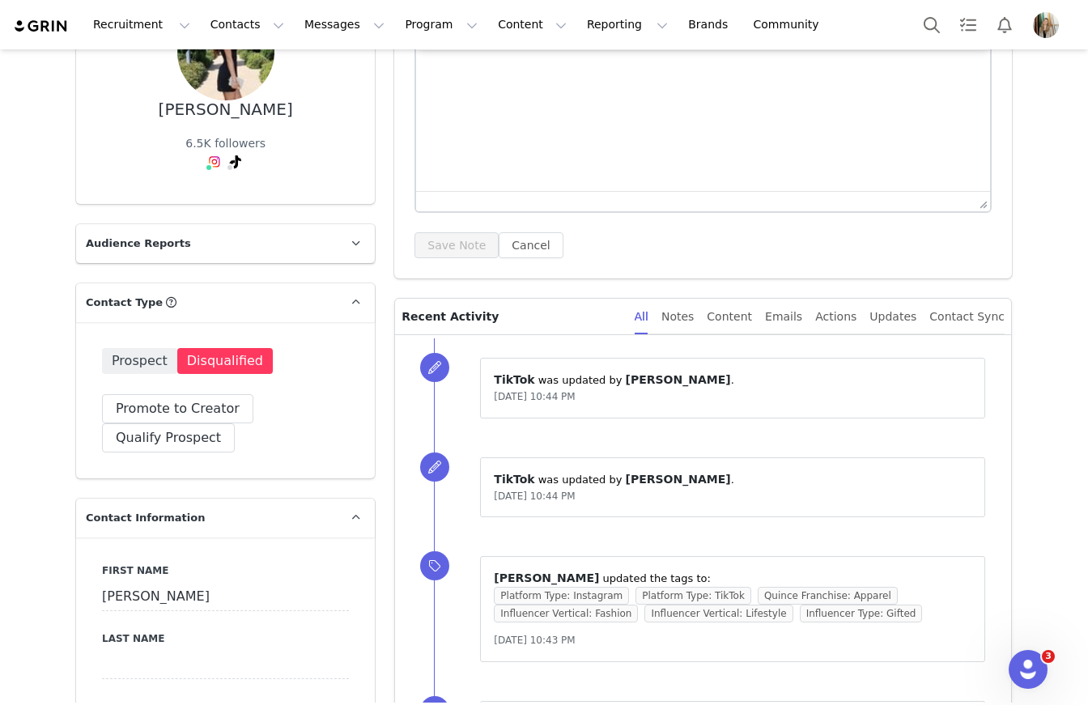
scroll to position [0, 0]
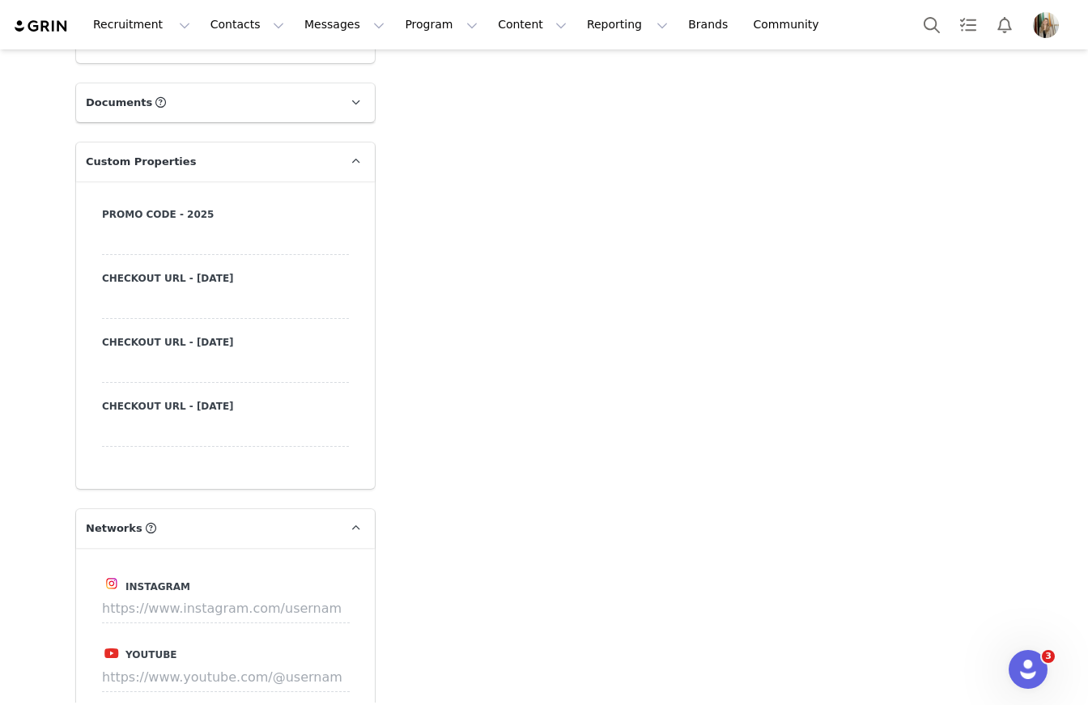
scroll to position [1510, 0]
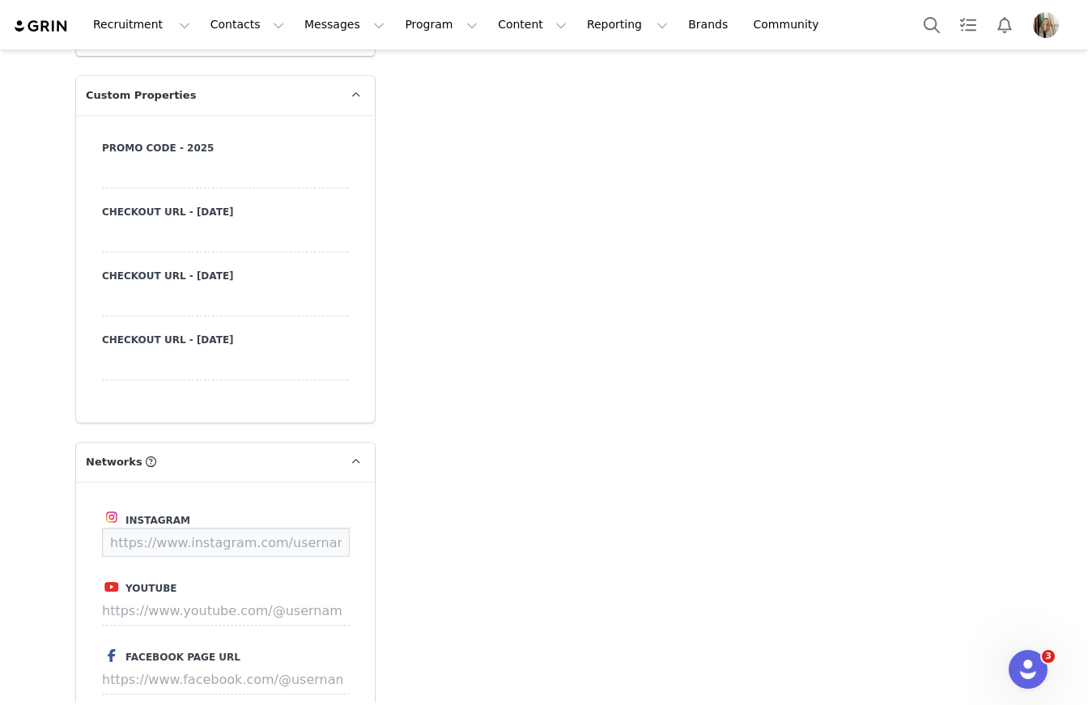
click at [211, 528] on input at bounding box center [226, 542] width 248 height 29
paste input "https://www.instagram.com/cindyelizabethh"
type input "https://www.instagram.com/cindyelizabethh"
click at [322, 528] on button "Save" at bounding box center [319, 542] width 59 height 29
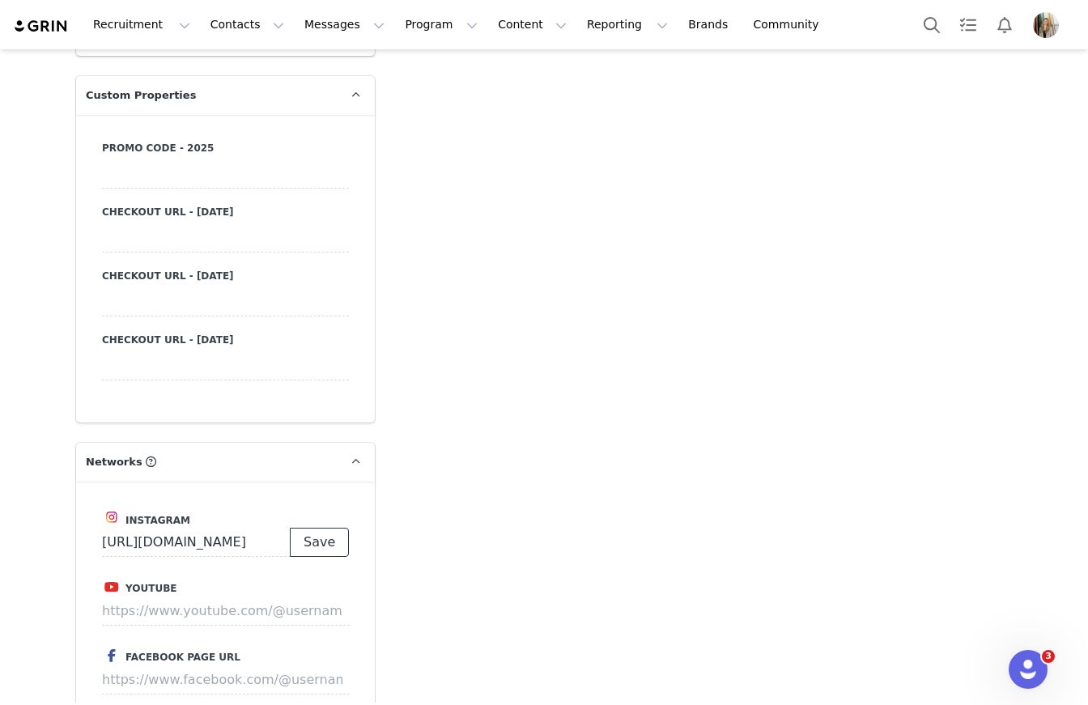
scroll to position [0, 0]
type input "https://www.instagram.com/cindyelizabethh"
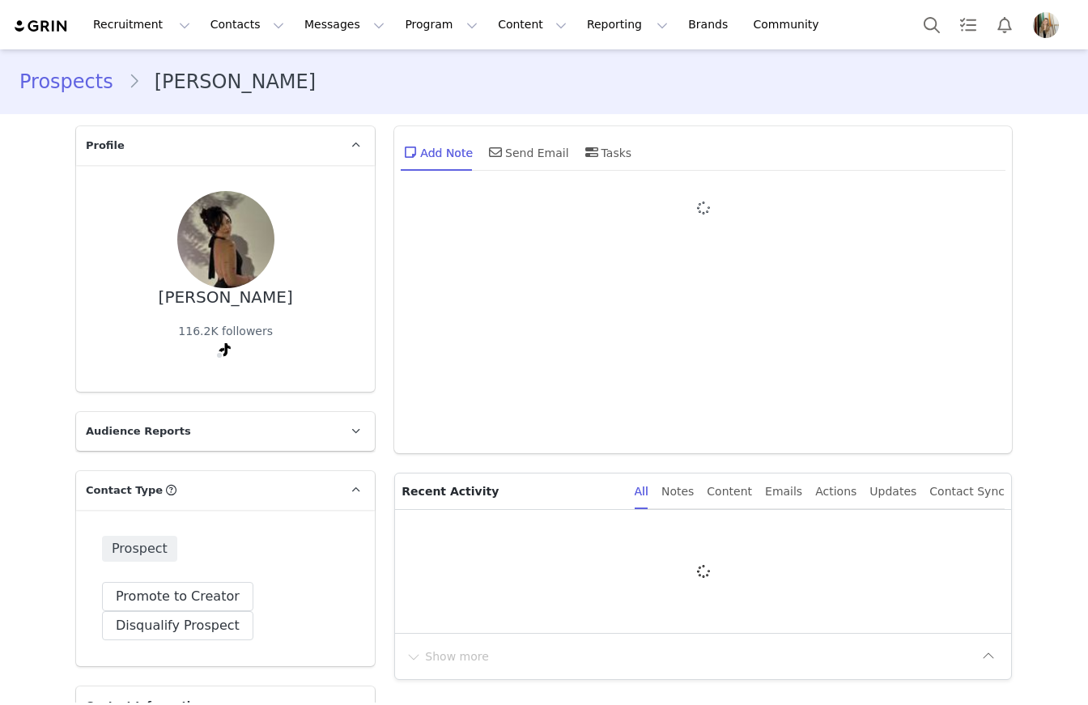
type input "+1 ([GEOGRAPHIC_DATA])"
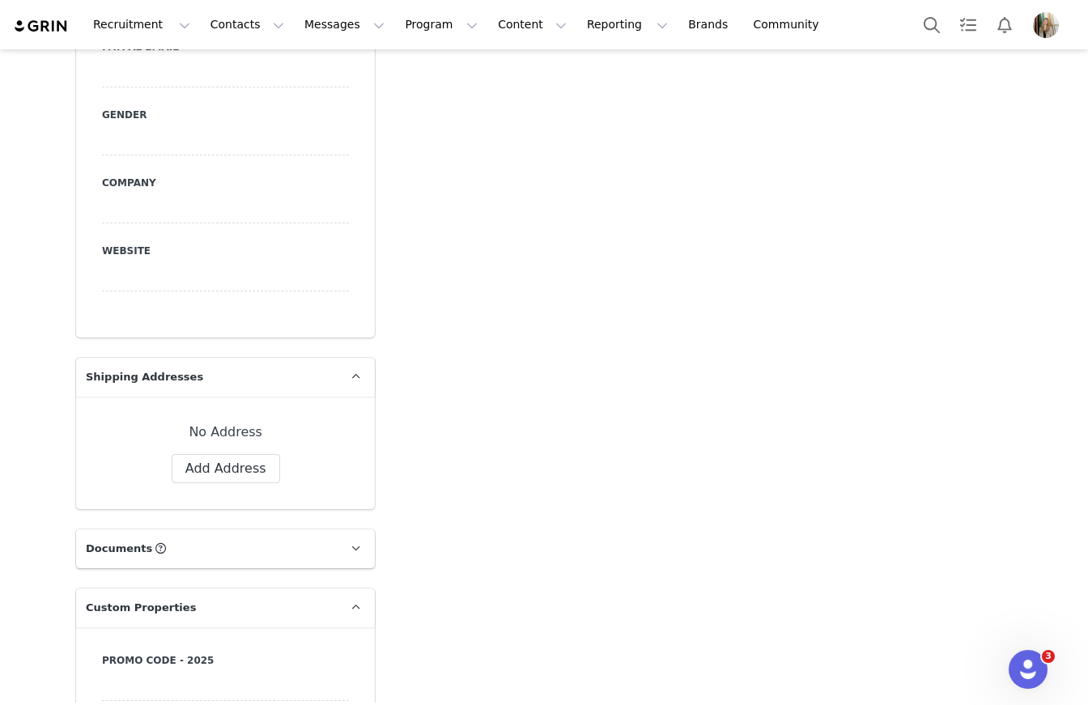
scroll to position [1501, 0]
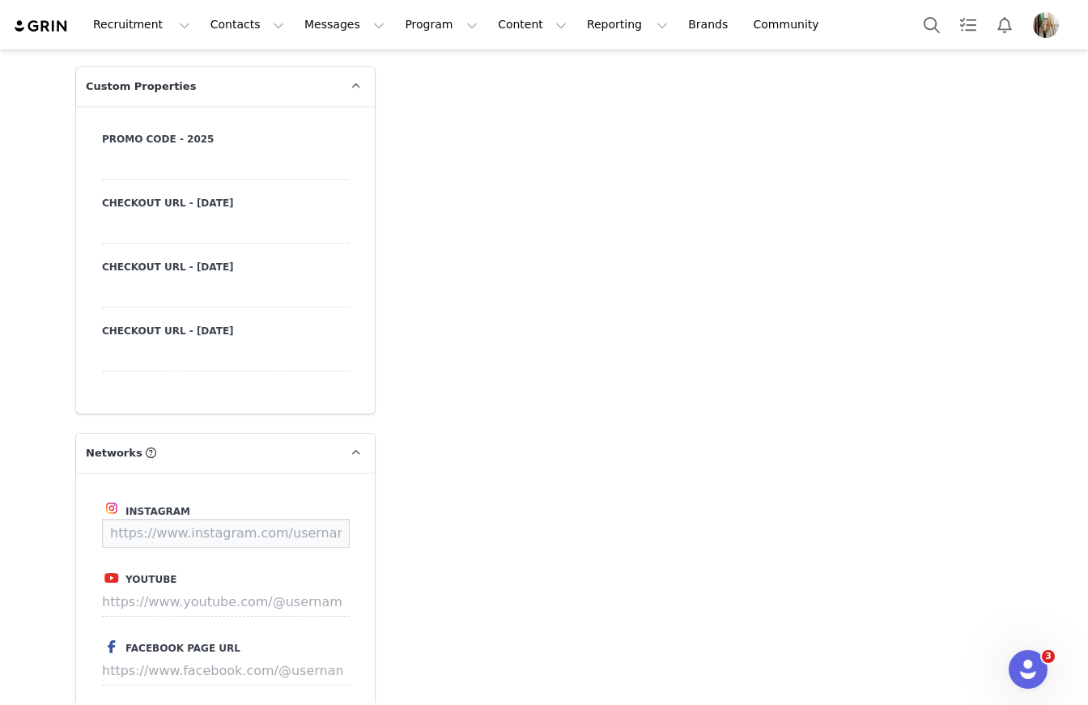
click at [207, 526] on input at bounding box center [226, 533] width 248 height 29
paste input "https://www.instagram.com/sammyyohh"
type input "https://www.instagram.com/https://www.instagram.com/sammyyohh"
click at [340, 536] on button "Save" at bounding box center [319, 533] width 59 height 29
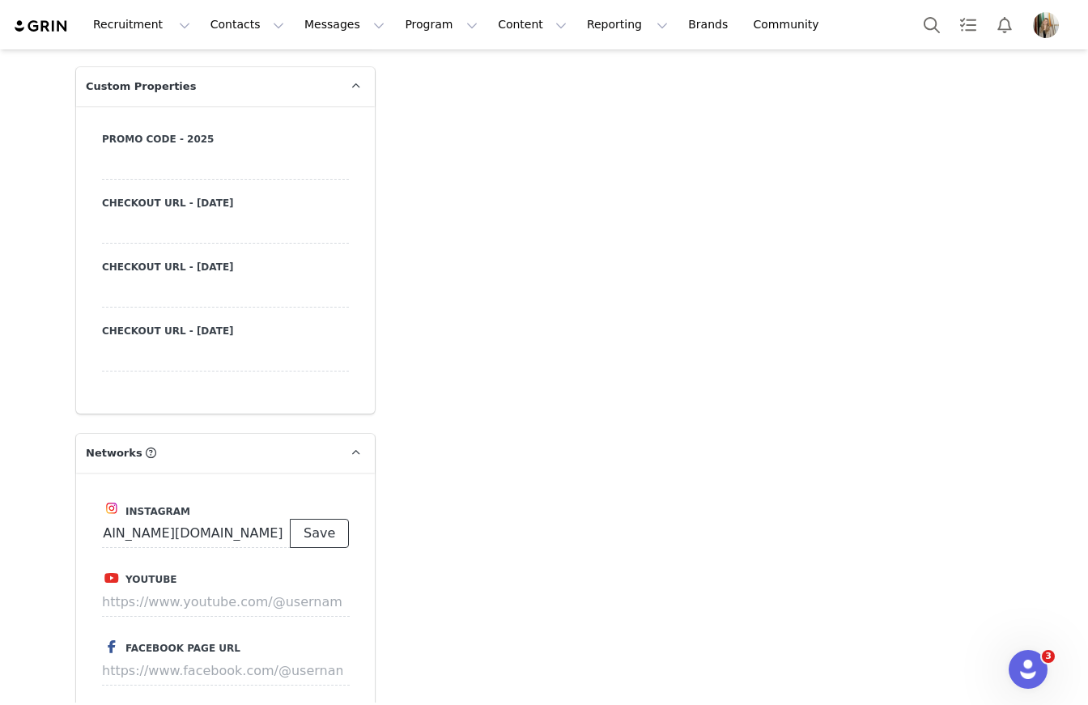
scroll to position [0, 0]
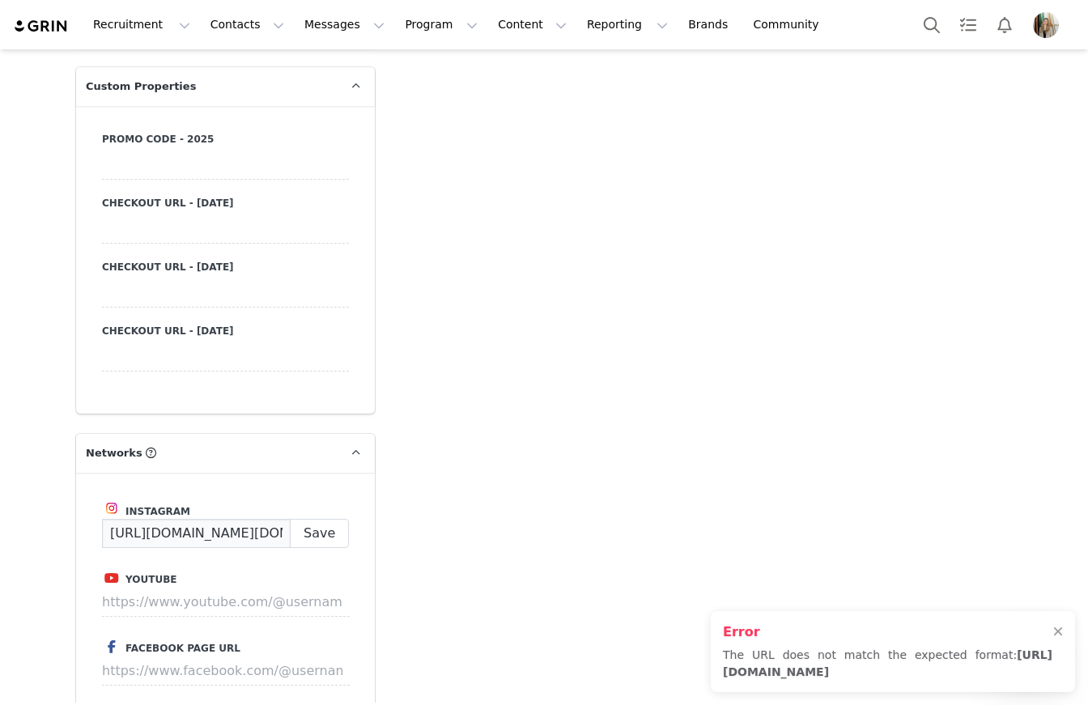
click at [249, 536] on input "https://www.instagram.com/https://www.instagram.com/sammyyohh" at bounding box center [196, 533] width 189 height 29
paste input "https://www.instagram.com/sammyyohh"
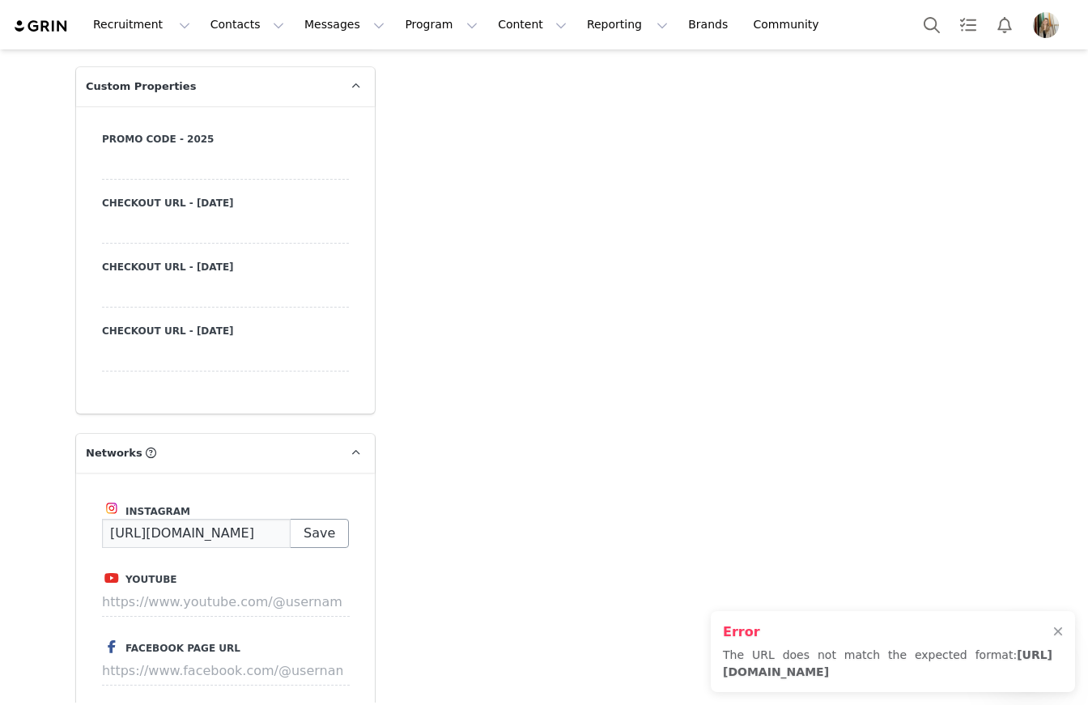
type input "https://www.instagram.com/sammyyohh"
click at [313, 531] on button "Save" at bounding box center [319, 533] width 59 height 29
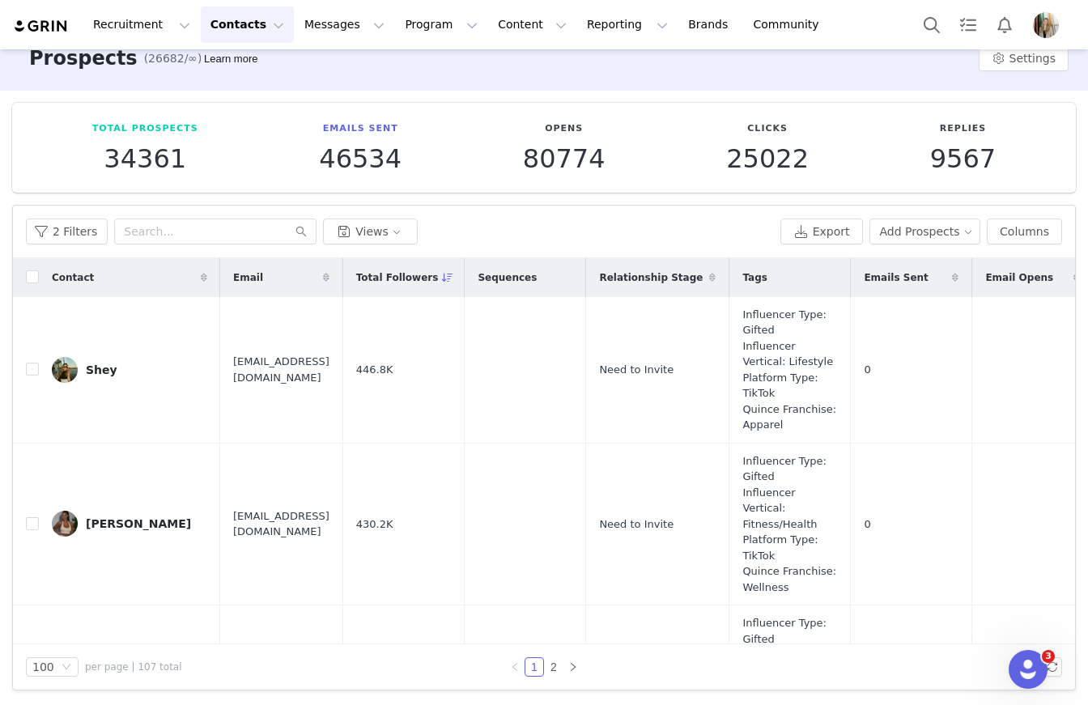
scroll to position [23, 0]
